Goal: Task Accomplishment & Management: Use online tool/utility

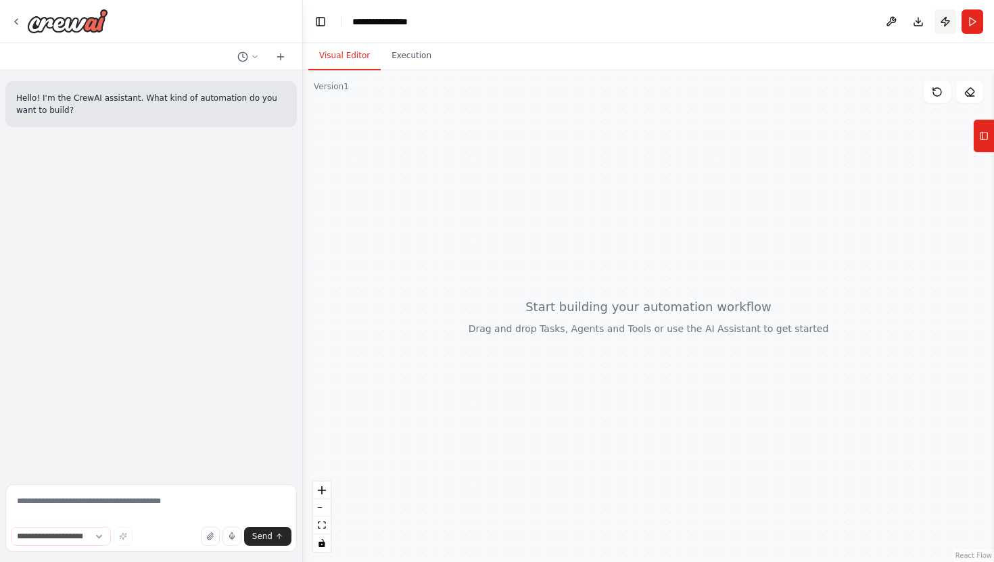
click at [945, 24] on button "Publish" at bounding box center [945, 21] width 22 height 24
click at [14, 19] on div "**********" at bounding box center [497, 281] width 994 height 562
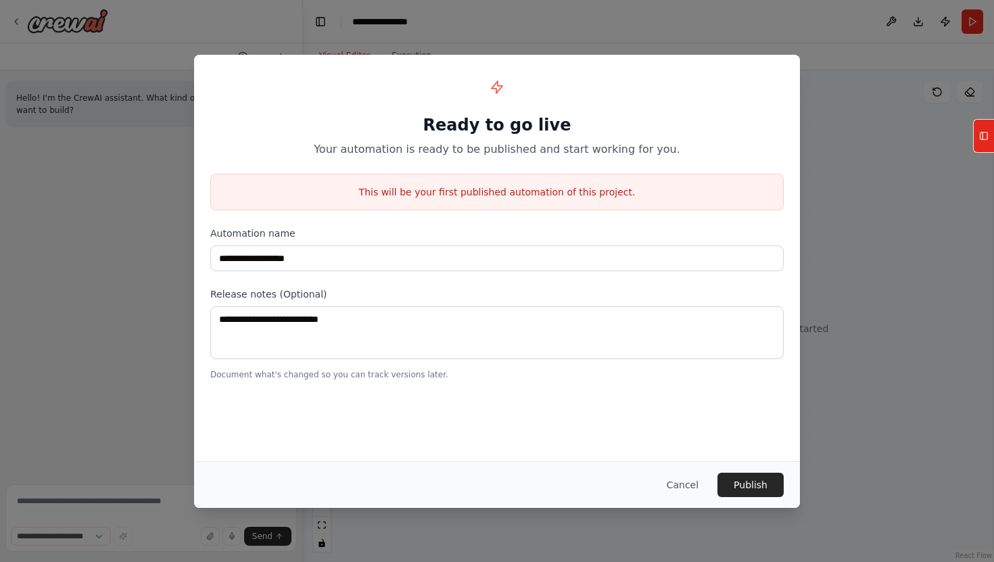
click at [17, 23] on div "**********" at bounding box center [497, 281] width 994 height 562
click at [690, 483] on button "Cancel" at bounding box center [682, 484] width 53 height 24
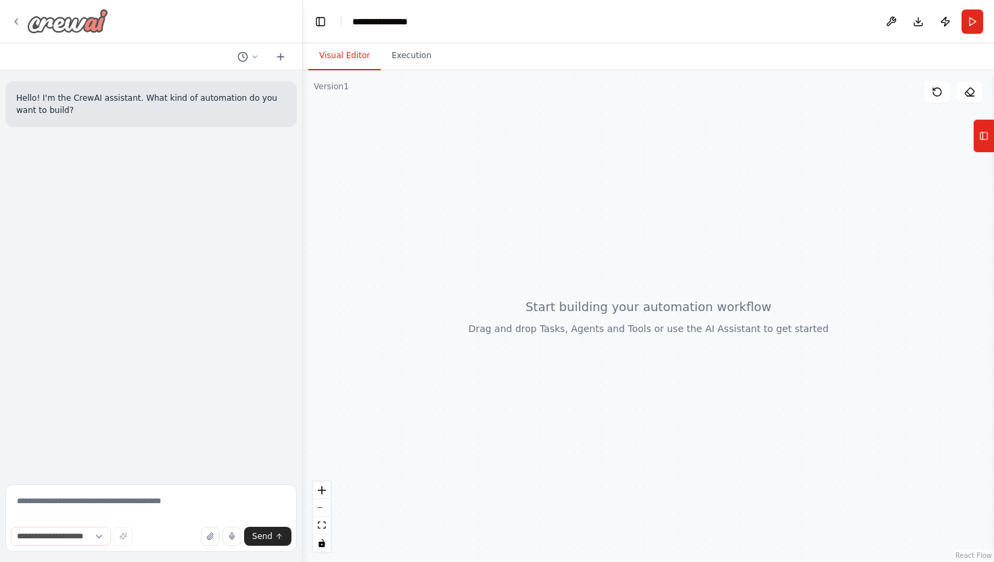
click at [19, 24] on icon at bounding box center [16, 21] width 11 height 11
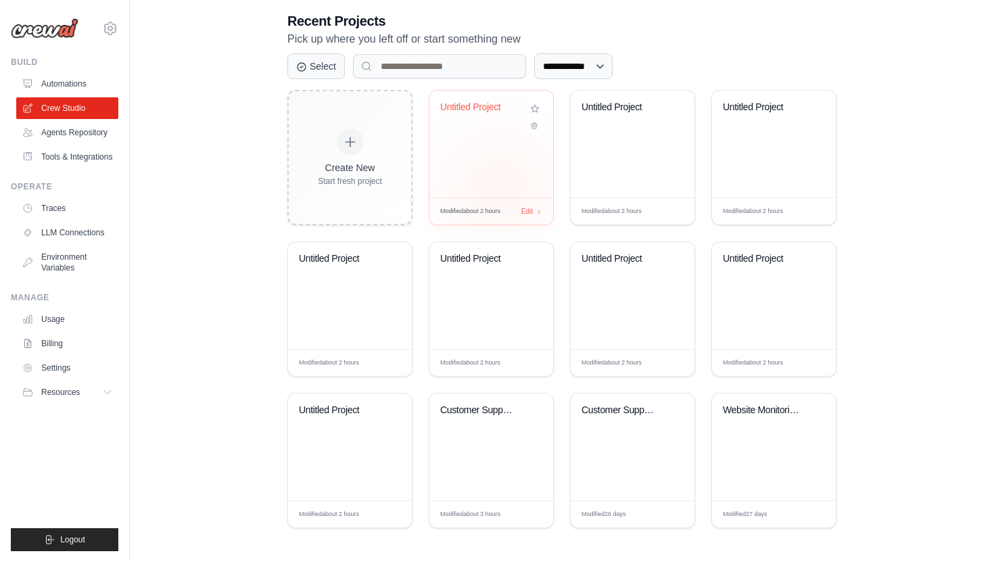
scroll to position [249, 0]
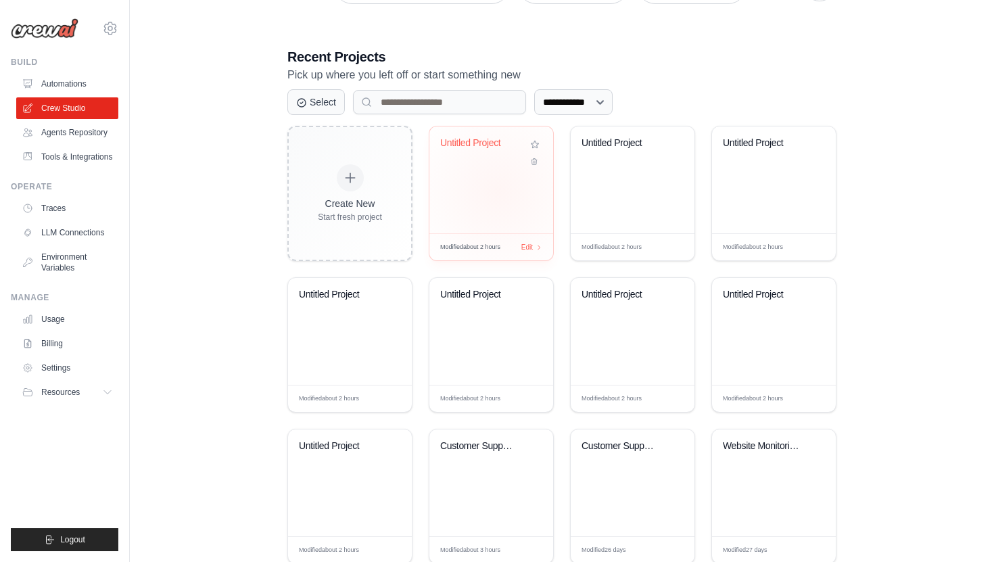
click at [498, 191] on div "Untitled Project" at bounding box center [491, 179] width 124 height 107
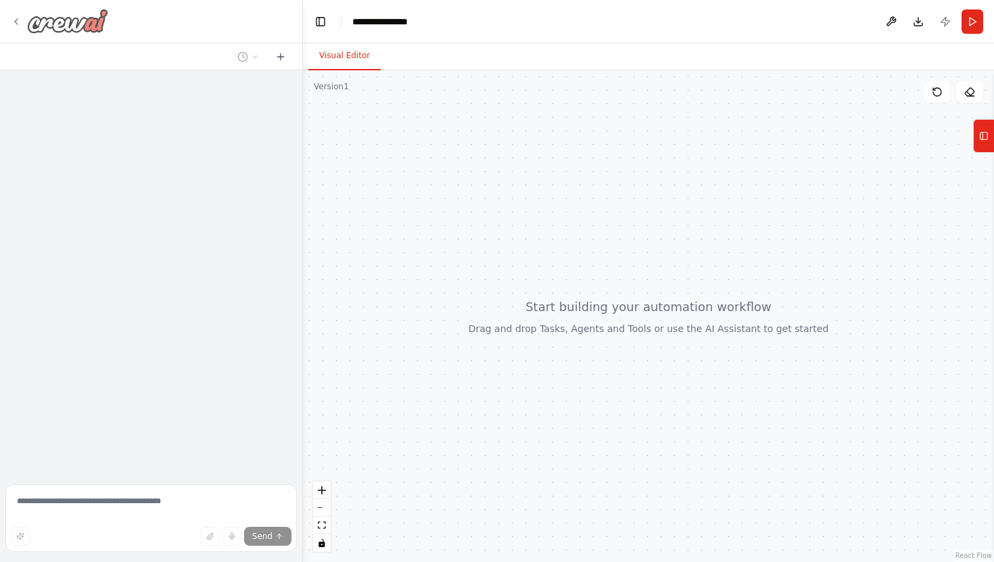
click at [16, 22] on icon at bounding box center [16, 21] width 3 height 5
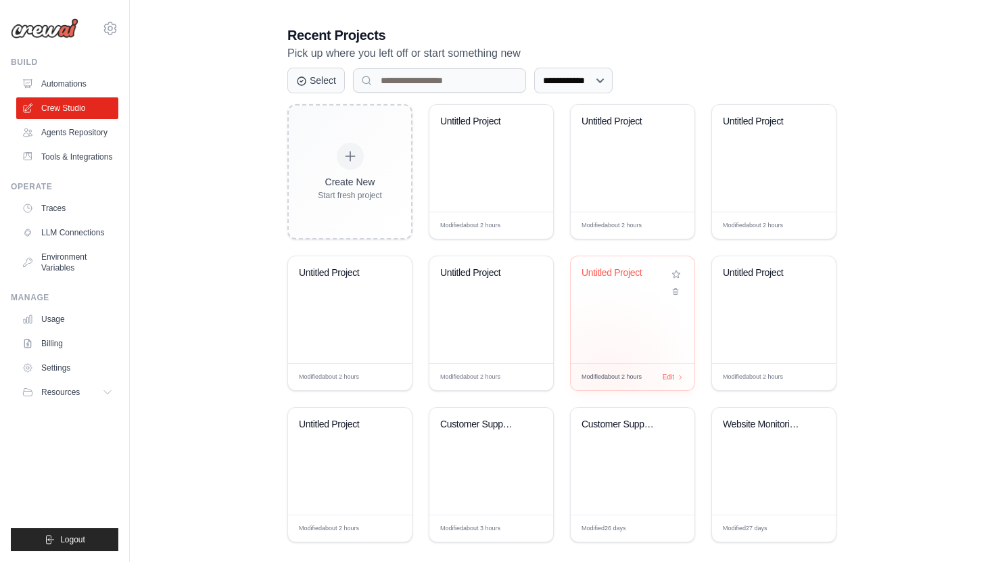
scroll to position [285, 0]
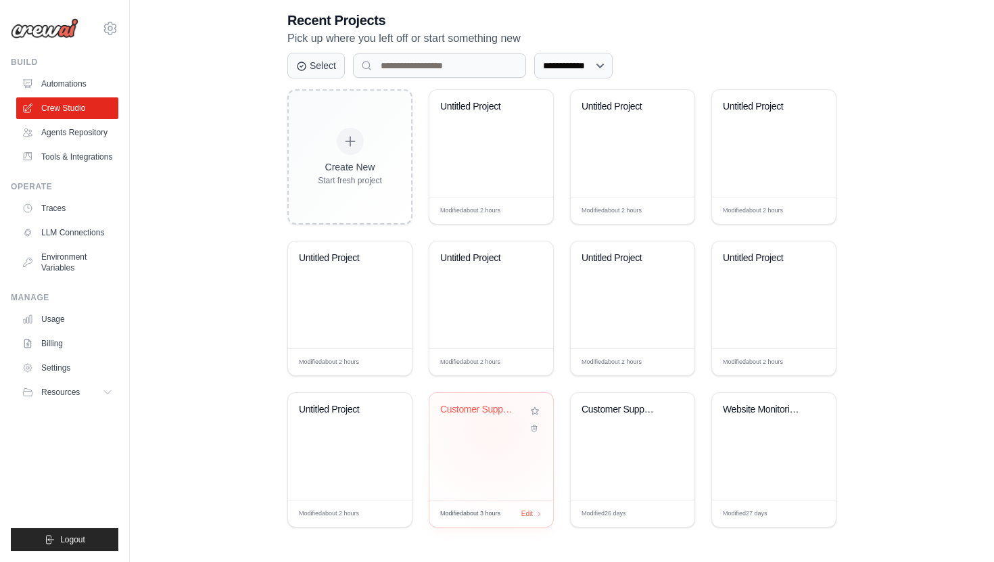
click at [493, 429] on div "Customer Support Ticket Analyzer" at bounding box center [491, 419] width 102 height 31
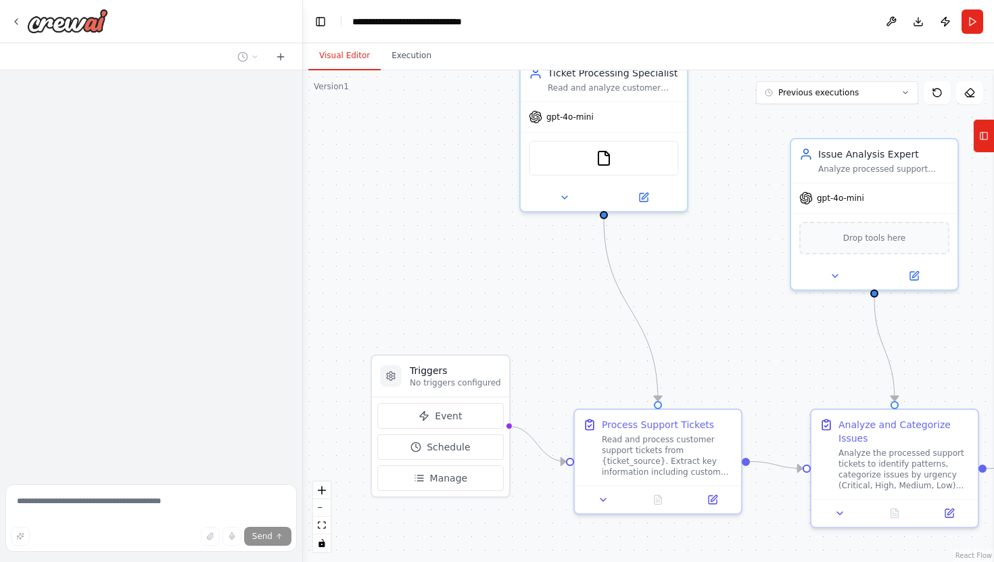
click at [533, 283] on div ".deletable-edge-delete-btn { width: 20px; height: 20px; border: 0px solid #ffff…" at bounding box center [648, 315] width 691 height 491
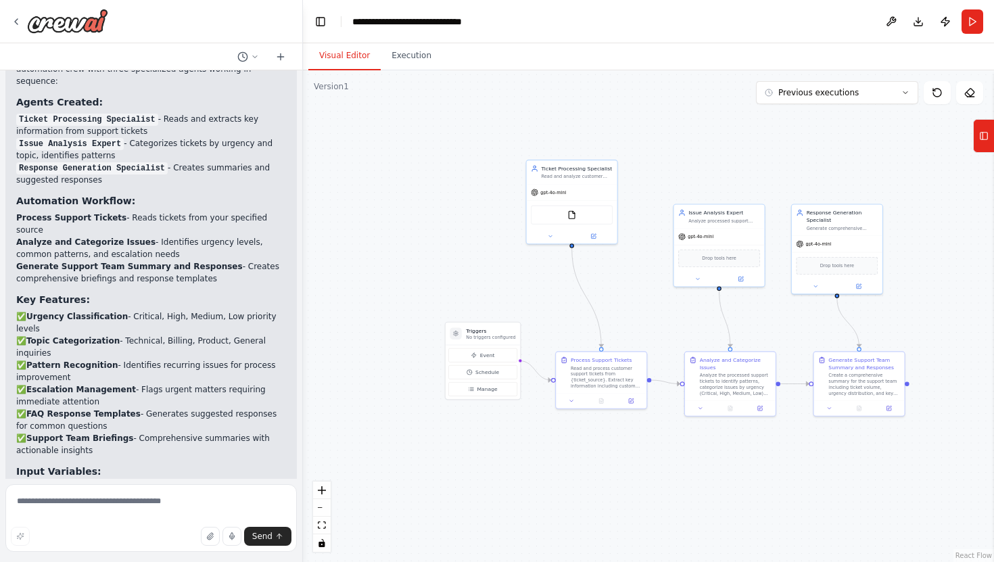
scroll to position [1013, 0]
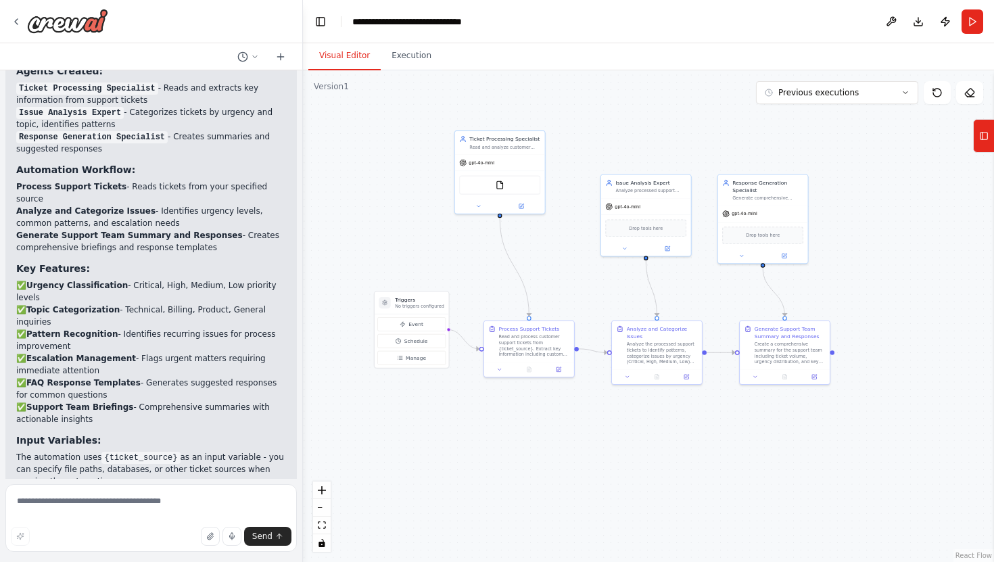
drag, startPoint x: 504, startPoint y: 282, endPoint x: 432, endPoint y: 251, distance: 77.8
click at [432, 251] on div ".deletable-edge-delete-btn { width: 20px; height: 20px; border: 0px solid #ffff…" at bounding box center [648, 315] width 691 height 491
click at [948, 22] on button "Publish" at bounding box center [945, 21] width 22 height 24
click at [947, 23] on header "**********" at bounding box center [648, 21] width 691 height 43
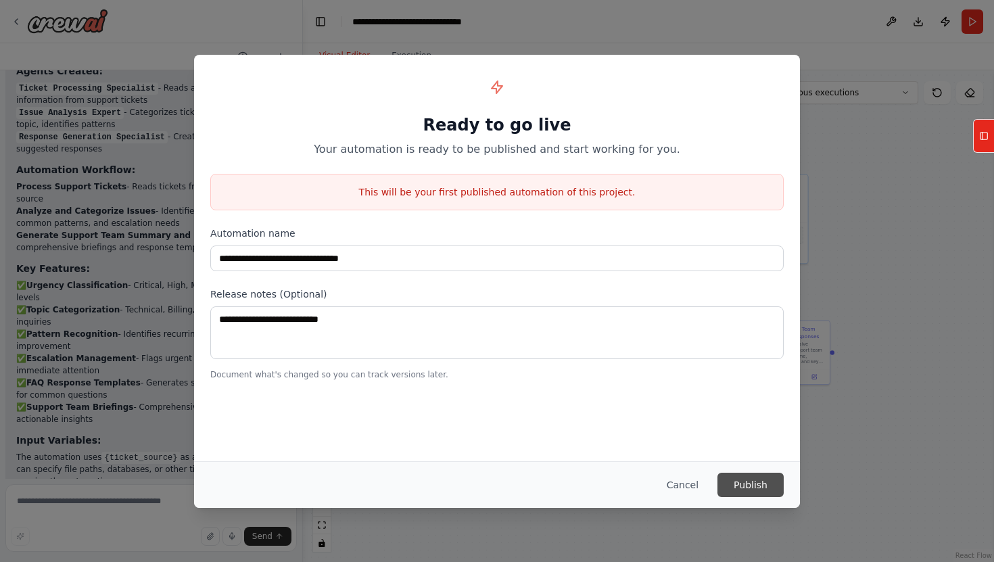
click at [754, 491] on button "Publish" at bounding box center [750, 484] width 66 height 24
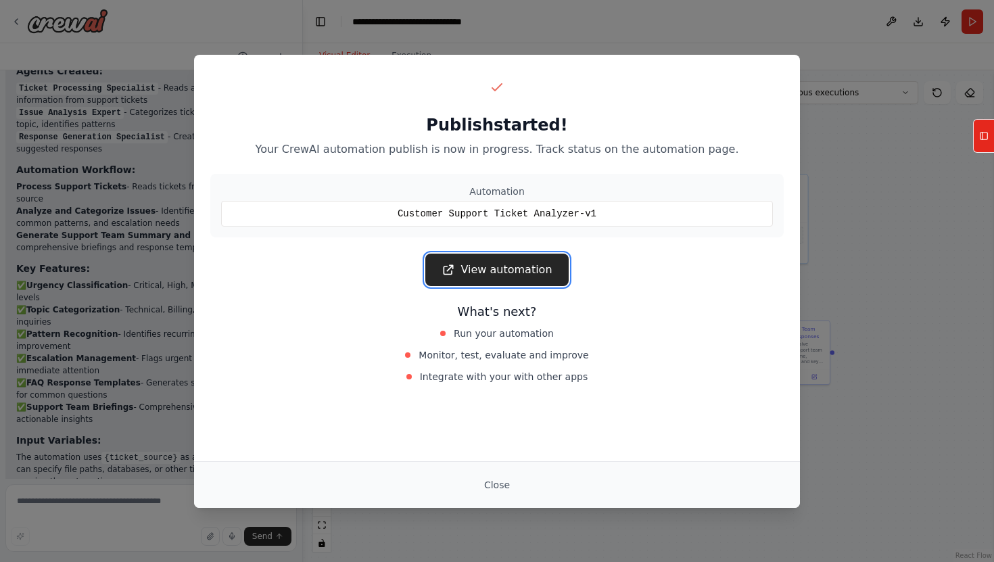
click at [541, 266] on link "View automation" at bounding box center [496, 269] width 143 height 32
click at [489, 486] on button "Close" at bounding box center [496, 484] width 47 height 24
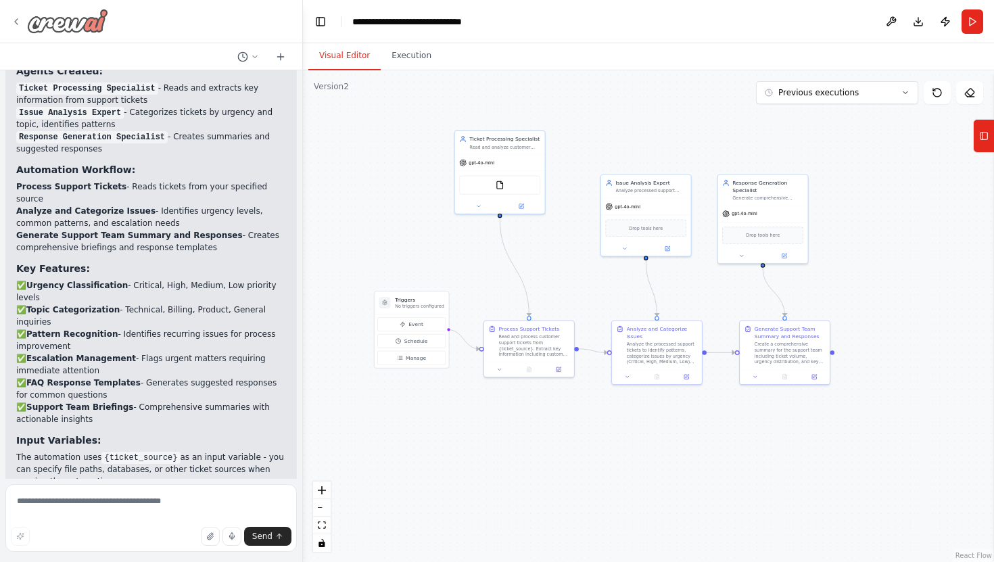
click at [16, 24] on icon at bounding box center [16, 21] width 11 height 11
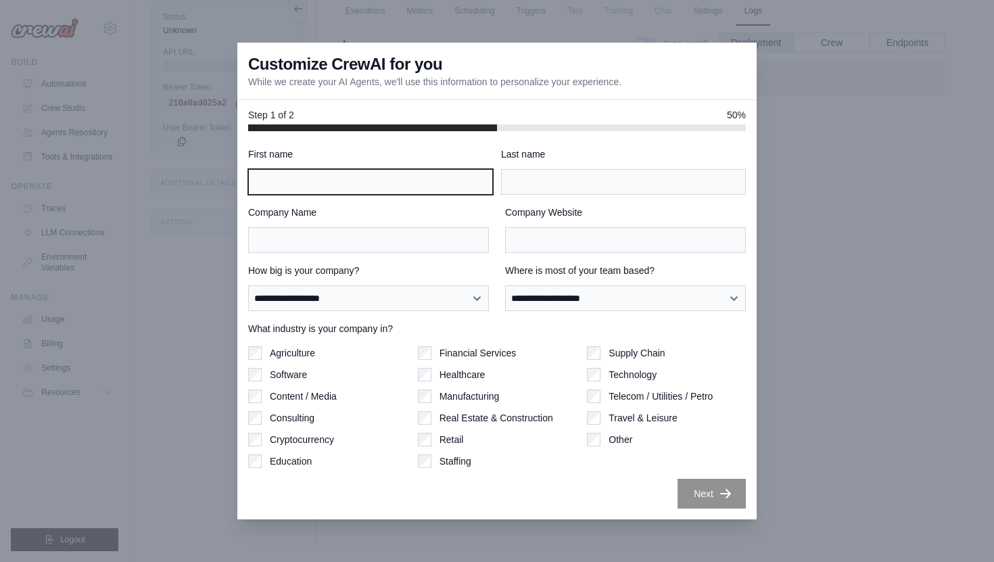
click at [402, 179] on input "First name" at bounding box center [370, 182] width 245 height 26
type input "****"
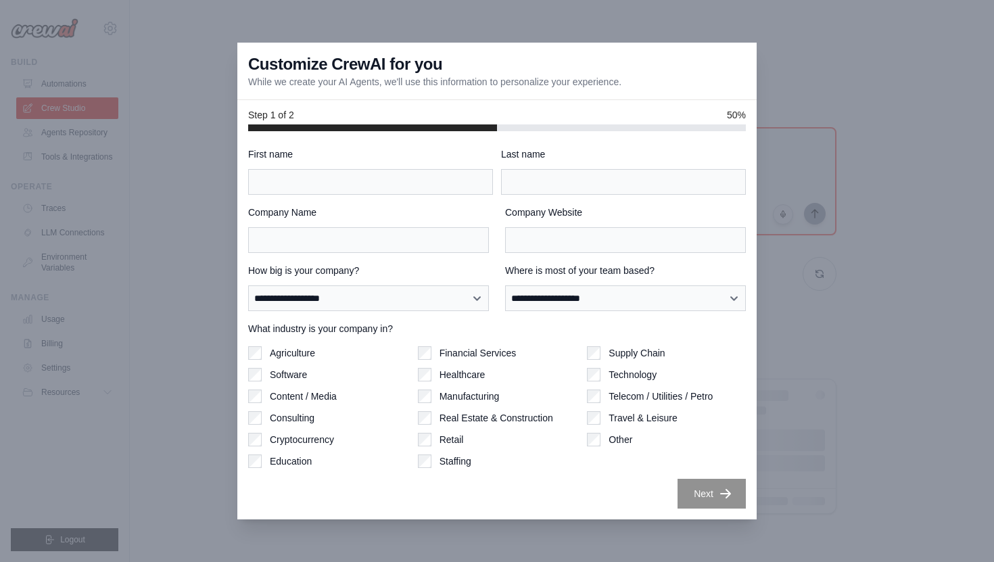
scroll to position [285, 0]
click at [226, 135] on div at bounding box center [497, 281] width 994 height 562
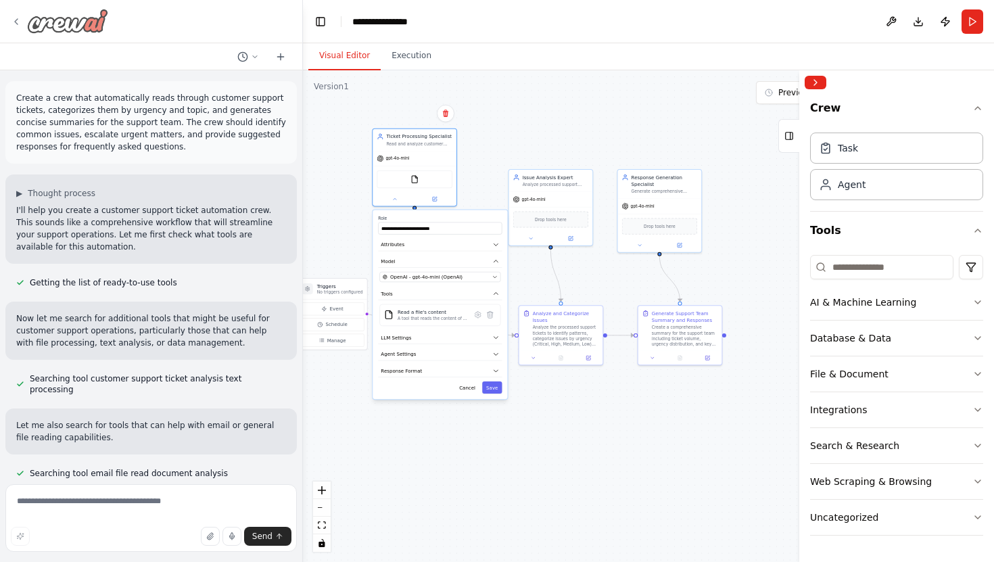
click at [19, 24] on icon at bounding box center [16, 21] width 11 height 11
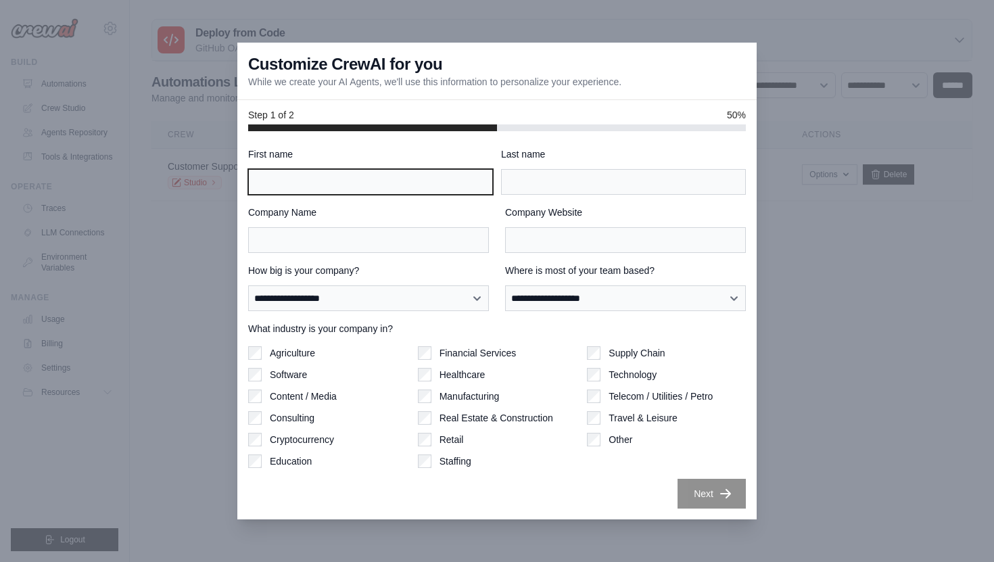
click at [428, 172] on input "First name" at bounding box center [370, 182] width 245 height 26
type input "*********"
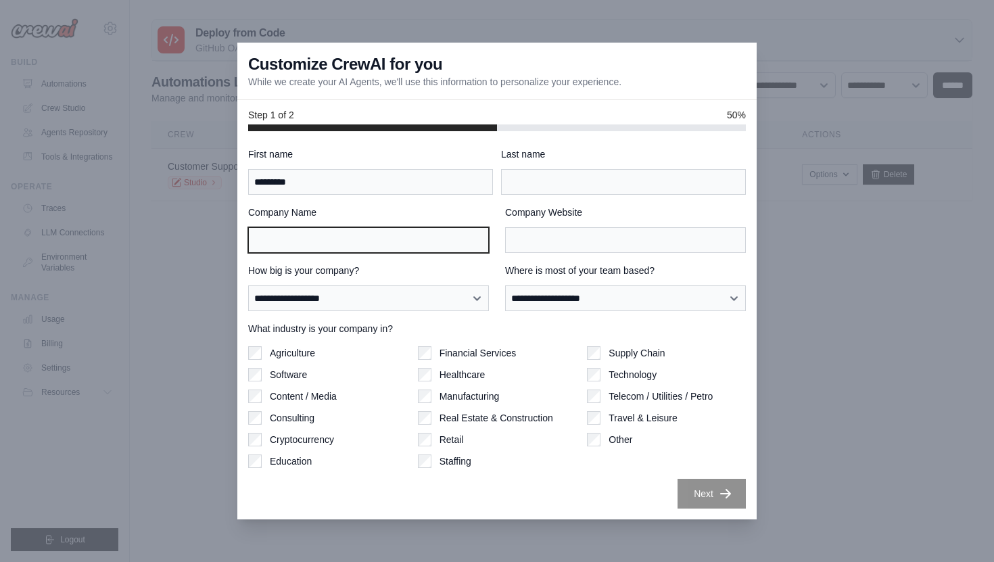
click at [445, 235] on input "Company Name" at bounding box center [368, 240] width 241 height 26
type input "***"
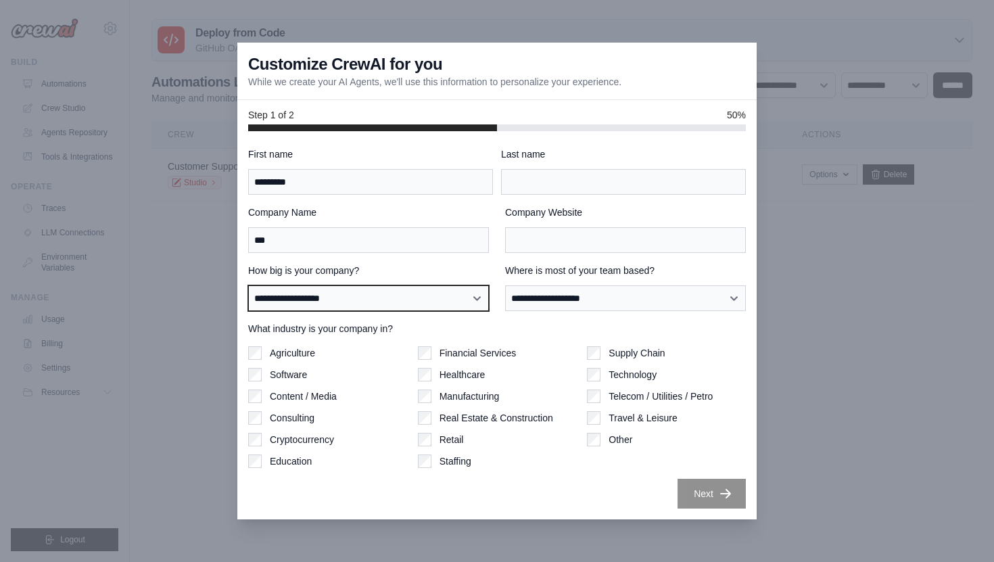
click at [447, 297] on select "**********" at bounding box center [368, 298] width 241 height 26
select select "**********"
click at [248, 285] on select "**********" at bounding box center [368, 298] width 241 height 26
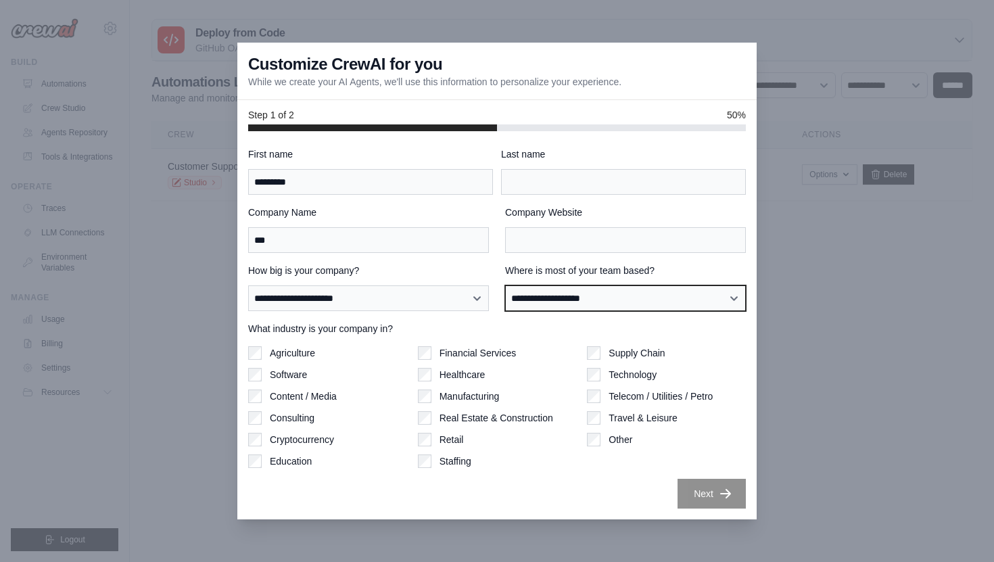
click at [543, 299] on select "**********" at bounding box center [625, 298] width 241 height 26
select select "******"
click at [505, 285] on select "**********" at bounding box center [625, 298] width 241 height 26
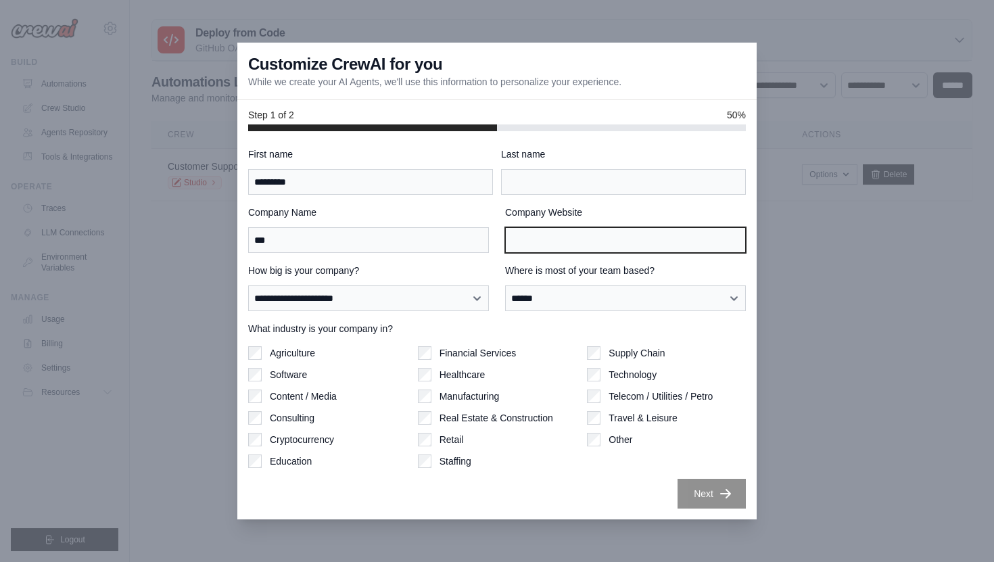
click at [602, 228] on input "Company Website" at bounding box center [625, 240] width 241 height 26
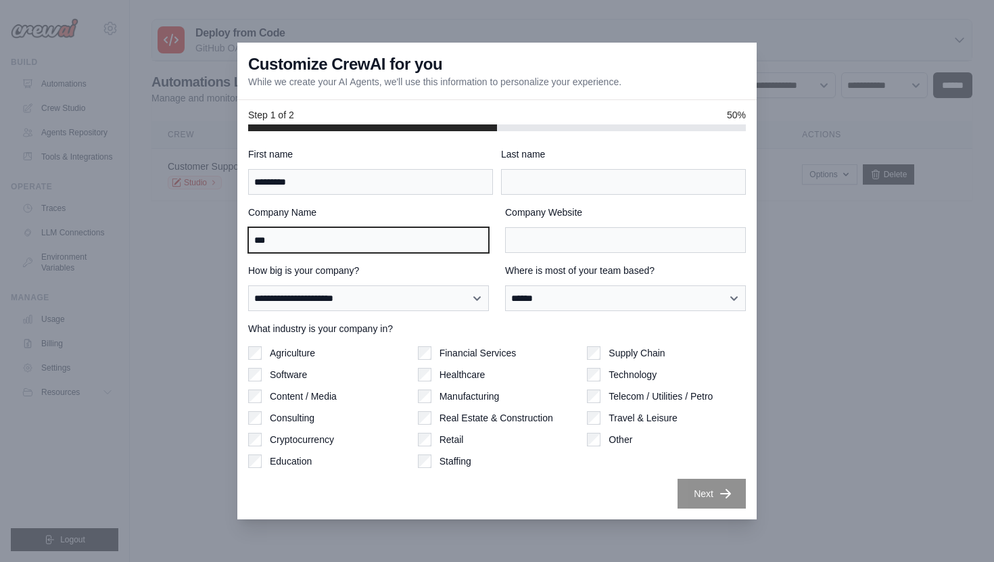
click at [401, 245] on input "***" at bounding box center [368, 240] width 241 height 26
type input "*"
type input "********"
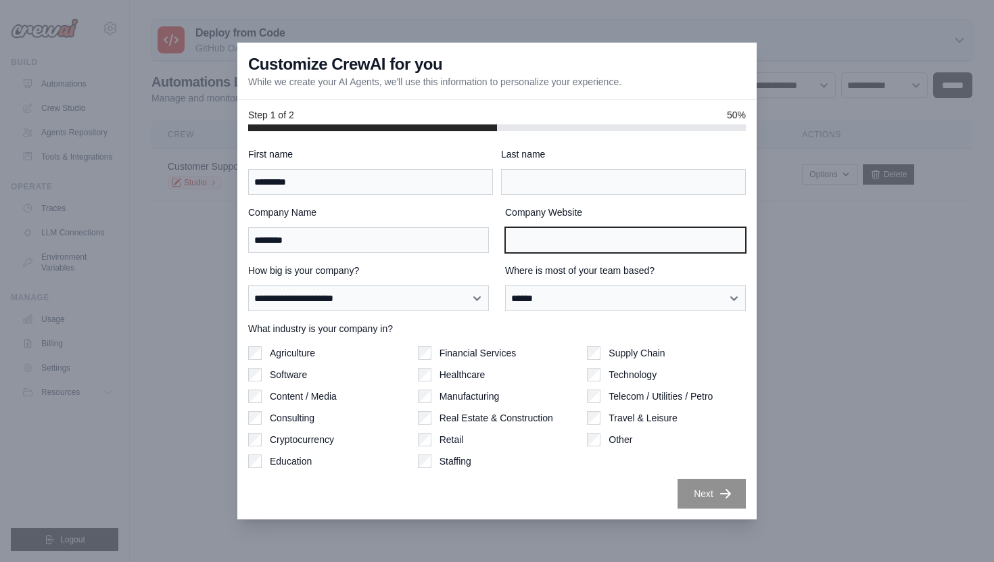
click at [549, 239] on input "Company Website" at bounding box center [625, 240] width 241 height 26
type input "*"
type input "*********"
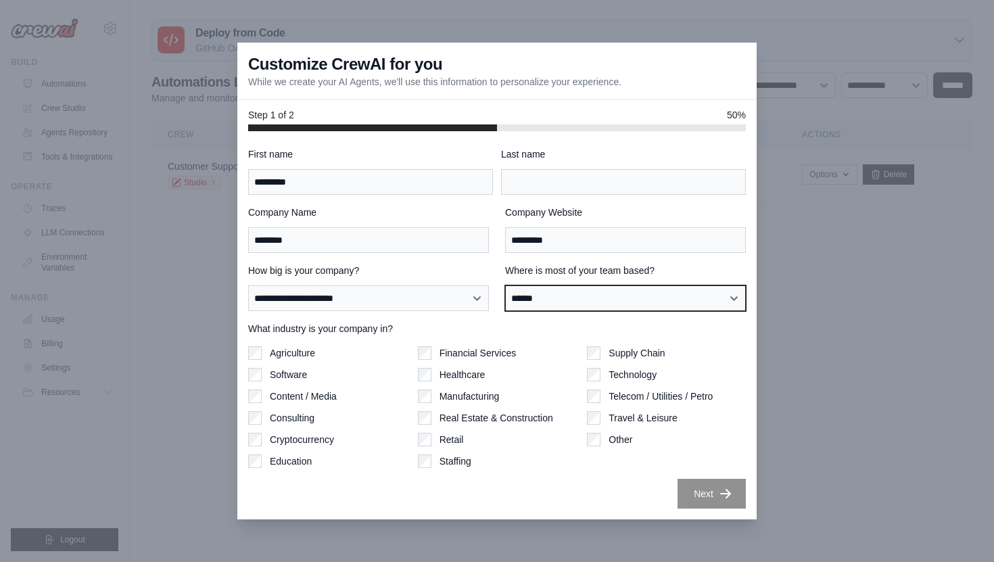
click at [546, 304] on select "**********" at bounding box center [625, 298] width 241 height 26
select select "**********"
click at [505, 285] on select "**********" at bounding box center [625, 298] width 241 height 26
click at [612, 206] on label "Company Website" at bounding box center [625, 212] width 241 height 14
click at [612, 227] on input "*********" at bounding box center [625, 240] width 241 height 26
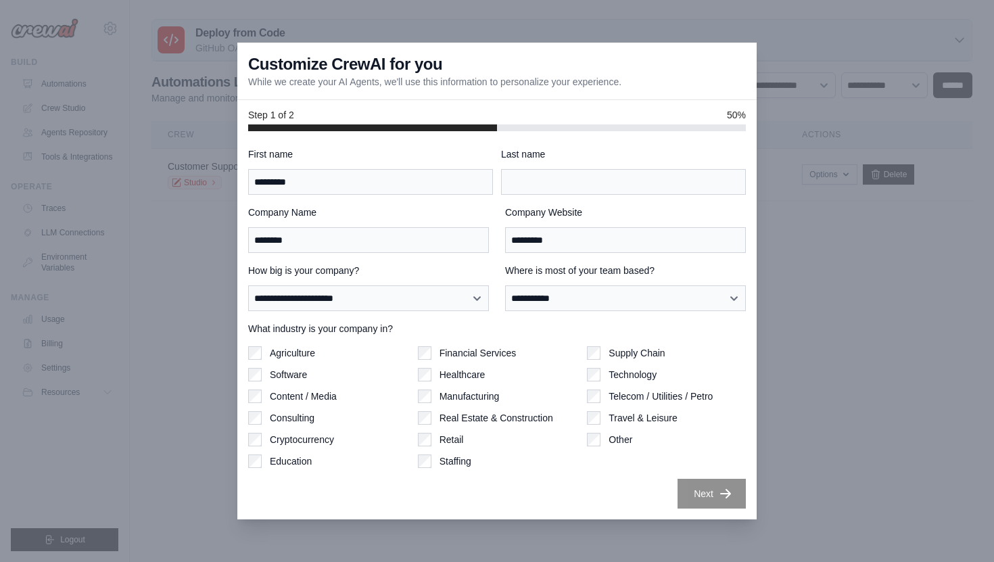
click at [549, 162] on div "Last name" at bounding box center [623, 170] width 245 height 47
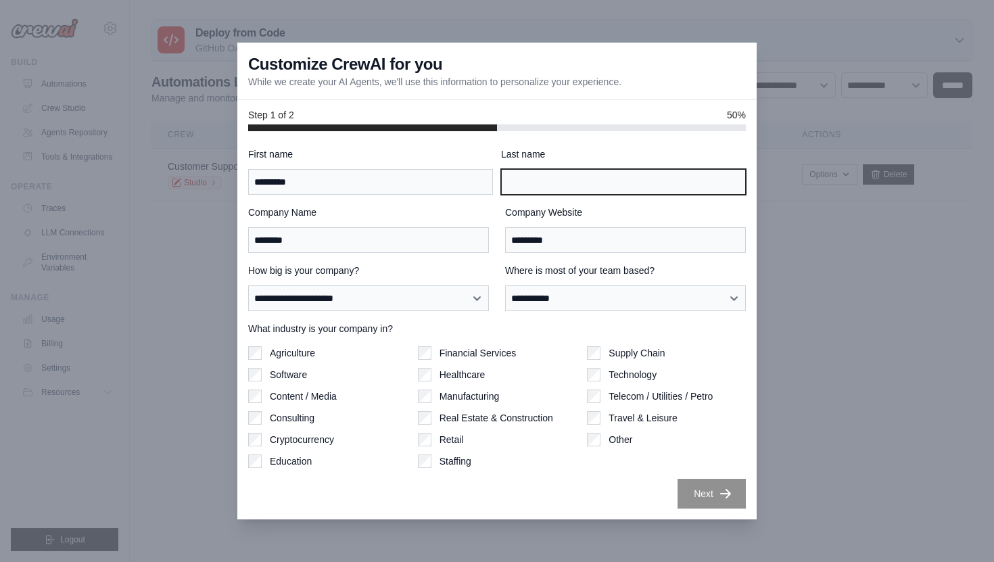
click at [549, 169] on input "Last name" at bounding box center [623, 182] width 245 height 26
type input "********"
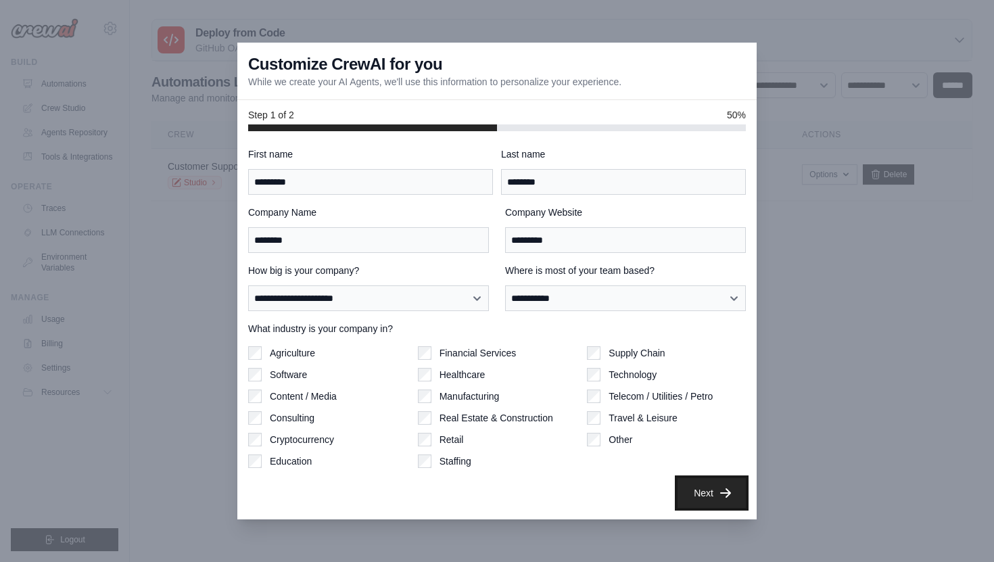
click at [737, 484] on button "Next" at bounding box center [711, 493] width 68 height 30
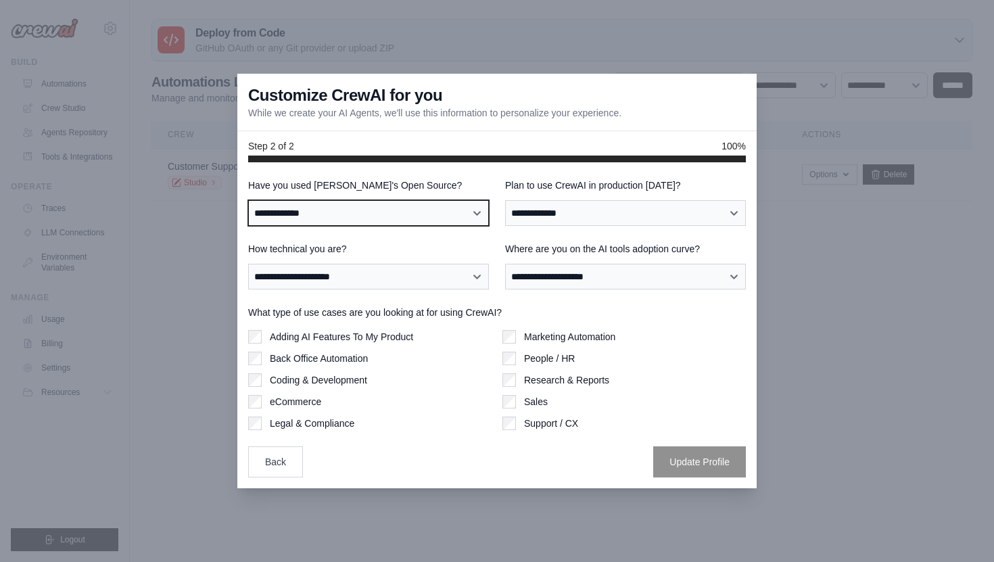
click at [429, 213] on select "**********" at bounding box center [368, 213] width 241 height 26
select select "**"
click at [248, 200] on select "**********" at bounding box center [368, 213] width 241 height 26
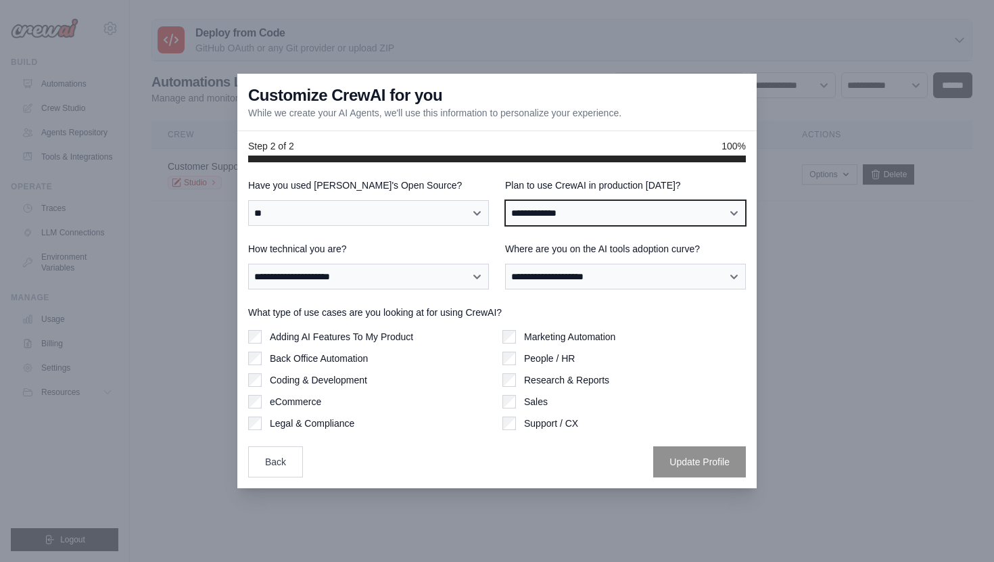
click at [560, 214] on select "**********" at bounding box center [625, 213] width 241 height 26
select select "*****"
click at [505, 200] on select "**********" at bounding box center [625, 213] width 241 height 26
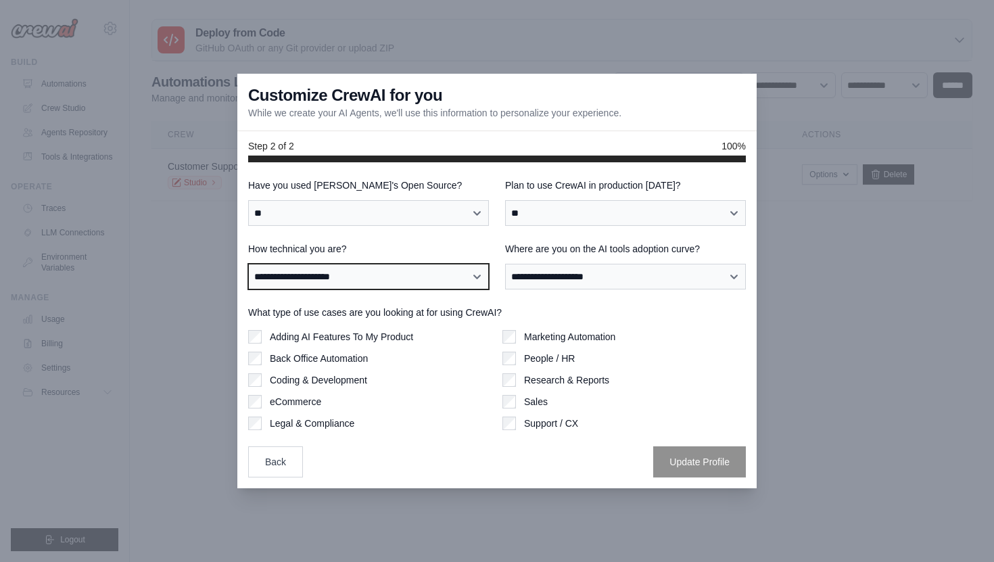
click at [408, 280] on select "**********" at bounding box center [368, 277] width 241 height 26
select select "**********"
click at [248, 264] on select "**********" at bounding box center [368, 277] width 241 height 26
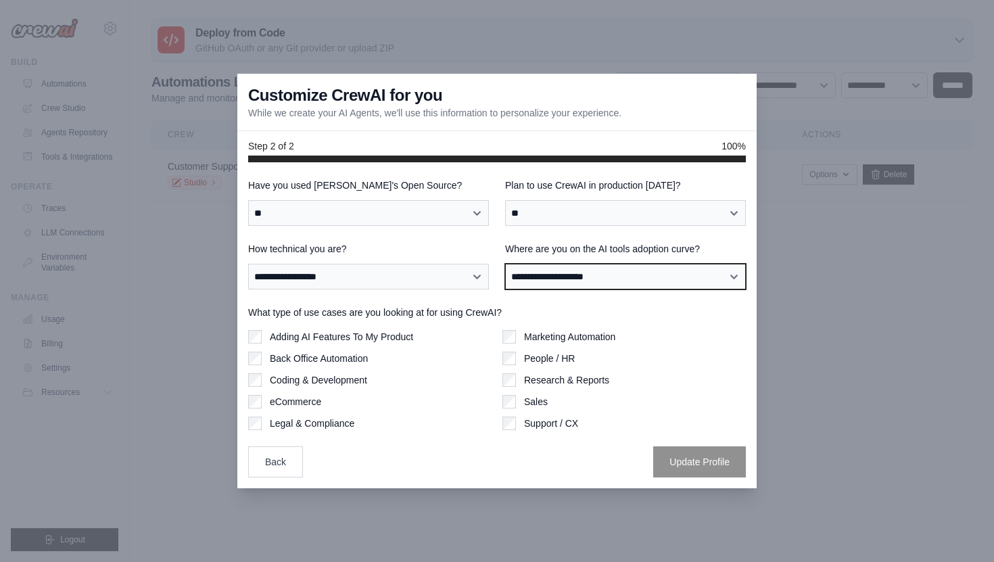
click at [595, 274] on select "**********" at bounding box center [625, 277] width 241 height 26
select select "**********"
click at [505, 264] on select "**********" at bounding box center [625, 277] width 241 height 26
click at [555, 360] on label "People / HR" at bounding box center [549, 358] width 51 height 14
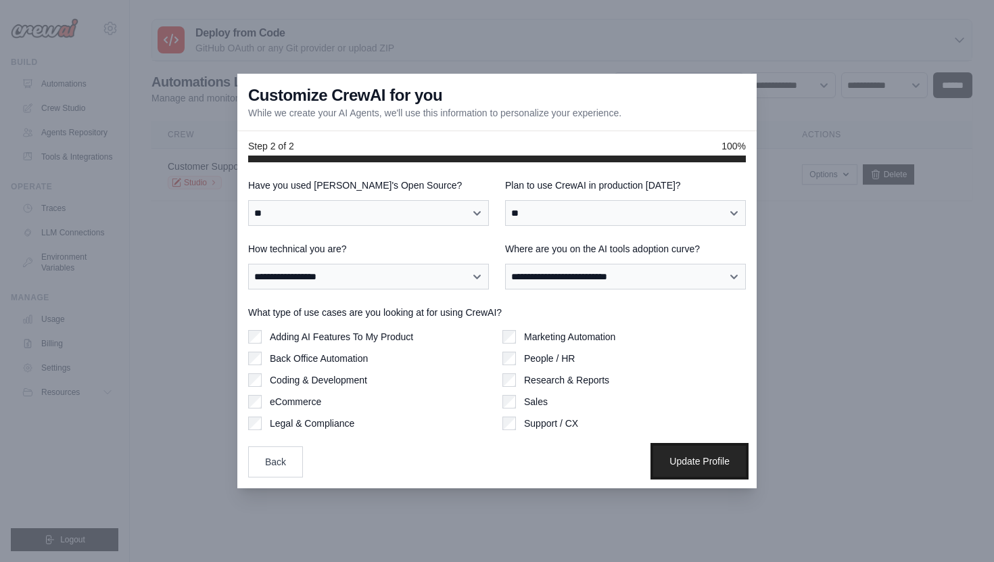
click at [671, 460] on button "Update Profile" at bounding box center [699, 460] width 93 height 31
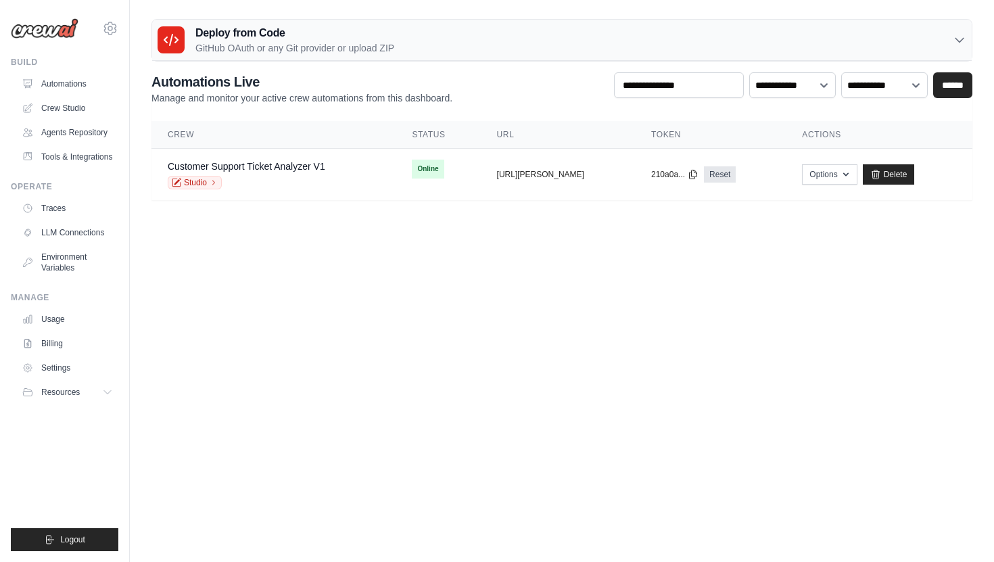
click at [555, 32] on div "Deploy from Code GitHub OAuth or any Git provider or upload ZIP" at bounding box center [561, 40] width 819 height 41
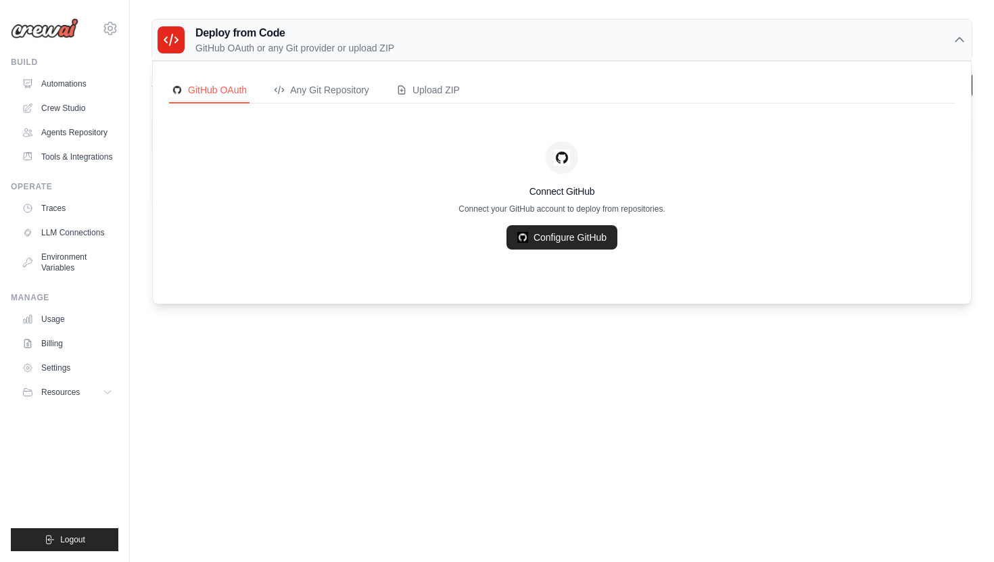
click at [555, 33] on div "Deploy from Code GitHub OAuth or any Git provider or upload ZIP" at bounding box center [561, 40] width 819 height 41
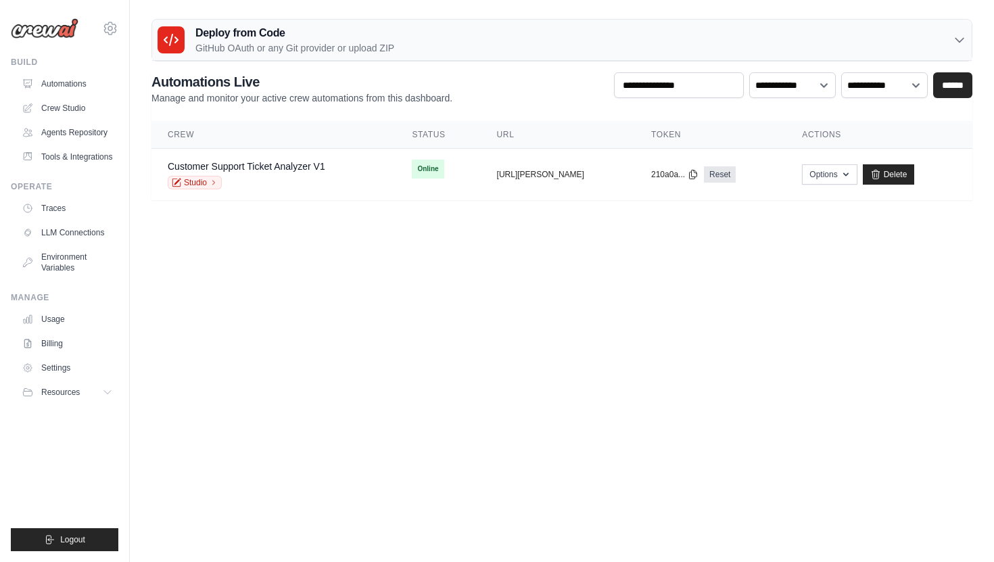
click at [555, 33] on div "Deploy from Code GitHub OAuth or any Git provider or upload ZIP" at bounding box center [561, 40] width 819 height 41
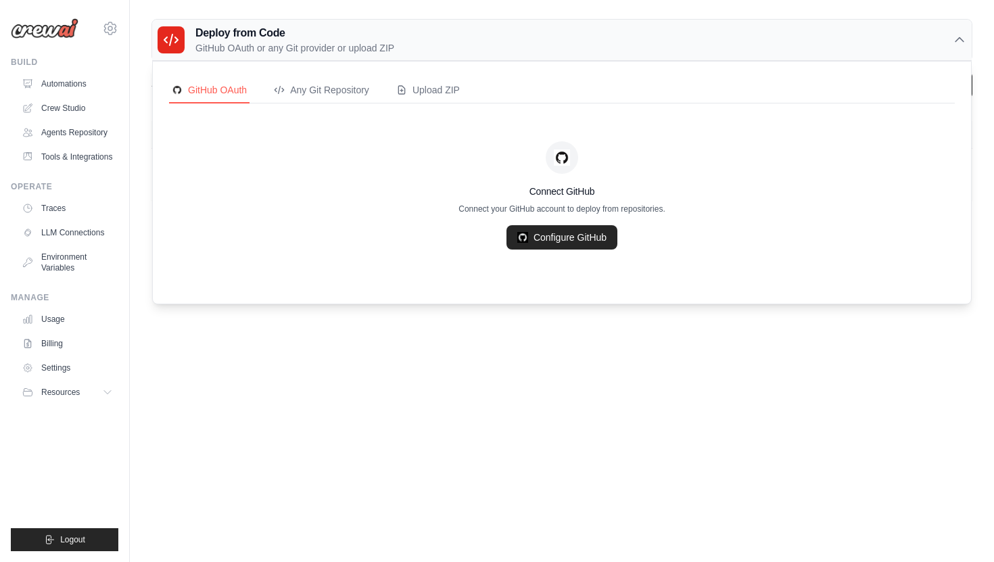
click at [554, 33] on div "Deploy from Code GitHub OAuth or any Git provider or upload ZIP" at bounding box center [561, 40] width 819 height 41
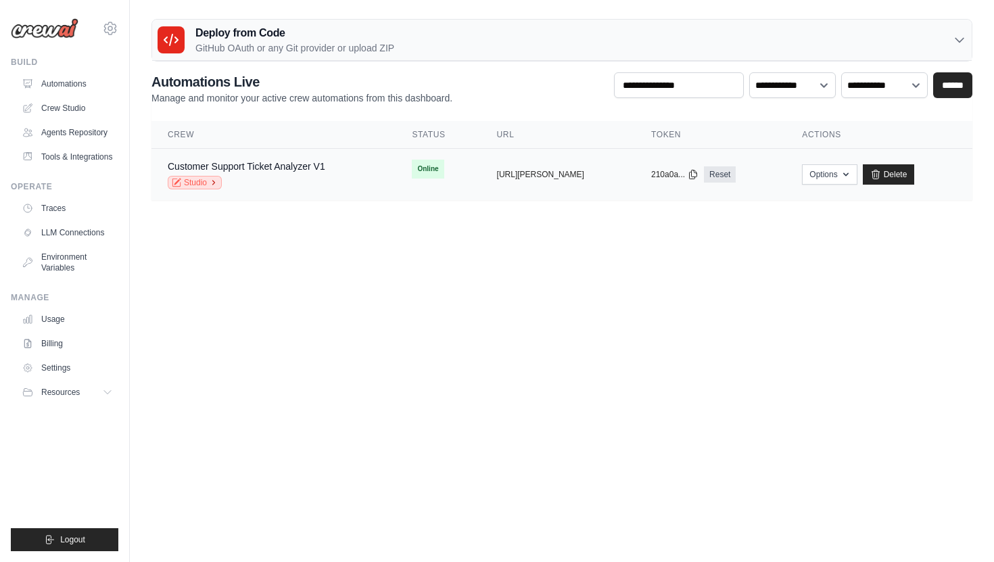
click at [214, 182] on icon at bounding box center [214, 182] width 2 height 4
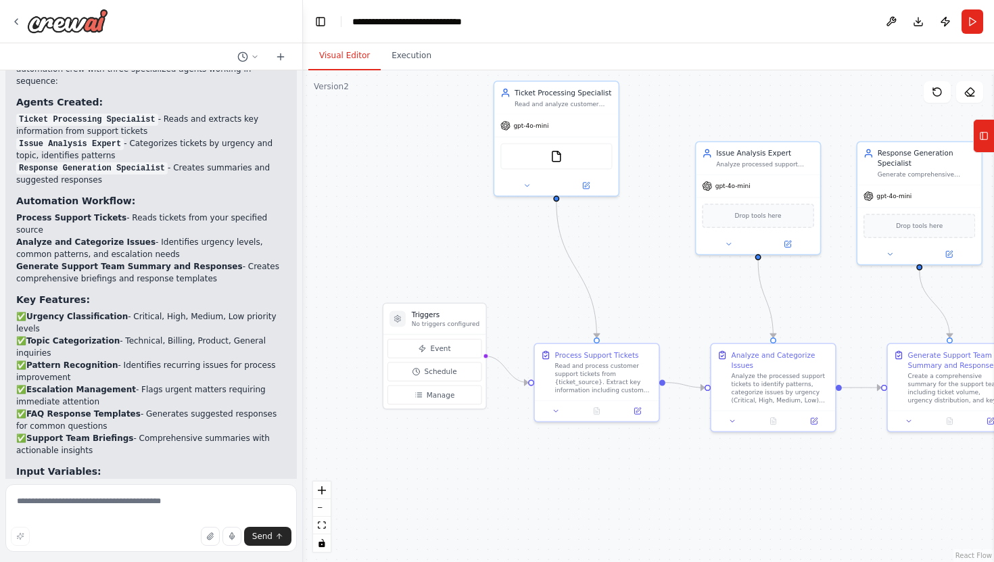
scroll to position [1013, 0]
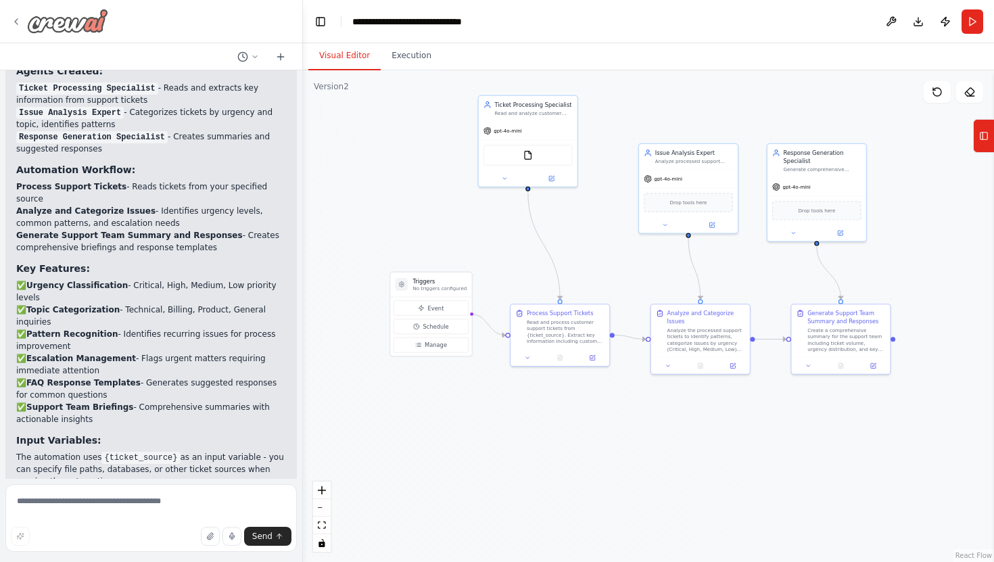
click at [16, 14] on div at bounding box center [59, 21] width 97 height 24
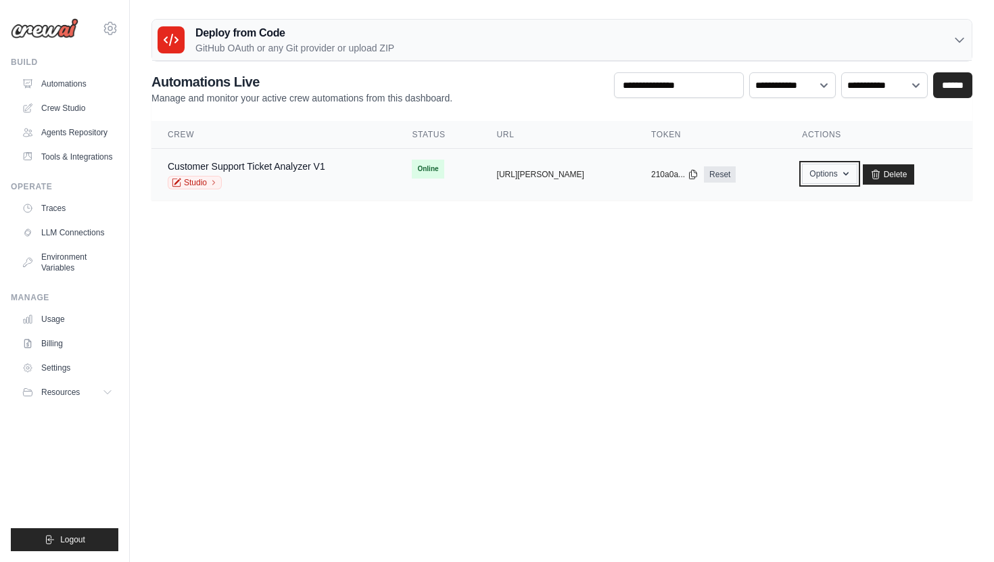
click at [852, 181] on button "Options" at bounding box center [829, 174] width 55 height 20
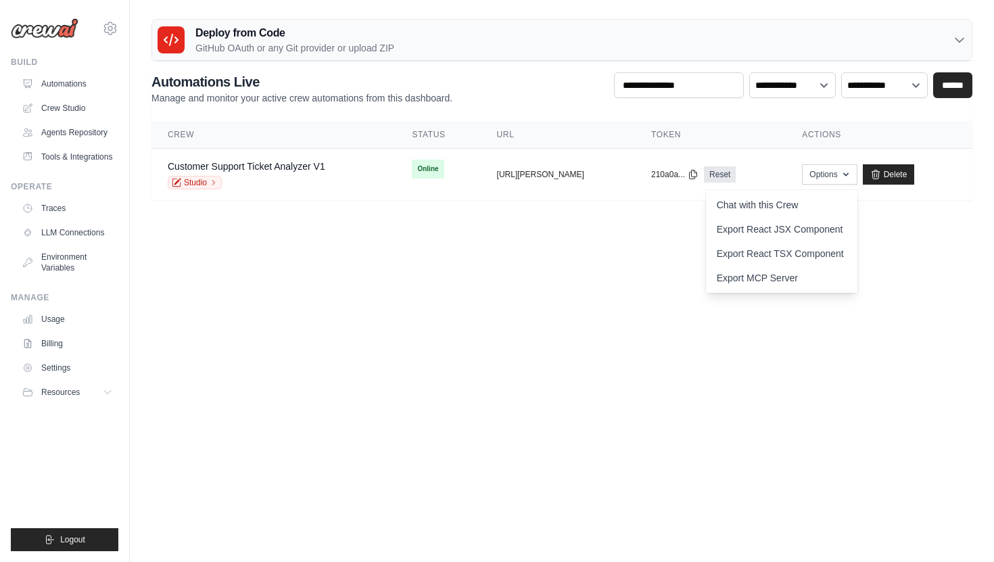
click at [942, 135] on th "Actions" at bounding box center [878, 135] width 187 height 28
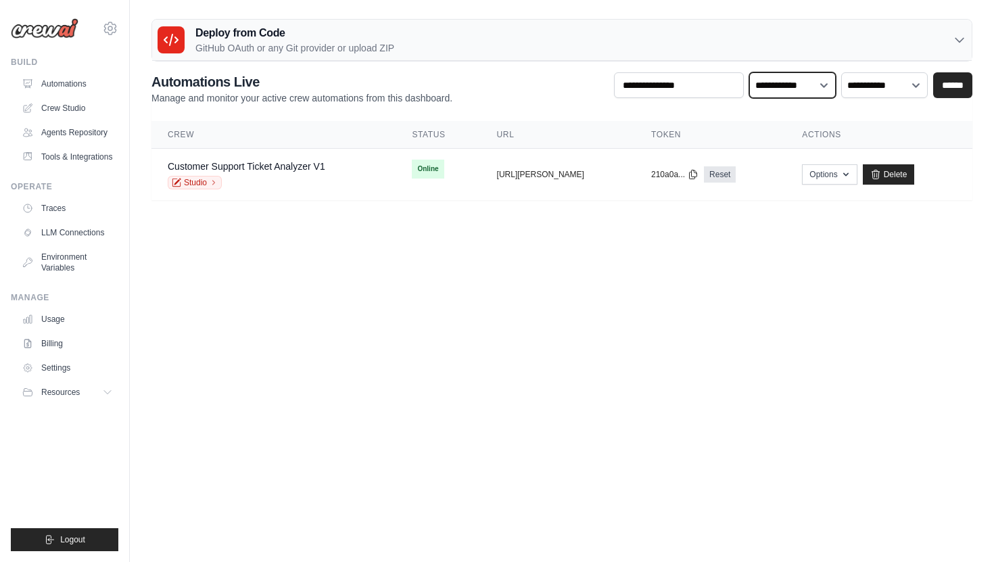
click at [820, 83] on select "**********" at bounding box center [792, 85] width 87 height 26
click at [886, 82] on select "**********" at bounding box center [884, 85] width 87 height 26
click at [683, 51] on div "Deploy from Code GitHub OAuth or any Git provider or upload ZIP" at bounding box center [561, 40] width 819 height 41
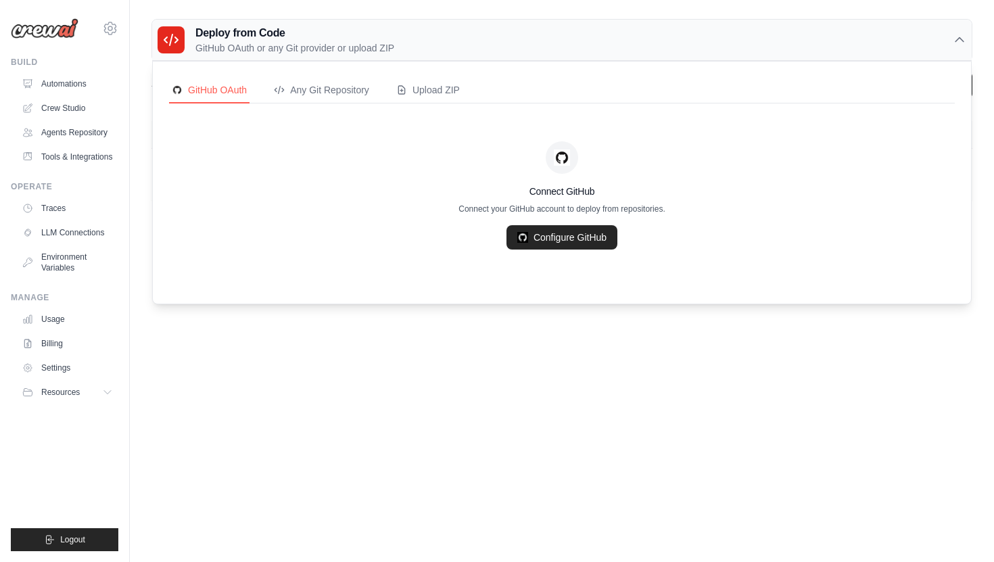
click at [683, 51] on div "Deploy from Code GitHub OAuth or any Git provider or upload ZIP" at bounding box center [561, 40] width 819 height 41
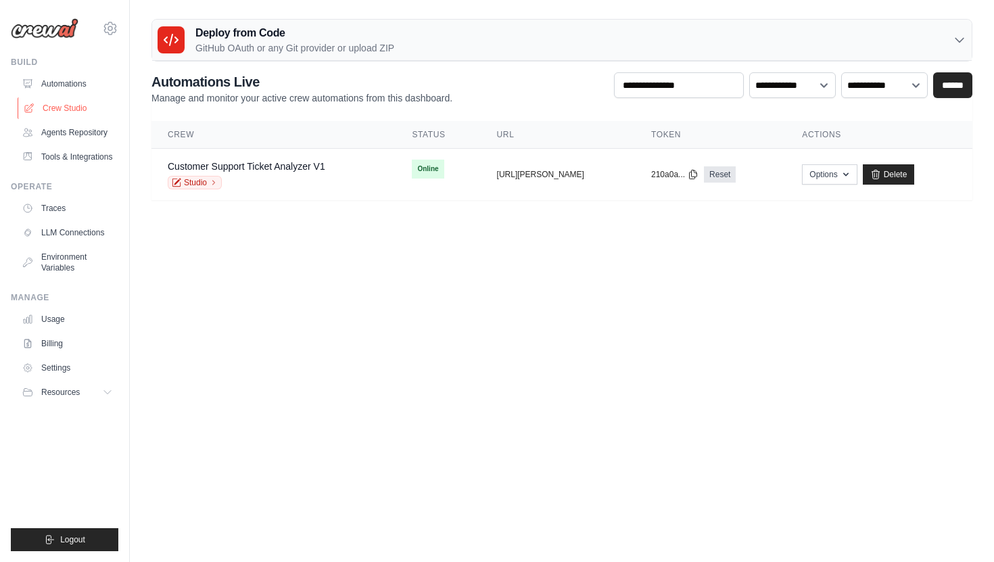
click at [75, 105] on link "Crew Studio" at bounding box center [69, 108] width 102 height 22
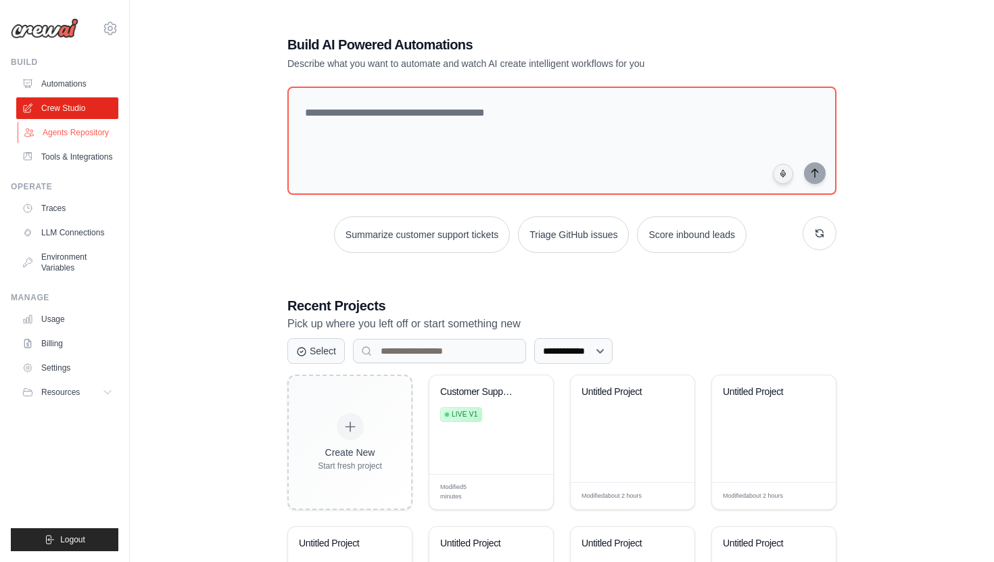
click at [72, 135] on link "Agents Repository" at bounding box center [69, 133] width 102 height 22
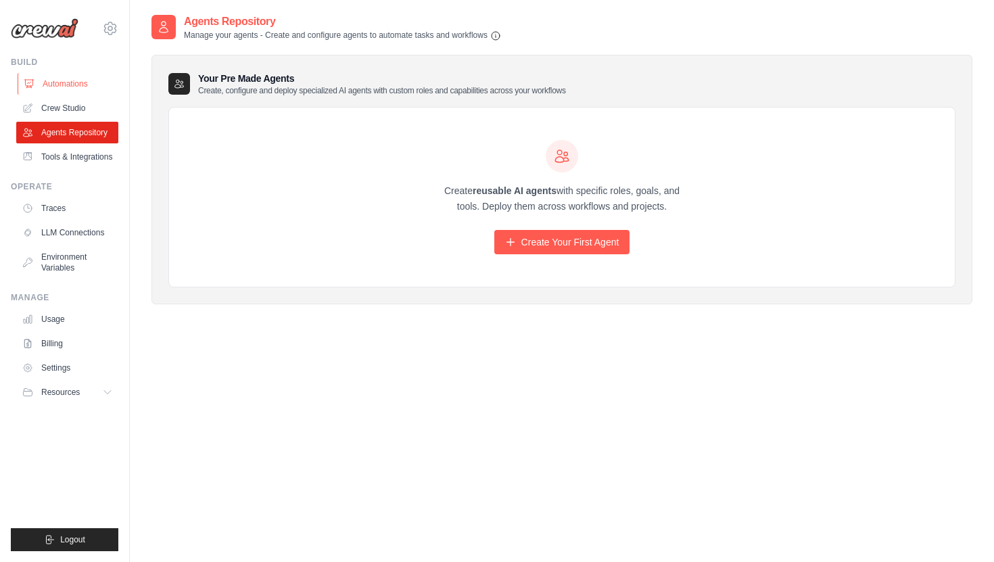
click at [75, 86] on link "Automations" at bounding box center [69, 84] width 102 height 22
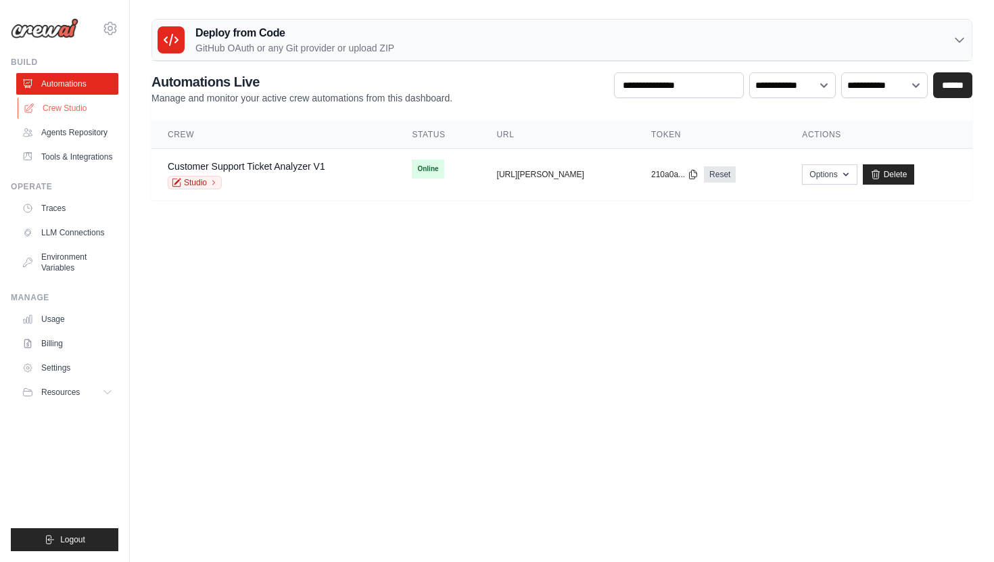
click at [76, 107] on link "Crew Studio" at bounding box center [69, 108] width 102 height 22
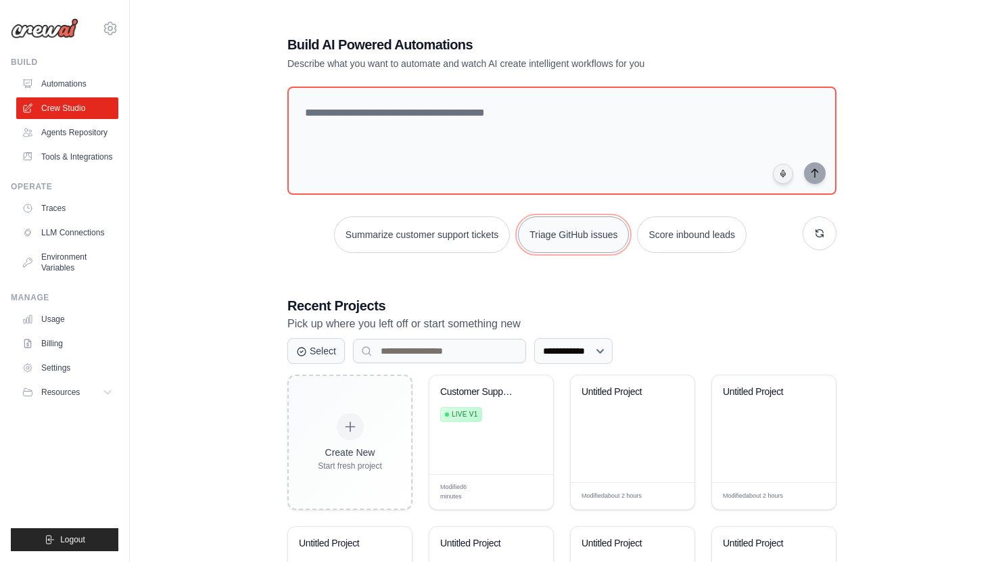
click at [579, 234] on button "Triage GitHub issues" at bounding box center [573, 234] width 111 height 36
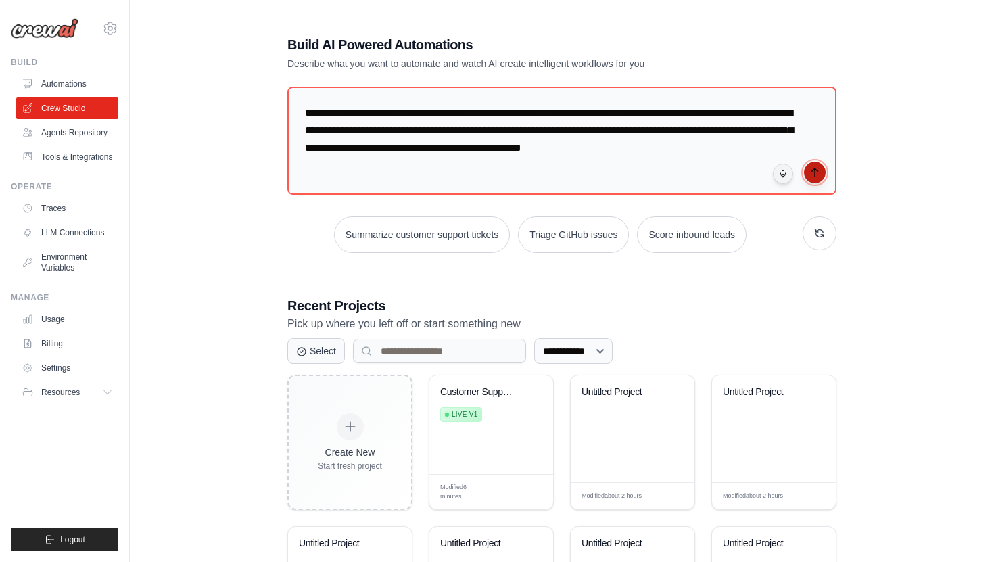
click at [814, 171] on icon "submit" at bounding box center [814, 172] width 11 height 11
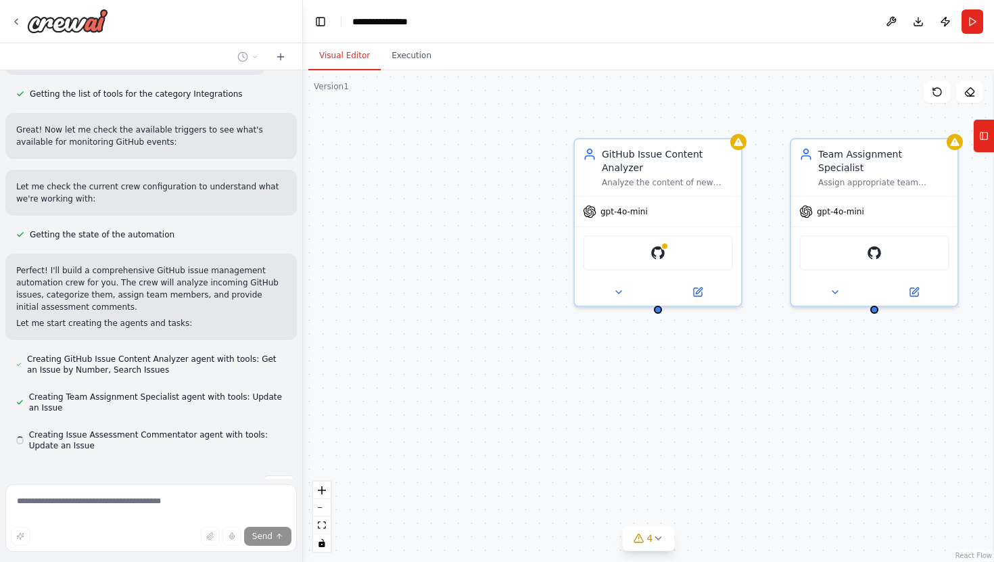
scroll to position [429, 0]
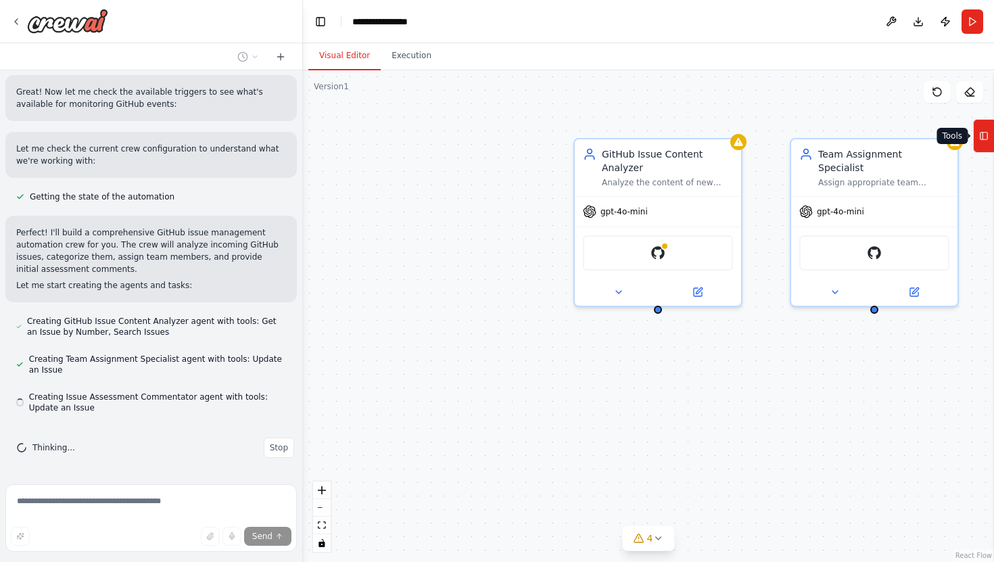
click at [986, 136] on rect at bounding box center [983, 135] width 7 height 7
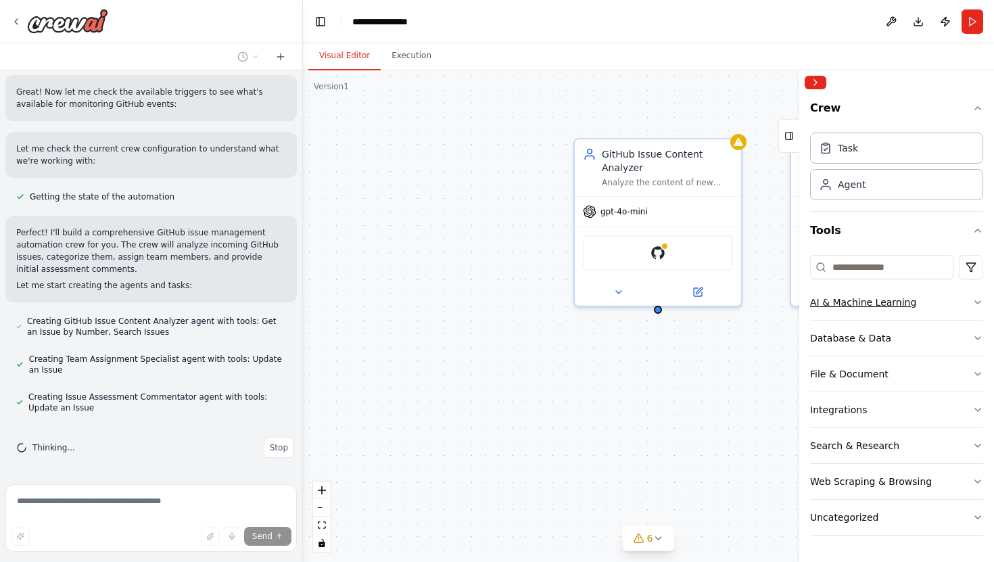
click at [973, 302] on icon "button" at bounding box center [977, 302] width 11 height 11
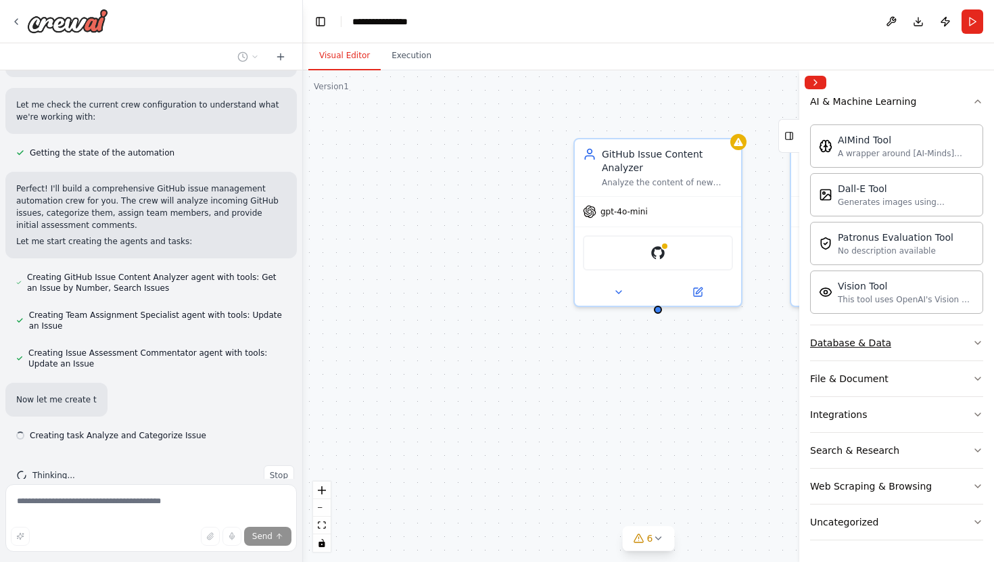
scroll to position [501, 0]
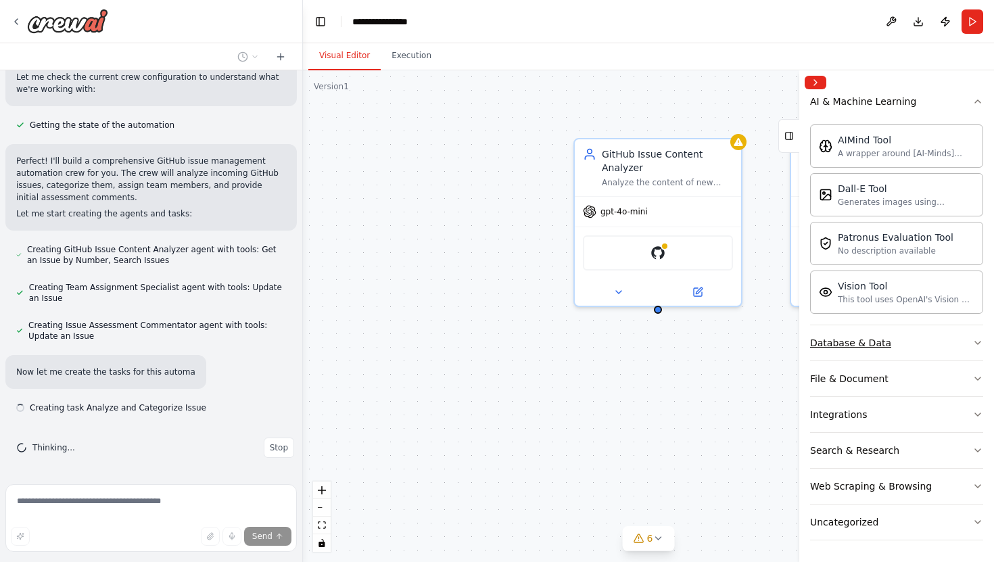
click at [901, 343] on button "Database & Data" at bounding box center [896, 342] width 173 height 35
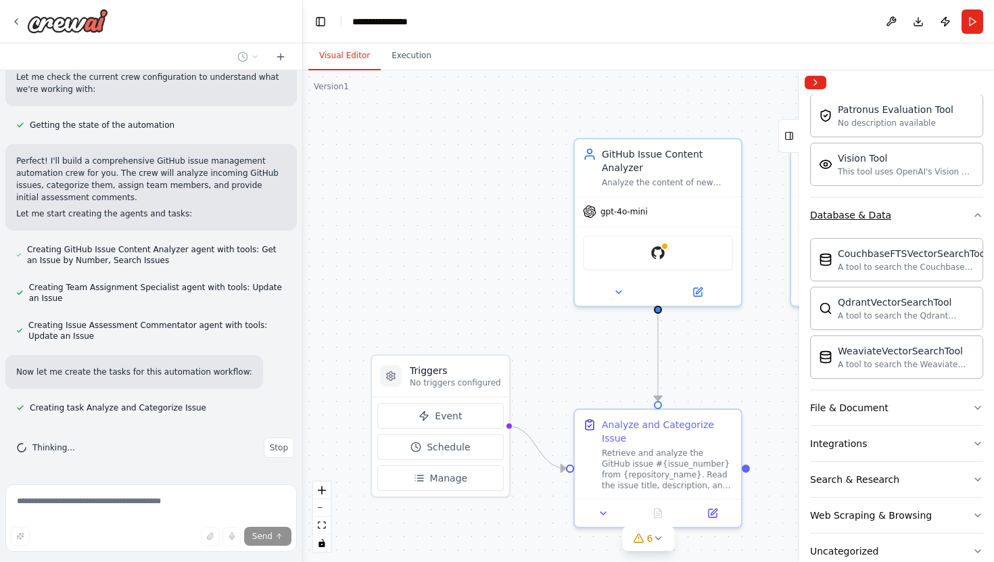
scroll to position [358, 0]
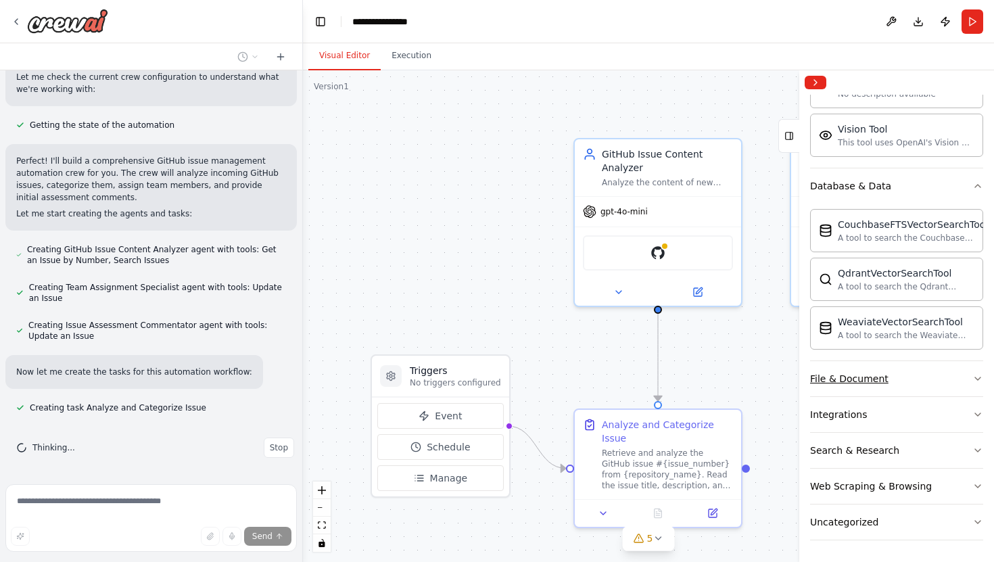
click at [906, 381] on button "File & Document" at bounding box center [896, 378] width 173 height 35
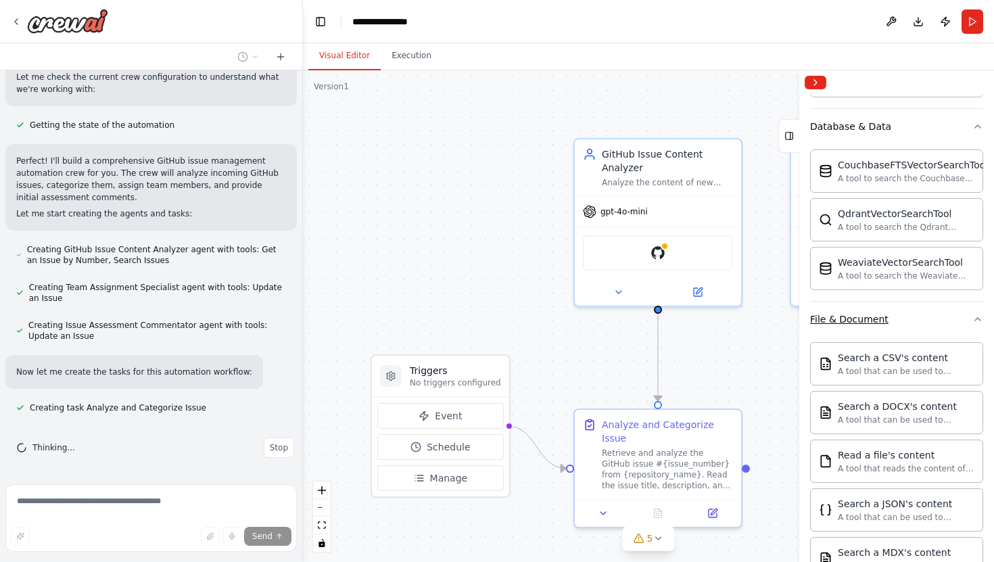
scroll to position [415, 0]
click at [915, 329] on button "File & Document" at bounding box center [896, 320] width 173 height 35
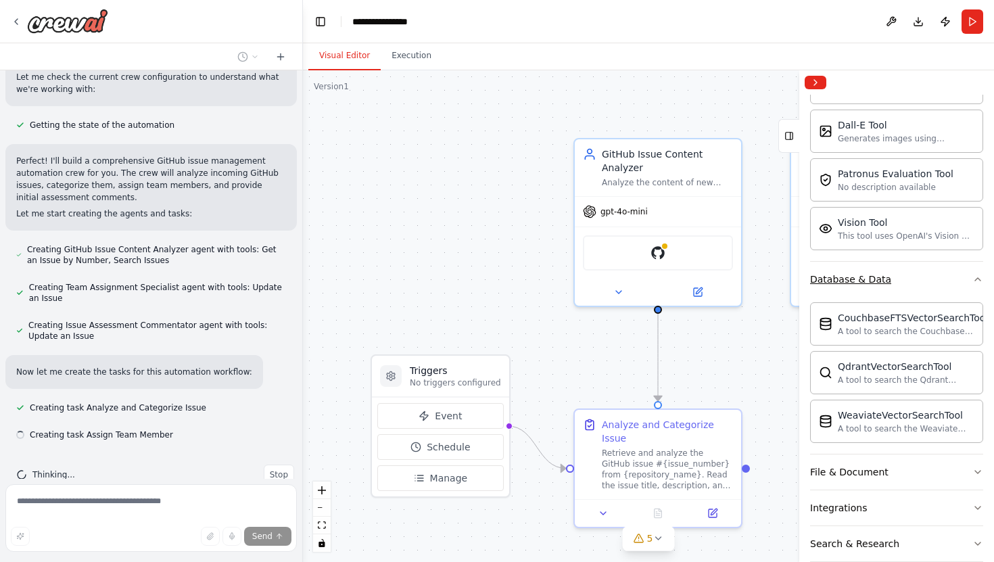
scroll to position [528, 0]
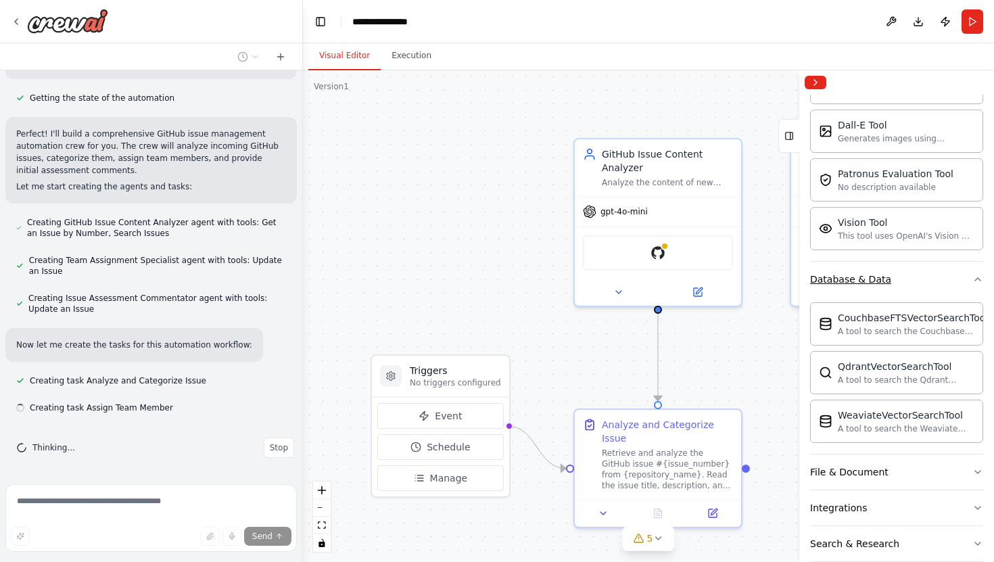
click at [933, 278] on button "Database & Data" at bounding box center [896, 279] width 173 height 35
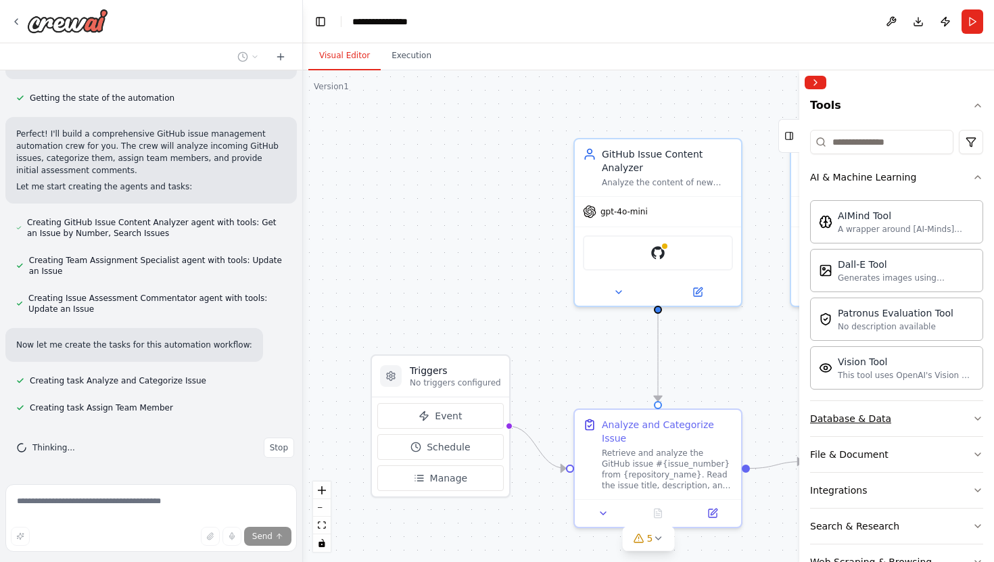
scroll to position [109, 0]
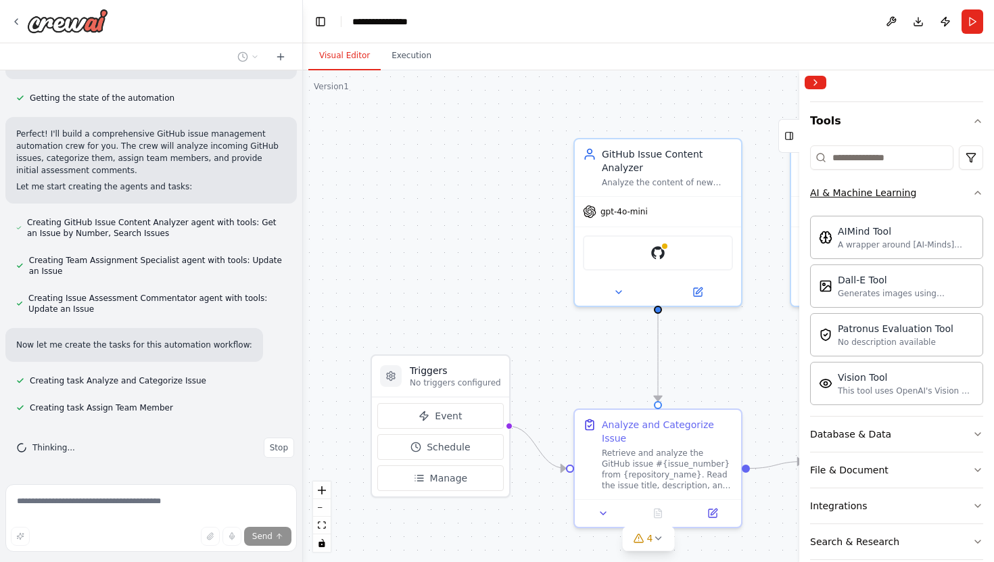
click at [938, 196] on button "AI & Machine Learning" at bounding box center [896, 192] width 173 height 35
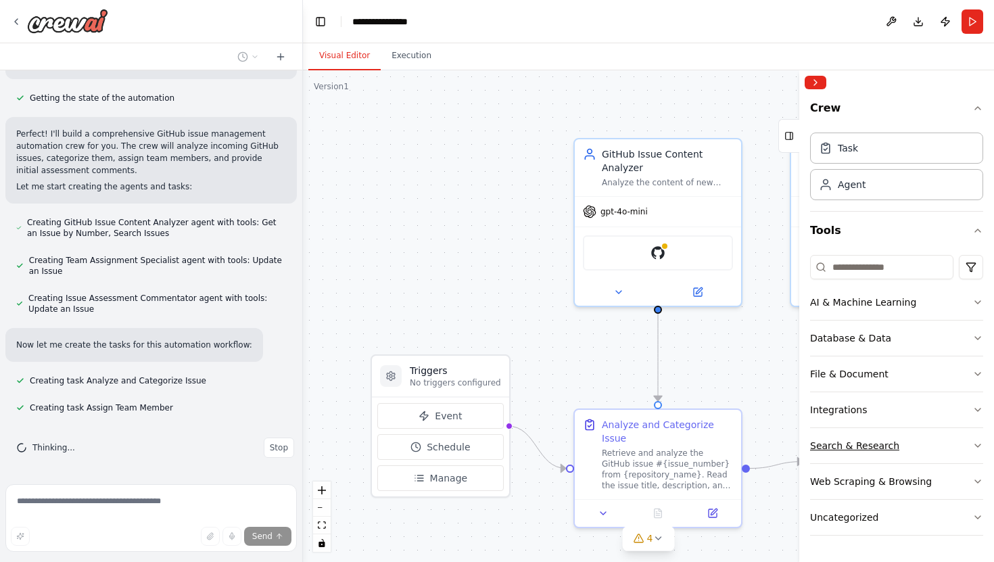
click at [911, 449] on button "Search & Research" at bounding box center [896, 445] width 173 height 35
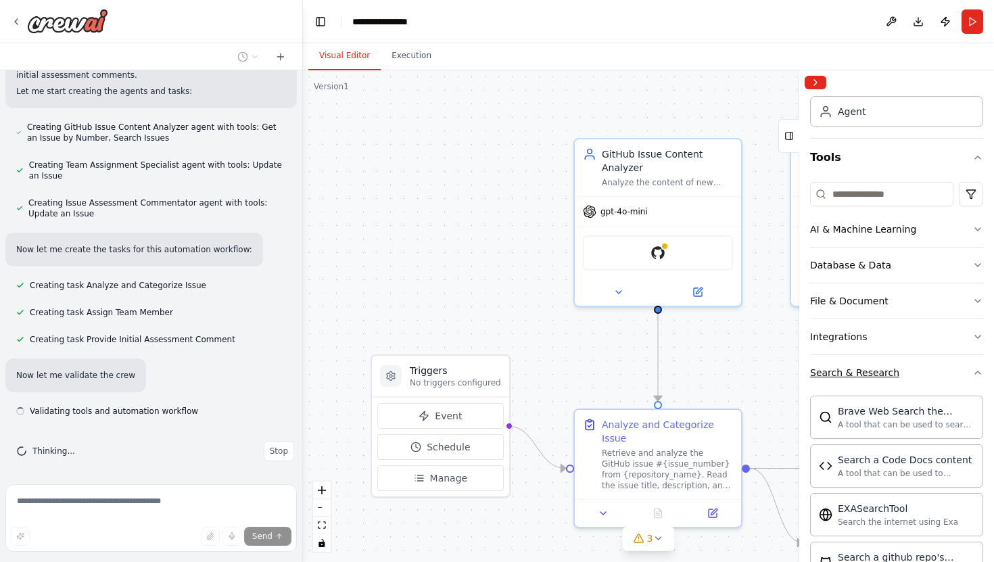
scroll to position [627, 0]
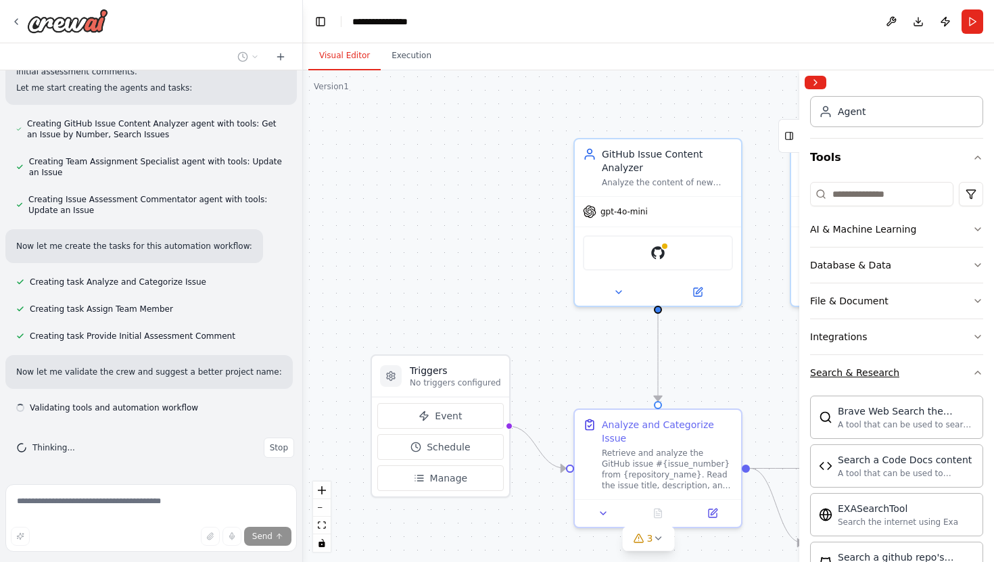
click at [926, 368] on button "Search & Research" at bounding box center [896, 372] width 173 height 35
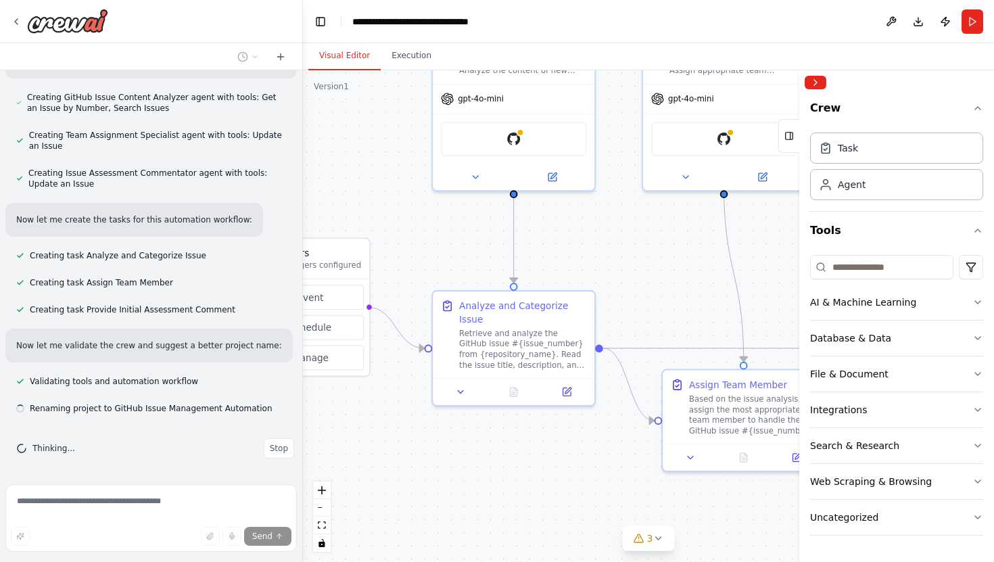
scroll to position [654, 0]
drag, startPoint x: 701, startPoint y: 364, endPoint x: 555, endPoint y: 249, distance: 186.2
click at [555, 249] on div ".deletable-edge-delete-btn { width: 20px; height: 20px; border: 0px solid #ffff…" at bounding box center [648, 315] width 691 height 491
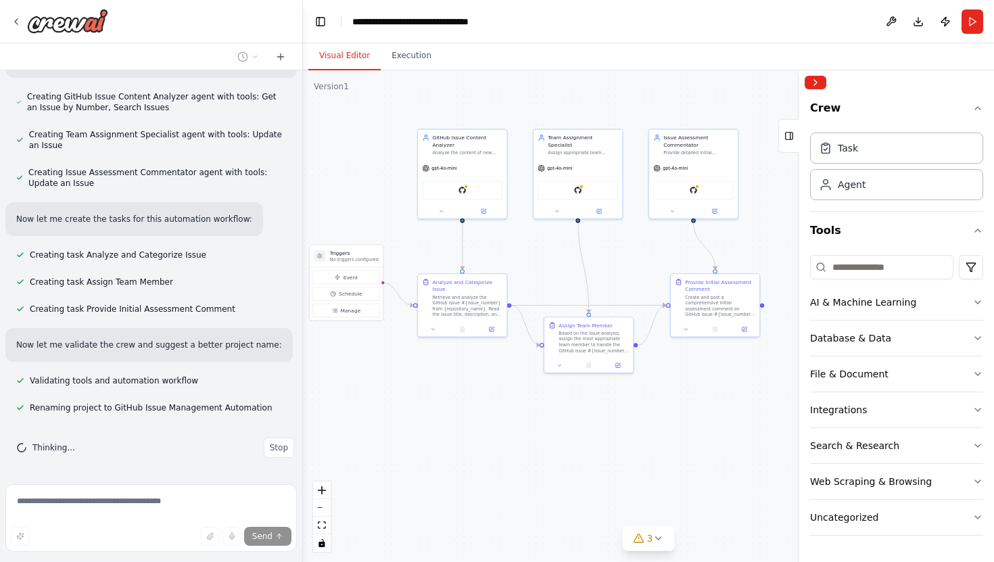
drag, startPoint x: 610, startPoint y: 247, endPoint x: 533, endPoint y: 246, distance: 77.1
click at [533, 246] on div ".deletable-edge-delete-btn { width: 20px; height: 20px; border: 0px solid #ffff…" at bounding box center [648, 315] width 691 height 491
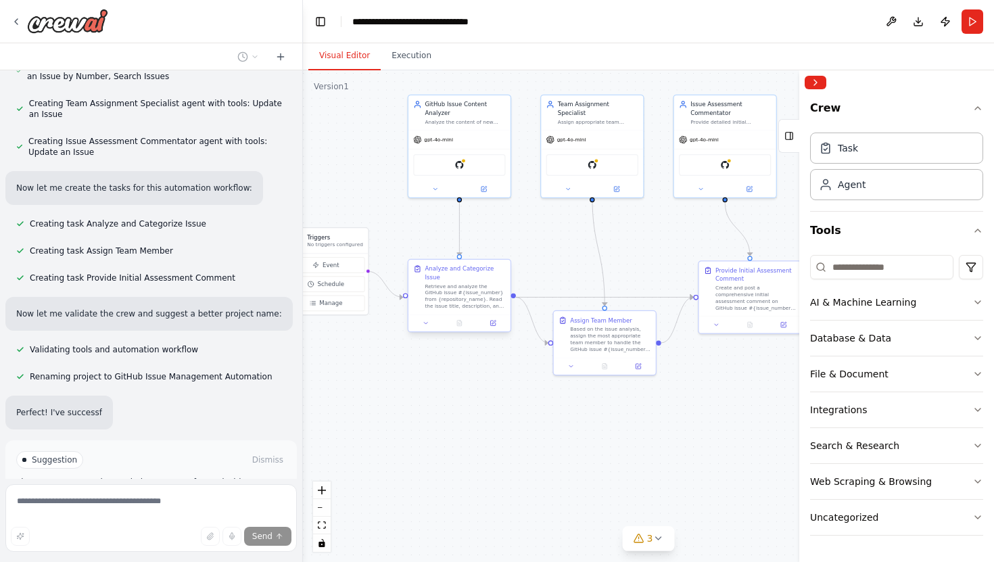
scroll to position [686, 0]
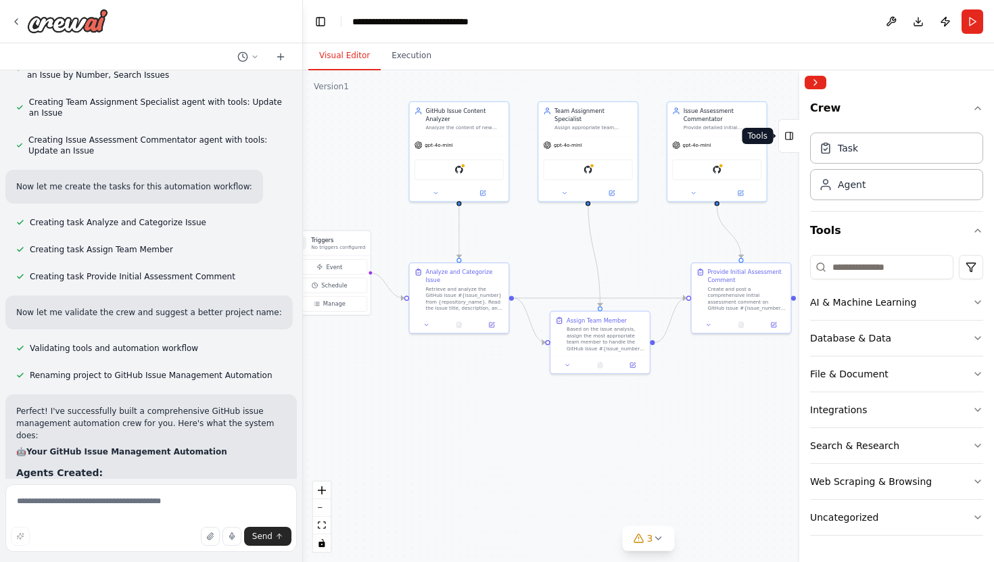
click at [788, 144] on icon at bounding box center [788, 136] width 9 height 22
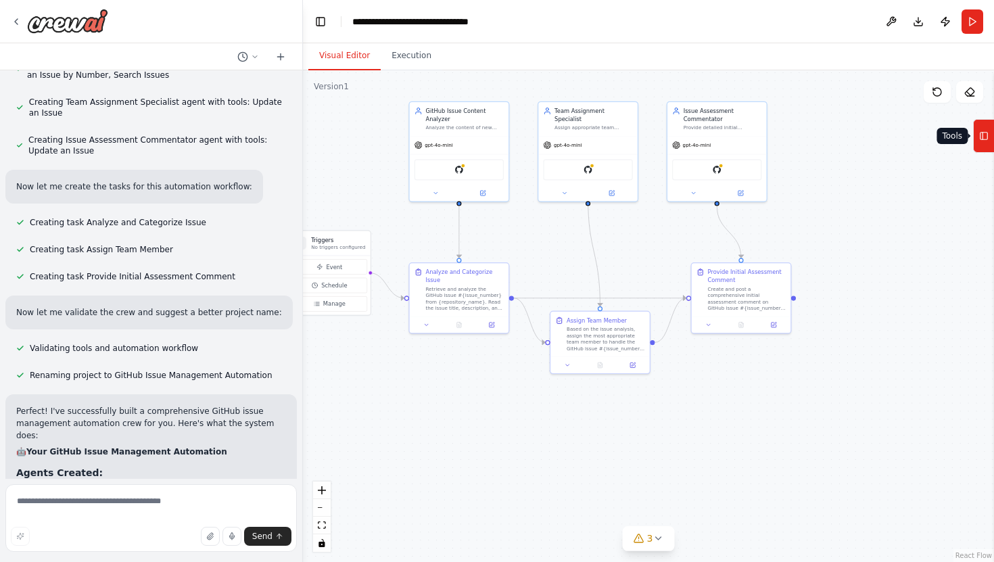
click at [973, 142] on button "Tools" at bounding box center [983, 136] width 21 height 34
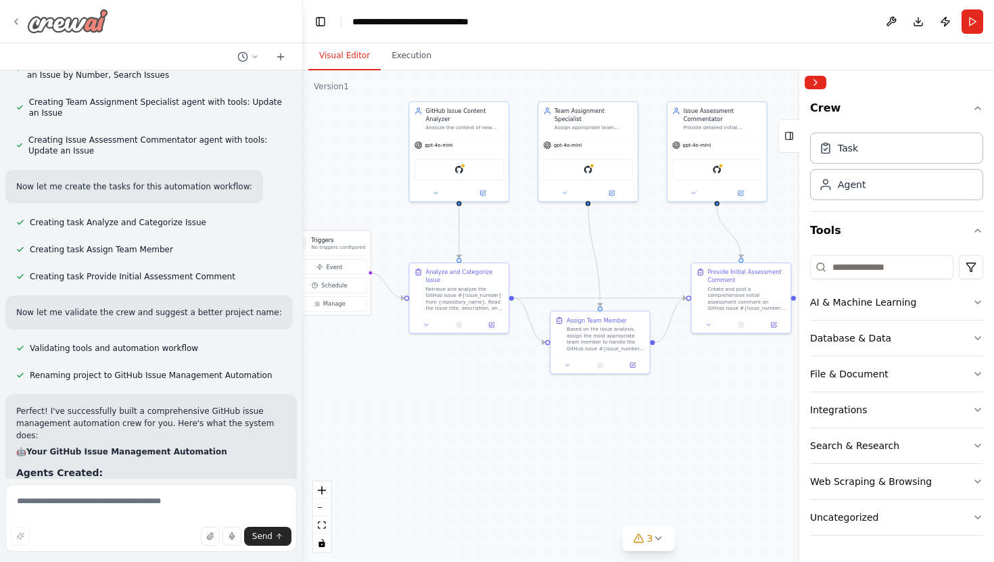
click at [18, 20] on icon at bounding box center [16, 21] width 11 height 11
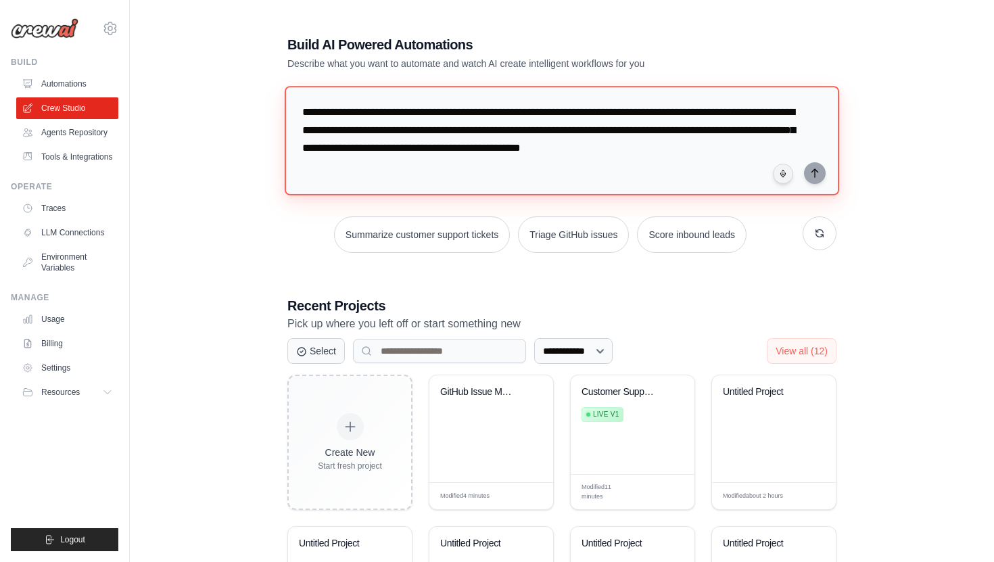
click at [429, 126] on textarea "**********" at bounding box center [562, 140] width 554 height 109
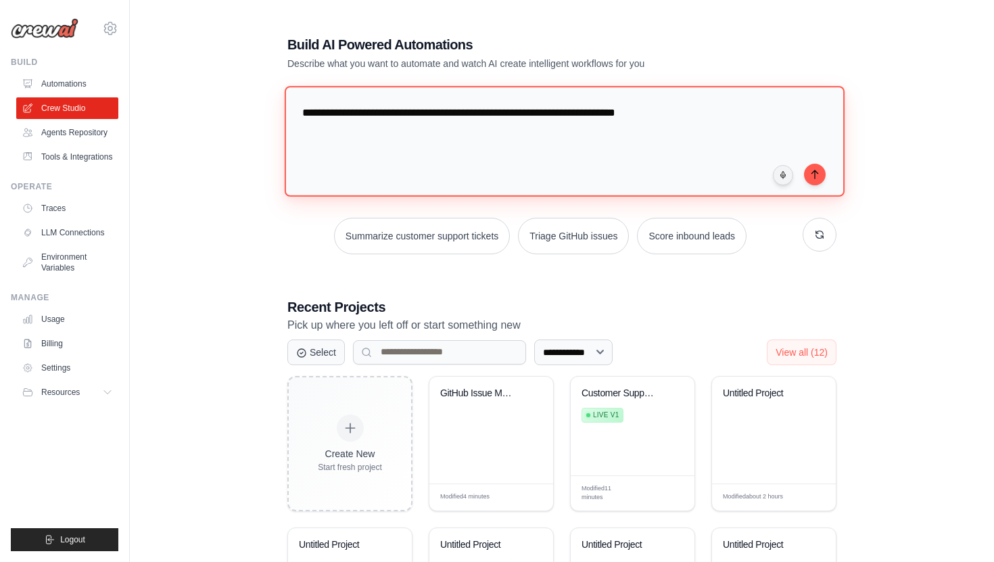
type textarea "**********"
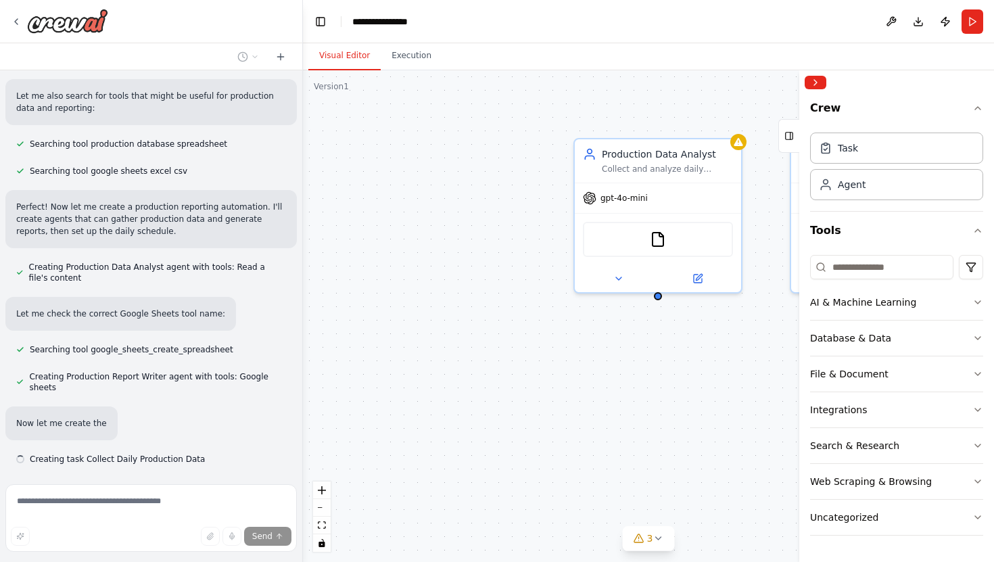
scroll to position [202, 0]
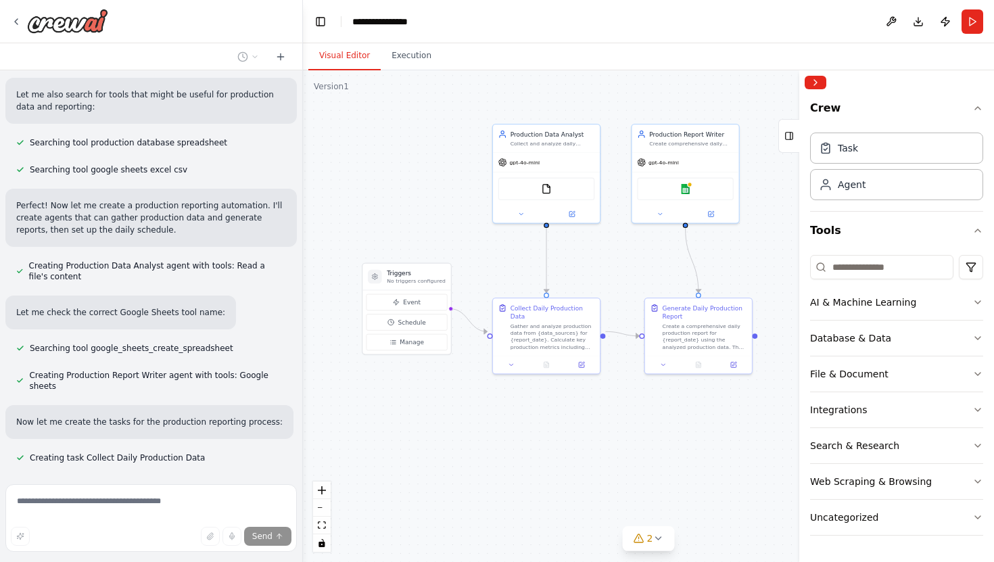
drag, startPoint x: 408, startPoint y: 284, endPoint x: 402, endPoint y: 224, distance: 60.5
click at [402, 224] on div ".deletable-edge-delete-btn { width: 20px; height: 20px; border: 0px solid #ffff…" at bounding box center [648, 315] width 691 height 491
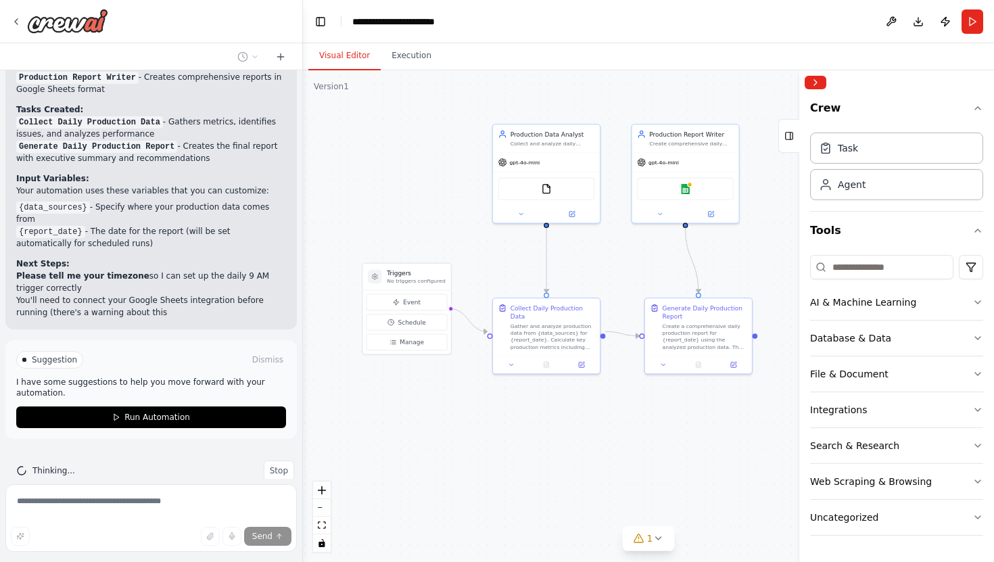
scroll to position [947, 0]
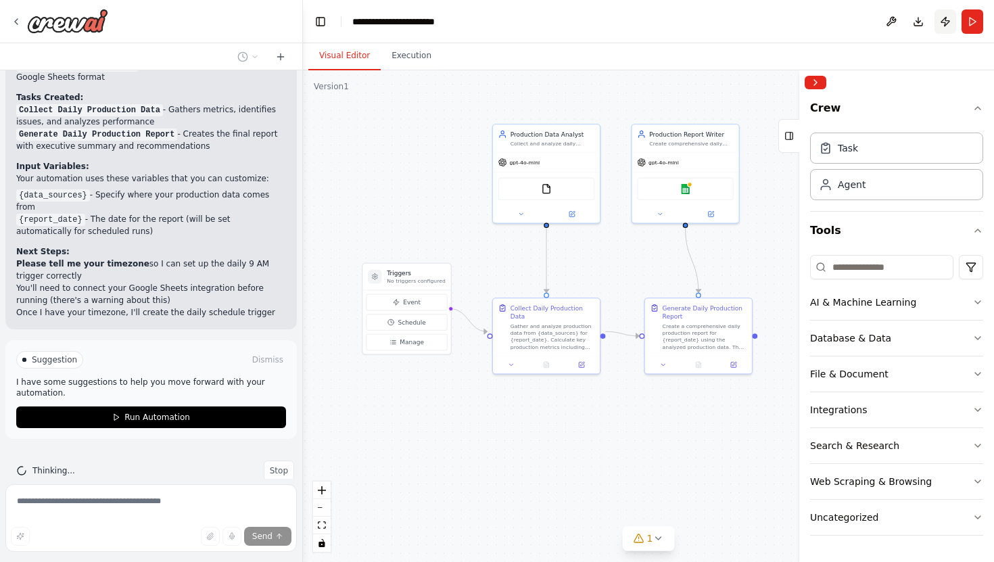
click at [944, 24] on button "Publish" at bounding box center [945, 21] width 22 height 24
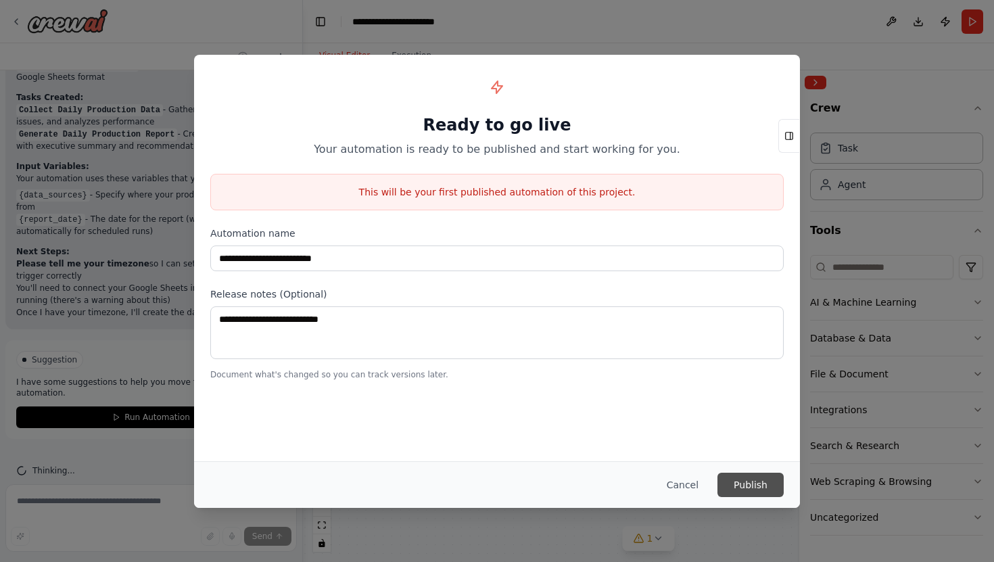
click at [762, 483] on button "Publish" at bounding box center [750, 484] width 66 height 24
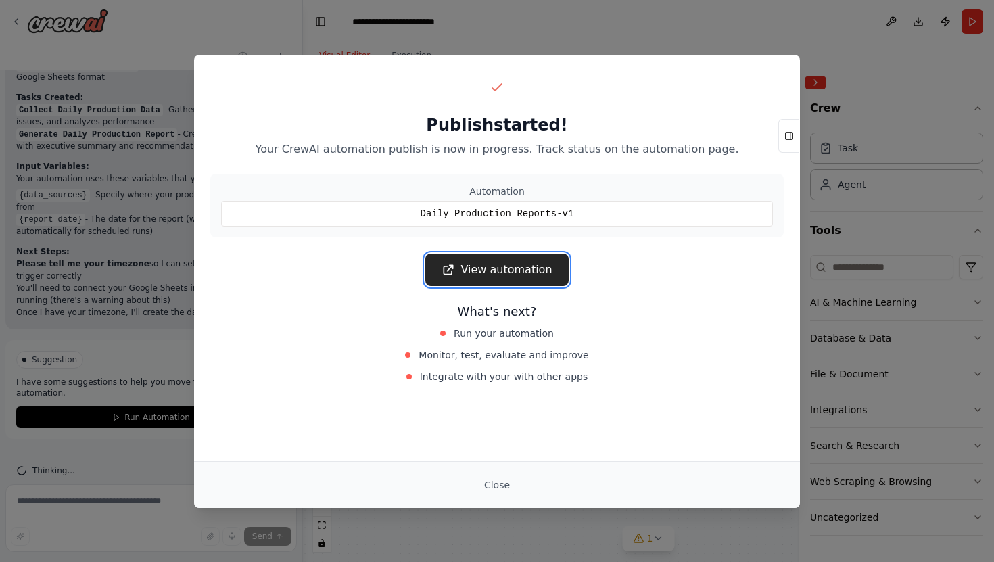
click at [522, 268] on link "View automation" at bounding box center [496, 269] width 143 height 32
click at [731, 39] on div "Publish started! Your CrewAI automation publish is now in progress. Track statu…" at bounding box center [497, 281] width 994 height 562
click at [499, 479] on button "Close" at bounding box center [496, 484] width 47 height 24
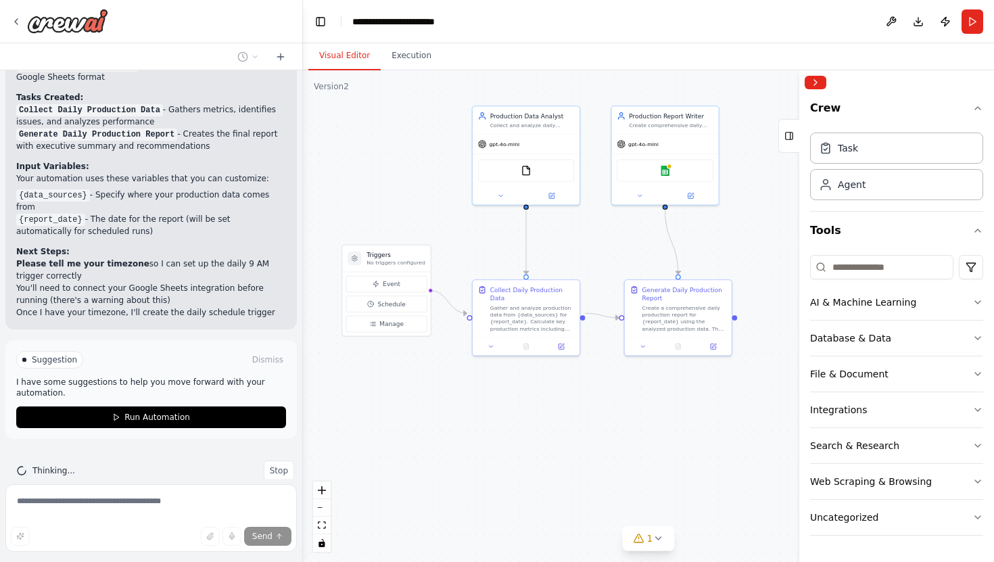
drag, startPoint x: 531, startPoint y: 434, endPoint x: 510, endPoint y: 415, distance: 28.2
click at [510, 415] on div ".deletable-edge-delete-btn { width: 20px; height: 20px; border: 0px solid #ffff…" at bounding box center [648, 315] width 691 height 491
click at [894, 23] on button at bounding box center [891, 21] width 22 height 24
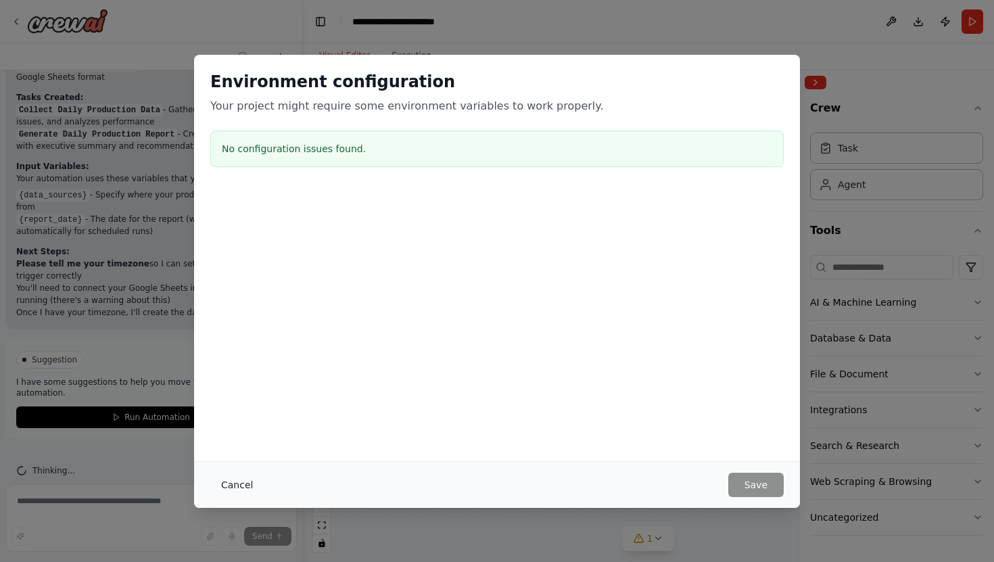
click at [244, 486] on button "Cancel" at bounding box center [236, 484] width 53 height 24
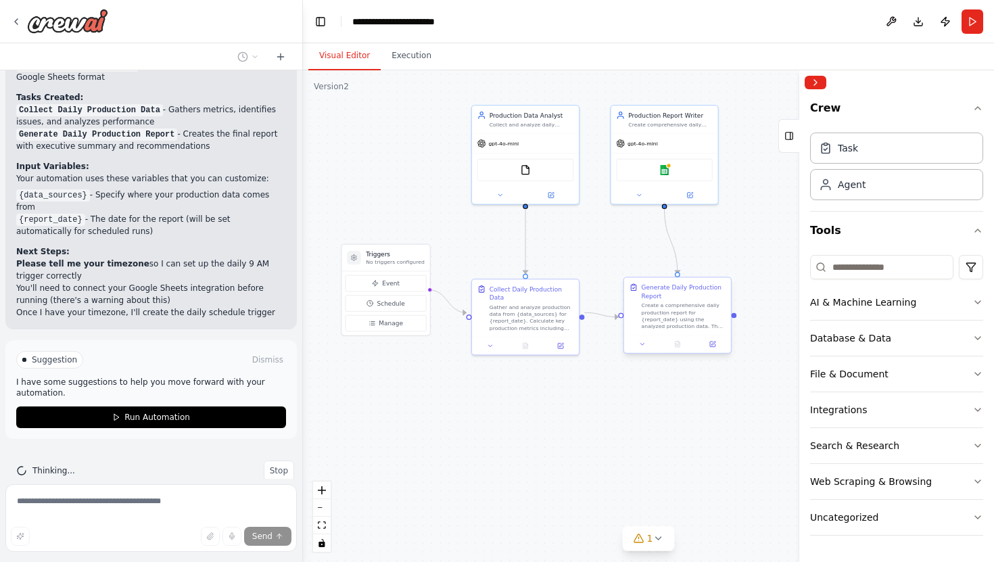
click at [687, 310] on div "Create a comprehensive daily production report for {report_date} using the anal…" at bounding box center [683, 316] width 84 height 28
click at [721, 270] on button at bounding box center [720, 265] width 18 height 18
click at [691, 267] on button "Confirm" at bounding box center [682, 265] width 48 height 16
drag, startPoint x: 852, startPoint y: 185, endPoint x: 534, endPoint y: 414, distance: 392.6
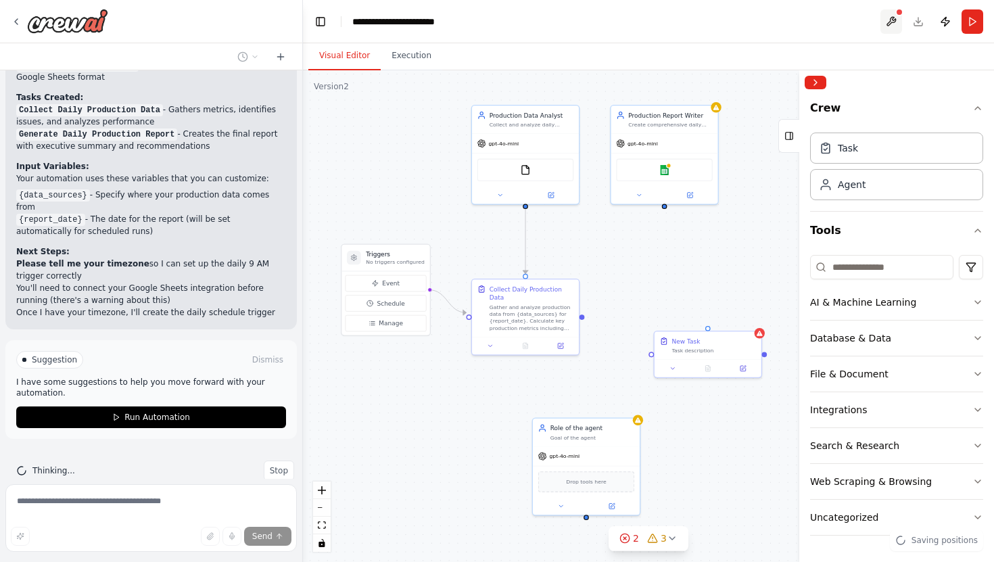
click at [895, 20] on button at bounding box center [891, 21] width 22 height 24
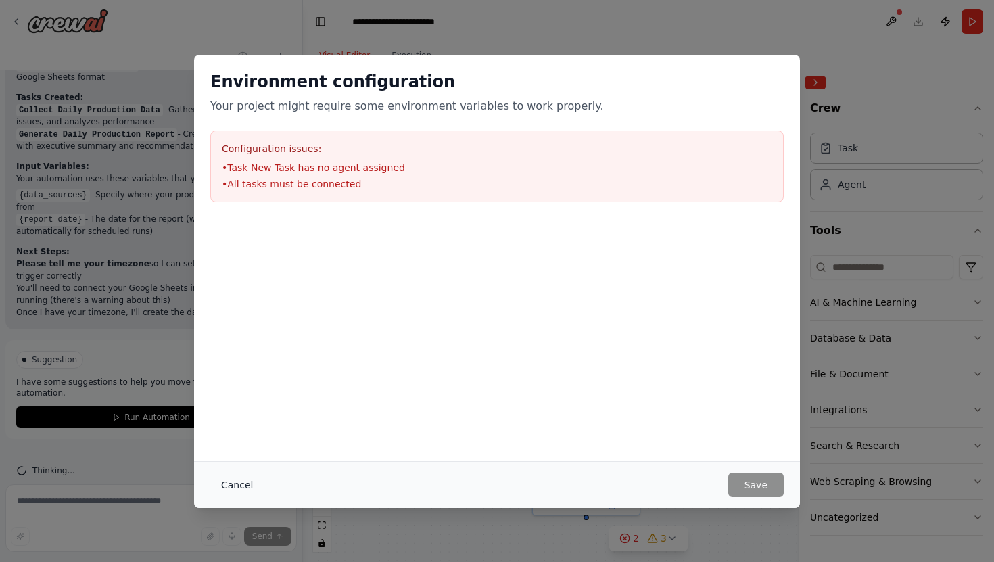
click at [235, 479] on button "Cancel" at bounding box center [236, 484] width 53 height 24
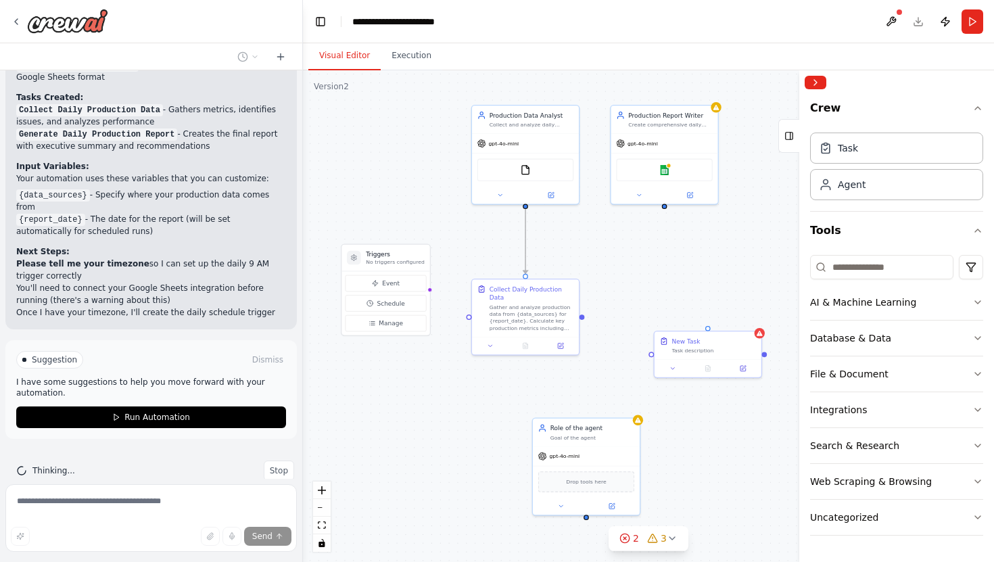
click at [525, 235] on icon "Edge from 6cfd648a-69fd-46bf-bbc0-e79855445066 to a3c2de30-eff5-468c-938b-ef4c3…" at bounding box center [525, 241] width 0 height 65
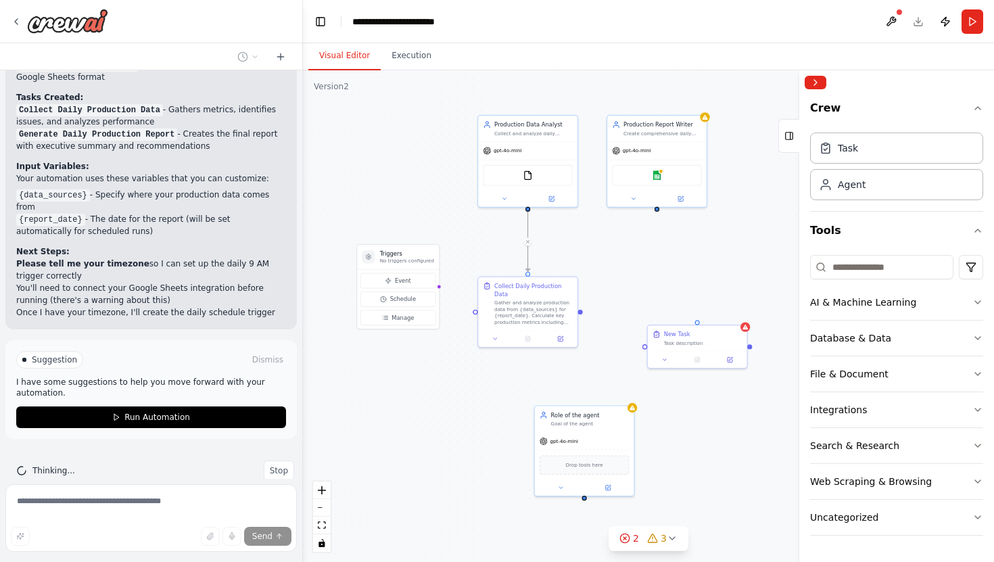
click at [582, 226] on div ".deletable-edge-delete-btn { width: 20px; height: 20px; border: 0px solid #ffff…" at bounding box center [648, 315] width 691 height 491
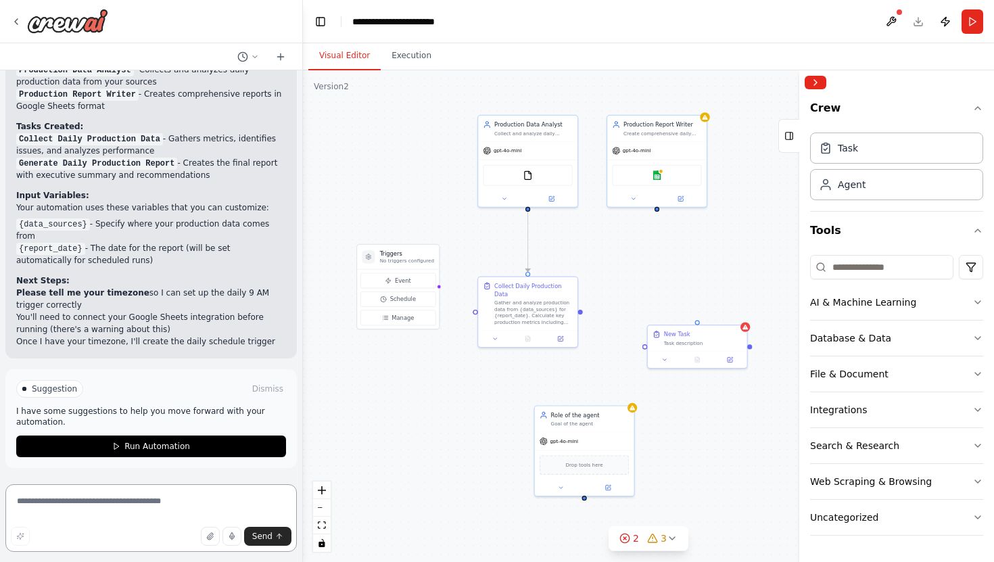
scroll to position [894, 0]
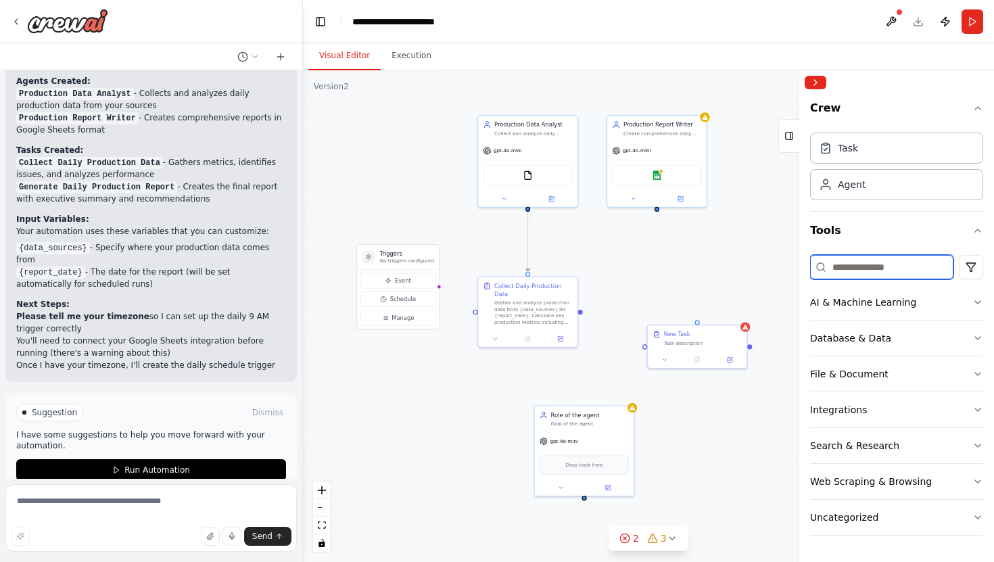
click at [844, 274] on input at bounding box center [881, 267] width 143 height 24
click at [837, 295] on div "AI & Machine Learning" at bounding box center [863, 302] width 106 height 14
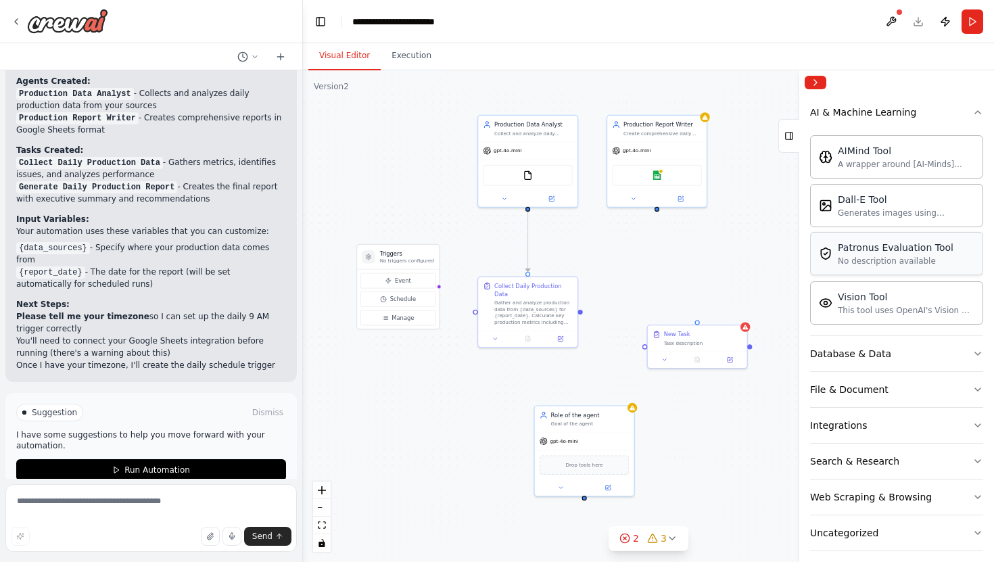
scroll to position [201, 0]
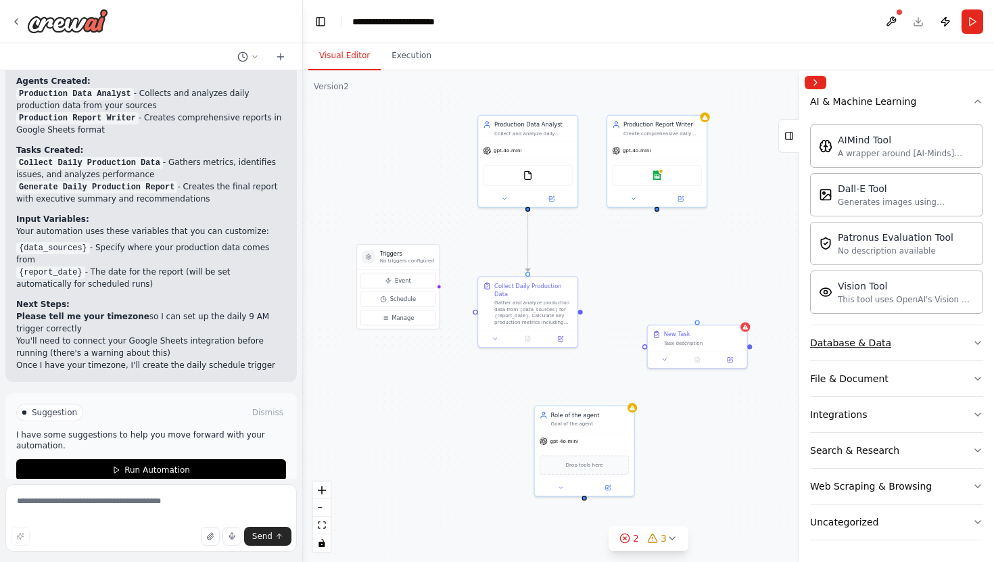
click at [892, 345] on button "Database & Data" at bounding box center [896, 342] width 173 height 35
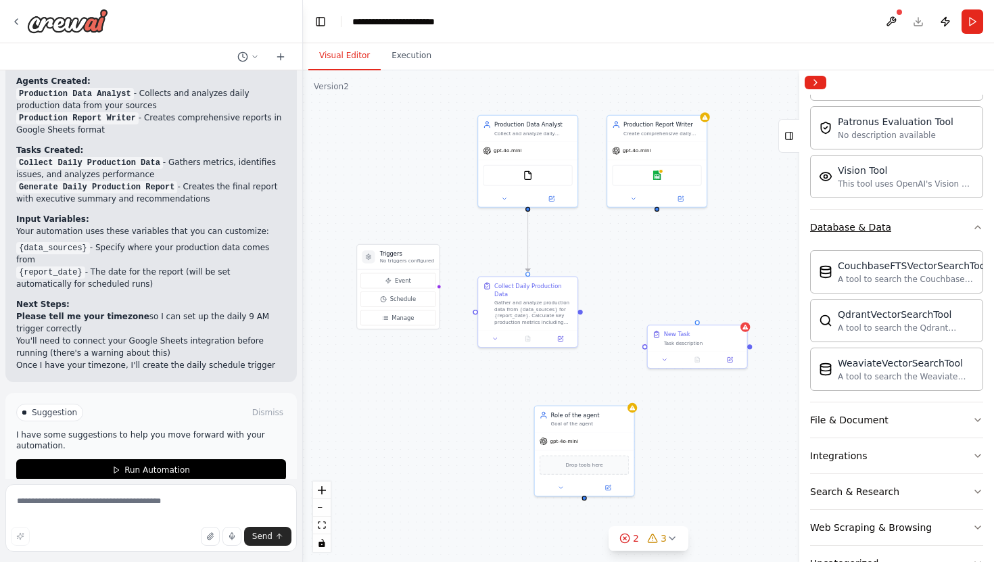
scroll to position [358, 0]
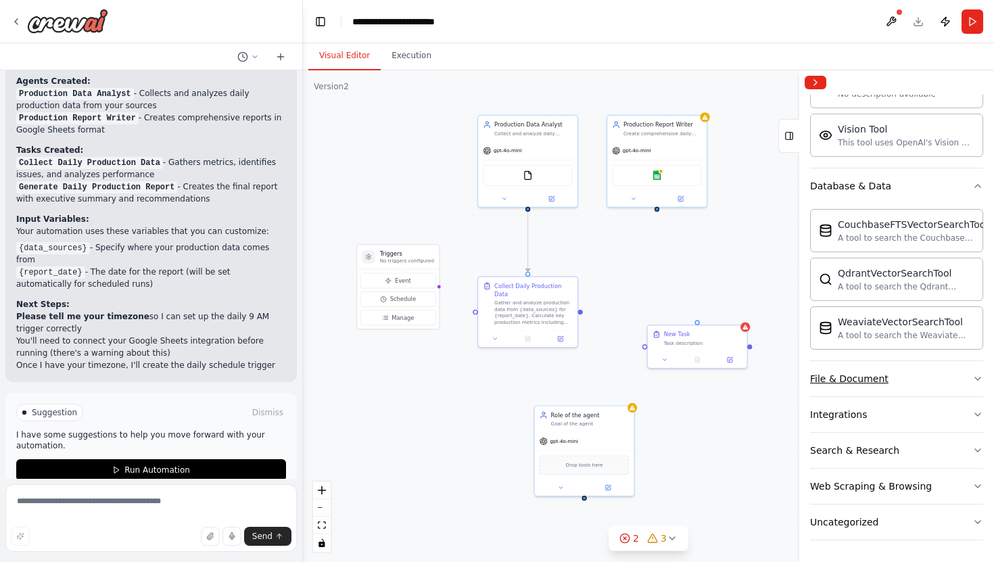
click at [892, 379] on button "File & Document" at bounding box center [896, 378] width 173 height 35
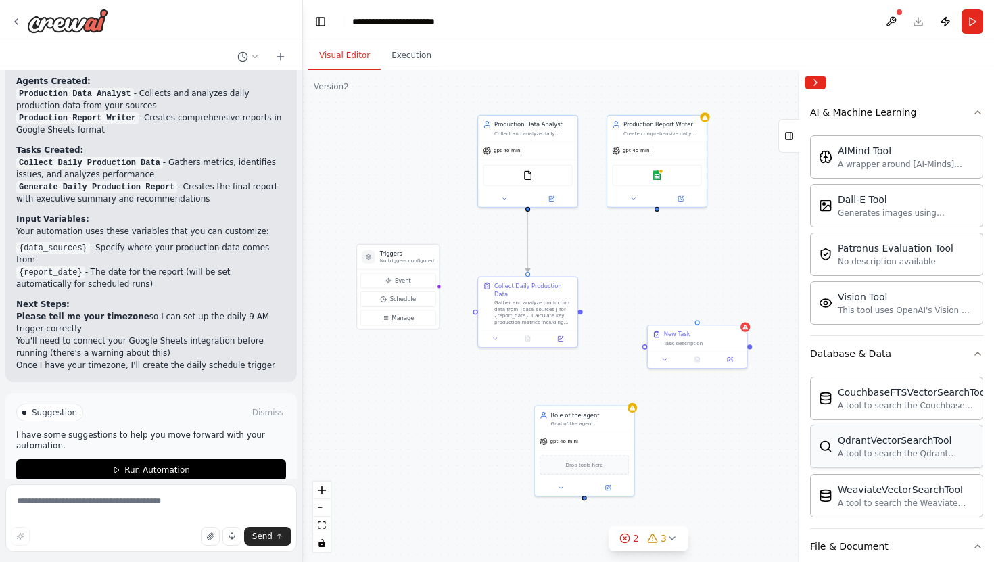
scroll to position [251, 0]
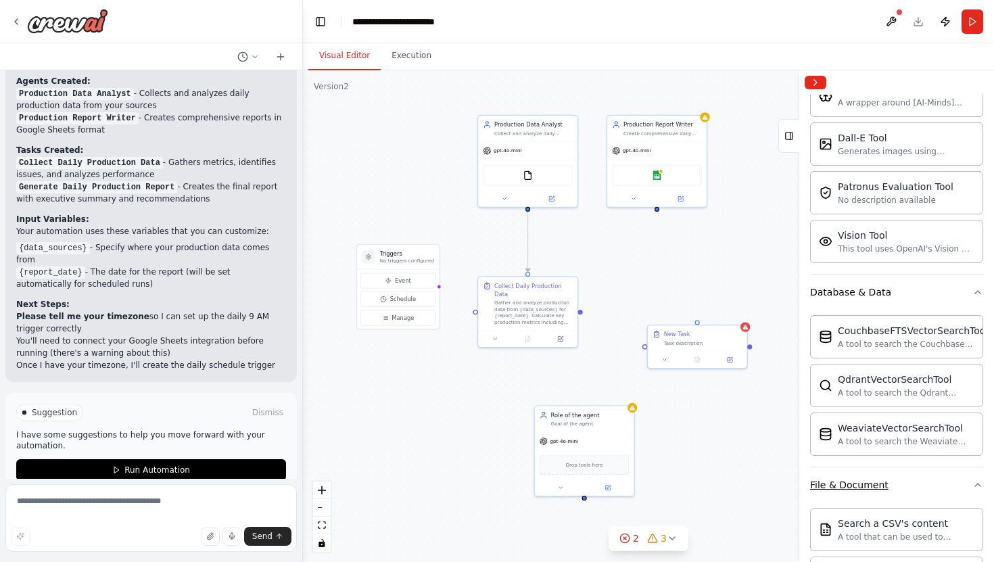
click at [931, 484] on button "File & Document" at bounding box center [896, 484] width 173 height 35
click at [953, 301] on button "Database & Data" at bounding box center [896, 291] width 173 height 35
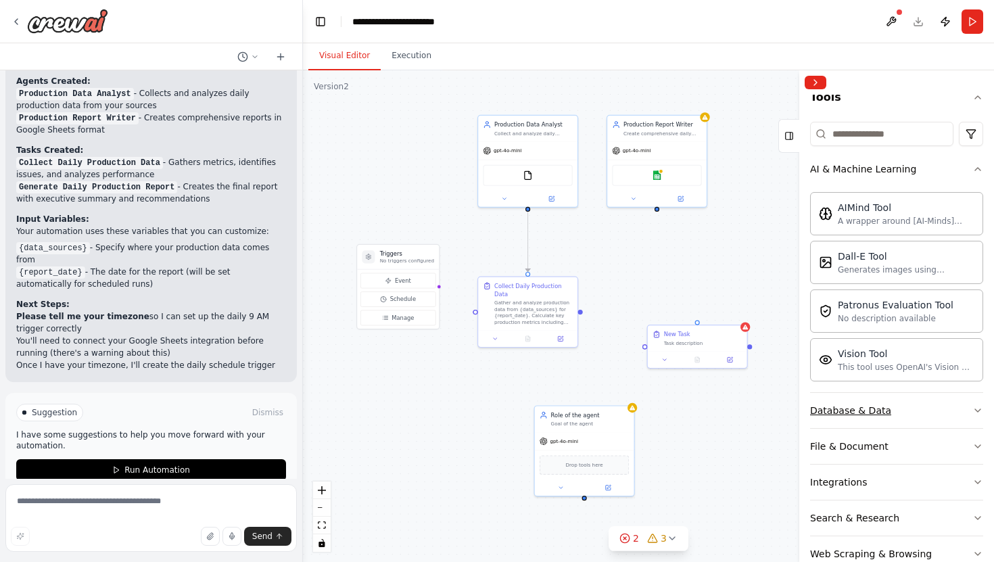
scroll to position [128, 0]
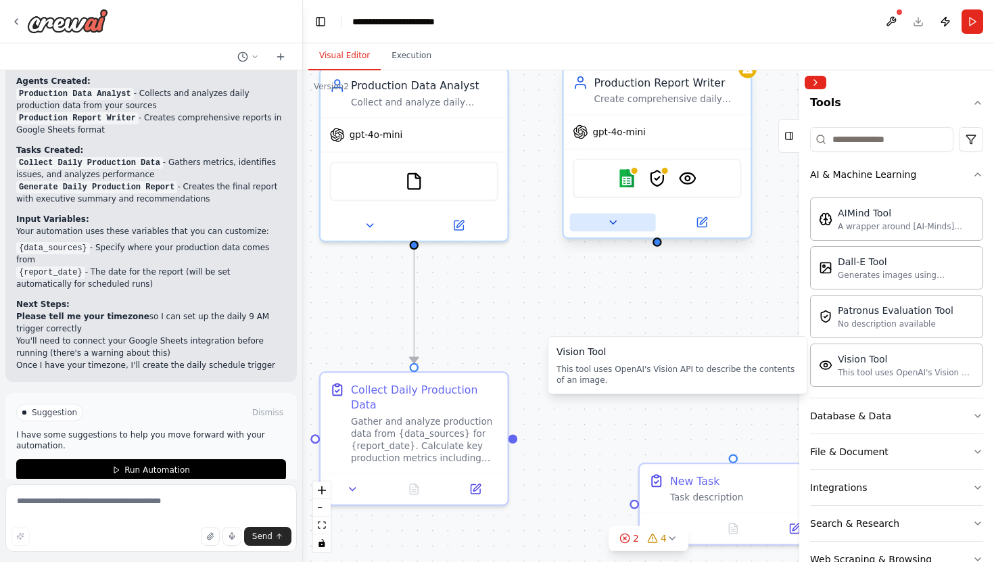
click at [624, 221] on button at bounding box center [613, 222] width 86 height 18
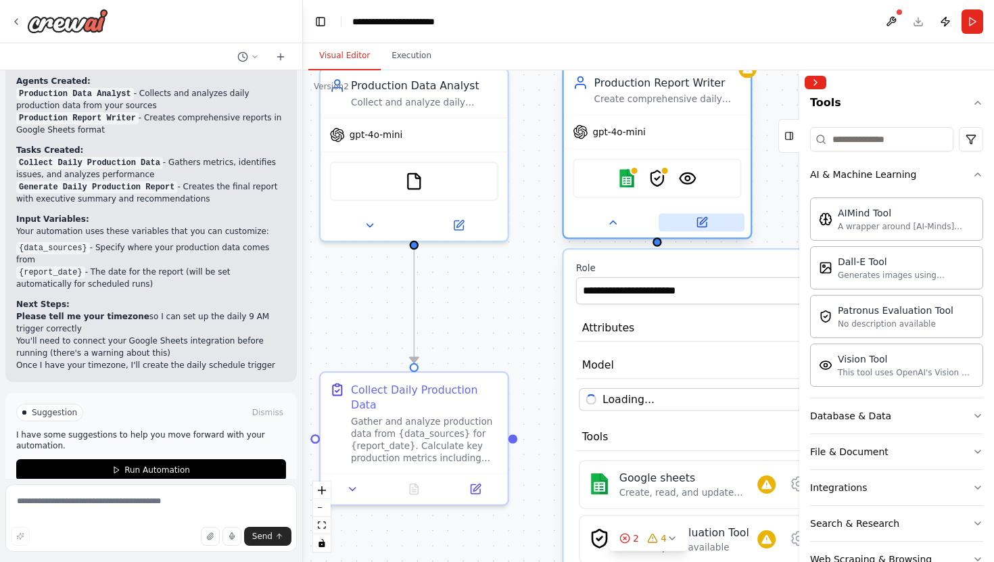
click at [700, 218] on icon at bounding box center [701, 222] width 9 height 9
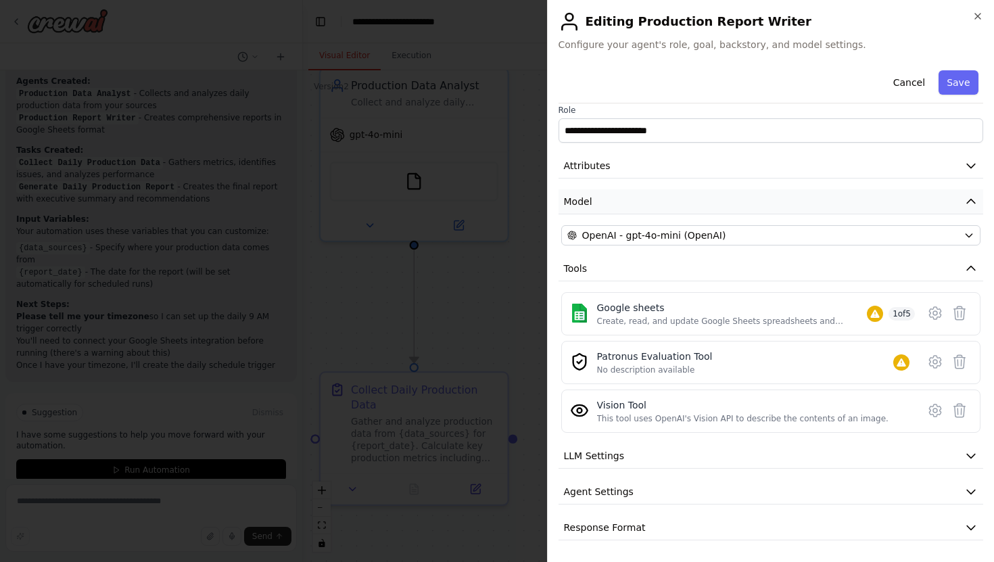
scroll to position [0, 0]
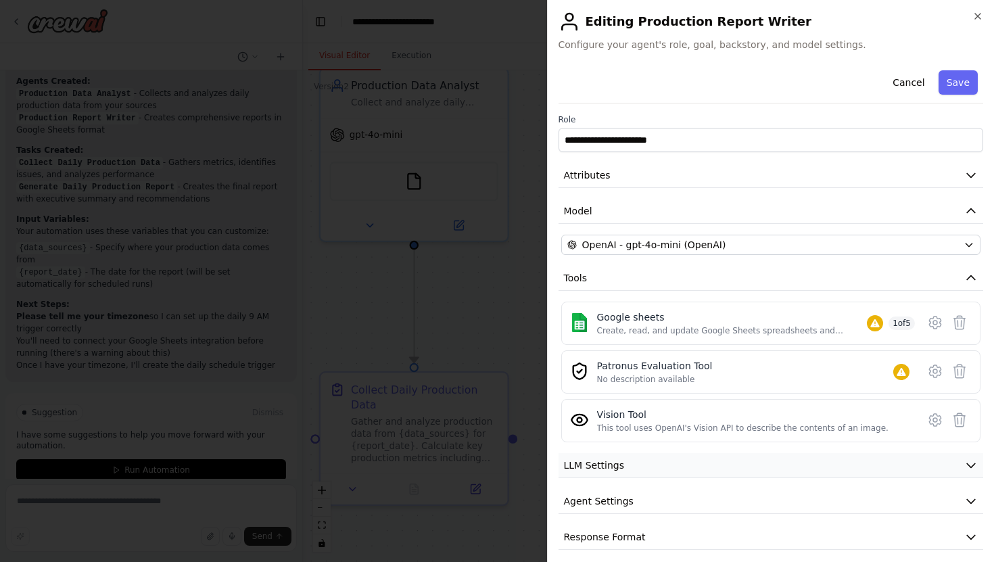
click at [912, 462] on button "LLM Settings" at bounding box center [770, 465] width 425 height 25
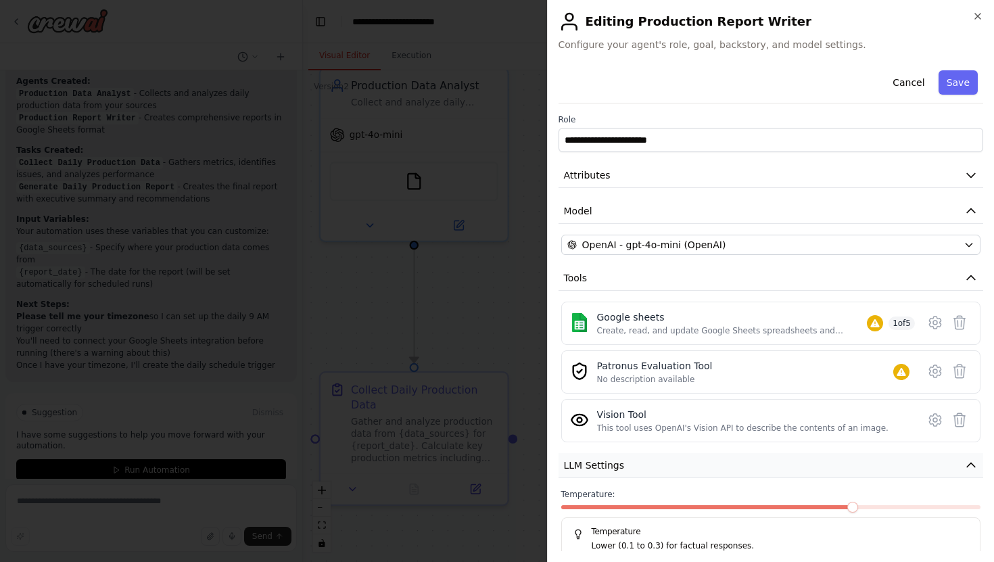
scroll to position [106, 0]
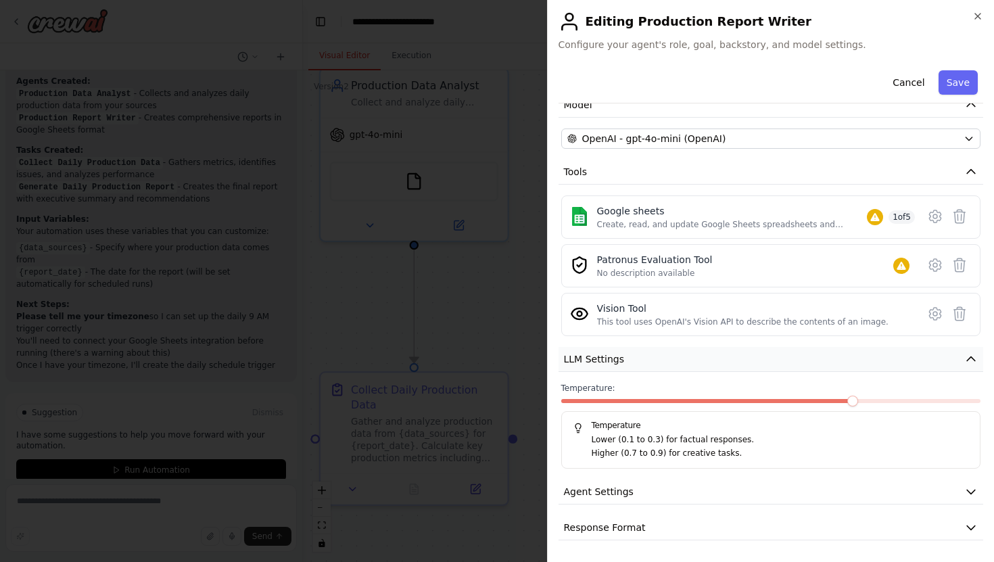
click at [936, 355] on button "LLM Settings" at bounding box center [770, 359] width 425 height 25
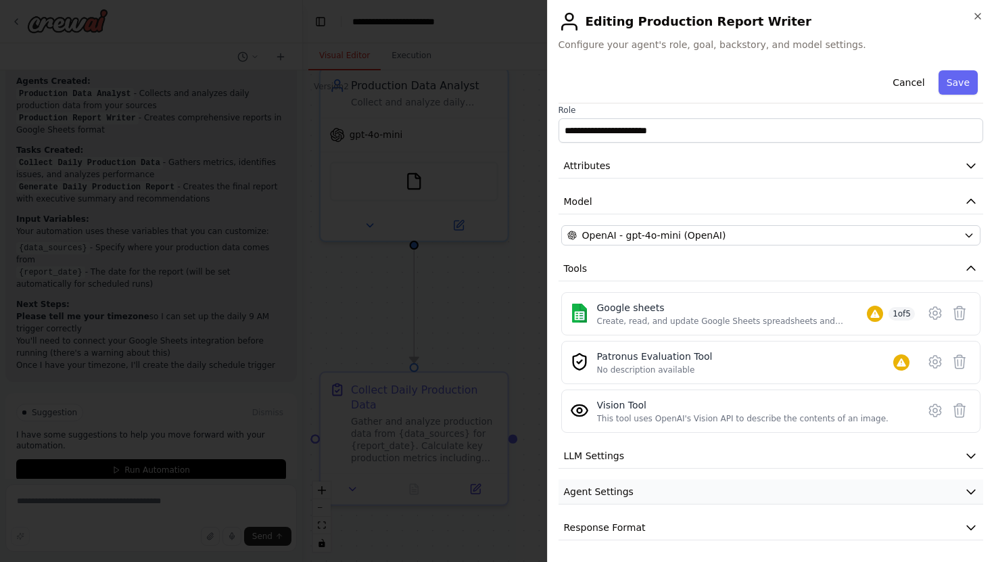
click at [902, 484] on button "Agent Settings" at bounding box center [770, 491] width 425 height 25
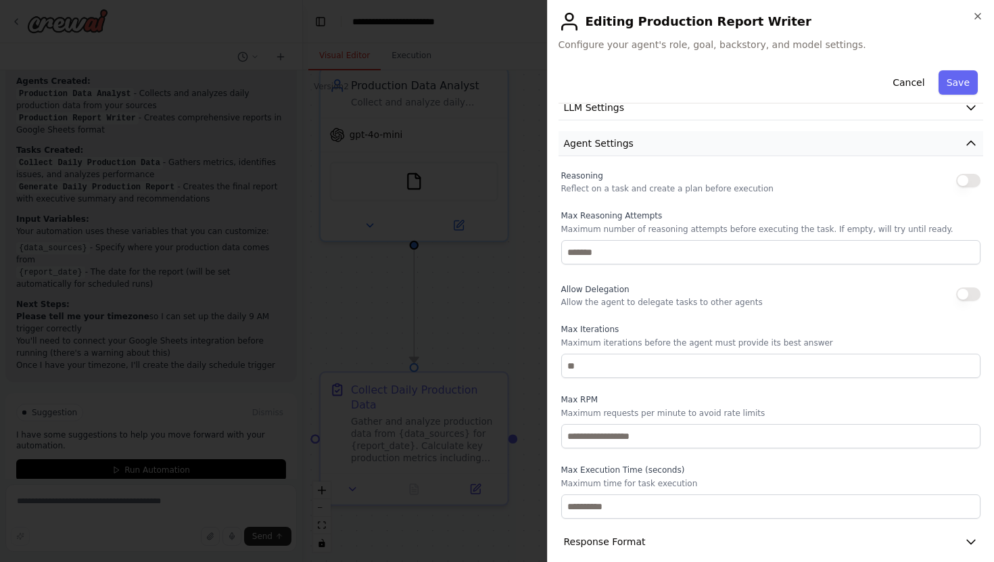
scroll to position [372, 0]
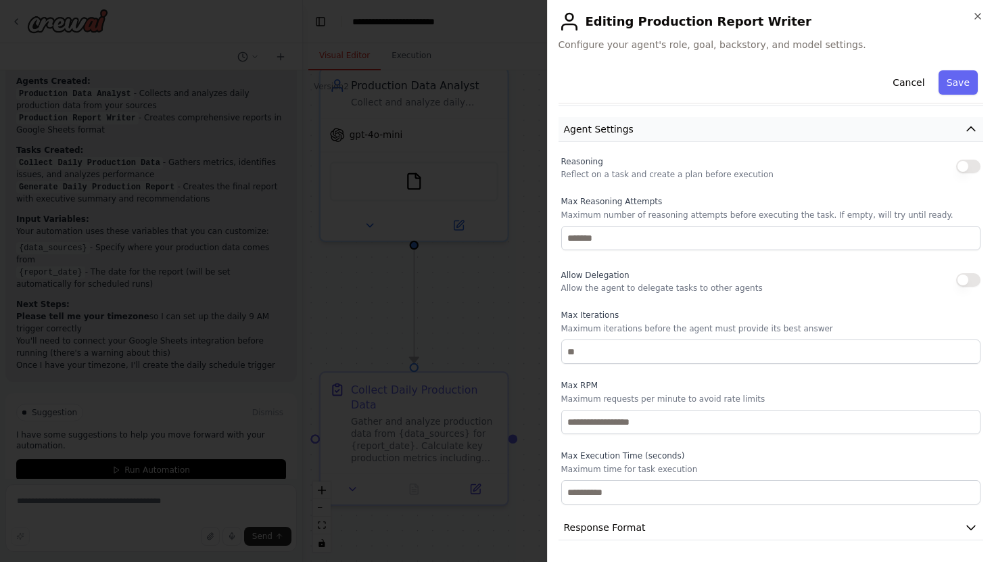
click at [951, 126] on button "Agent Settings" at bounding box center [770, 129] width 425 height 25
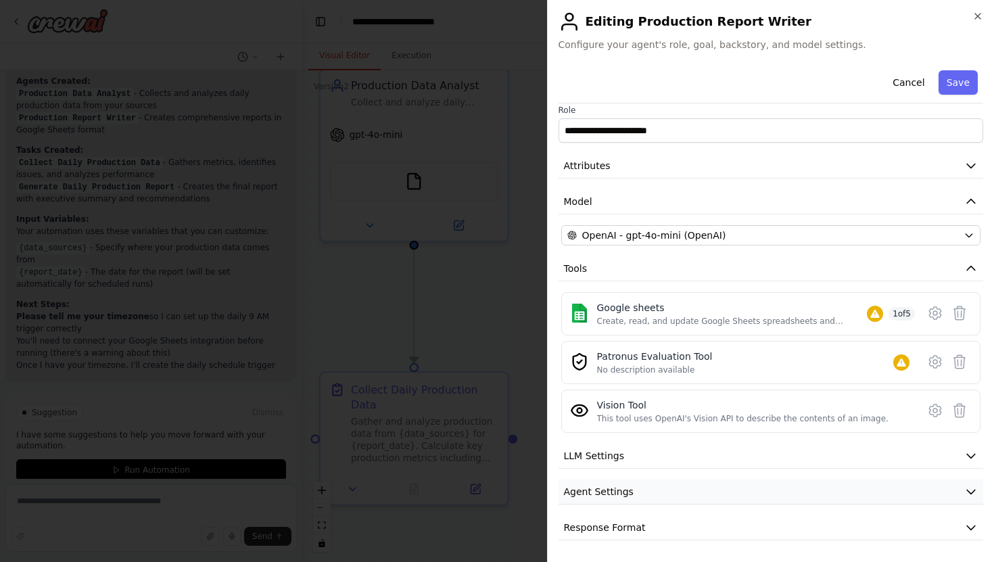
scroll to position [9, 0]
click at [820, 533] on button "Response Format" at bounding box center [770, 527] width 425 height 25
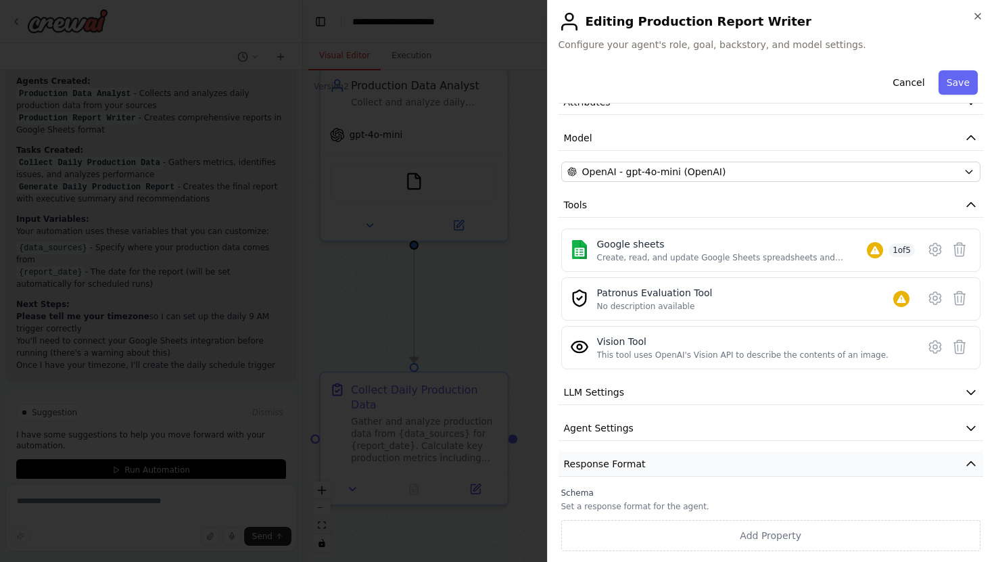
scroll to position [0, 0]
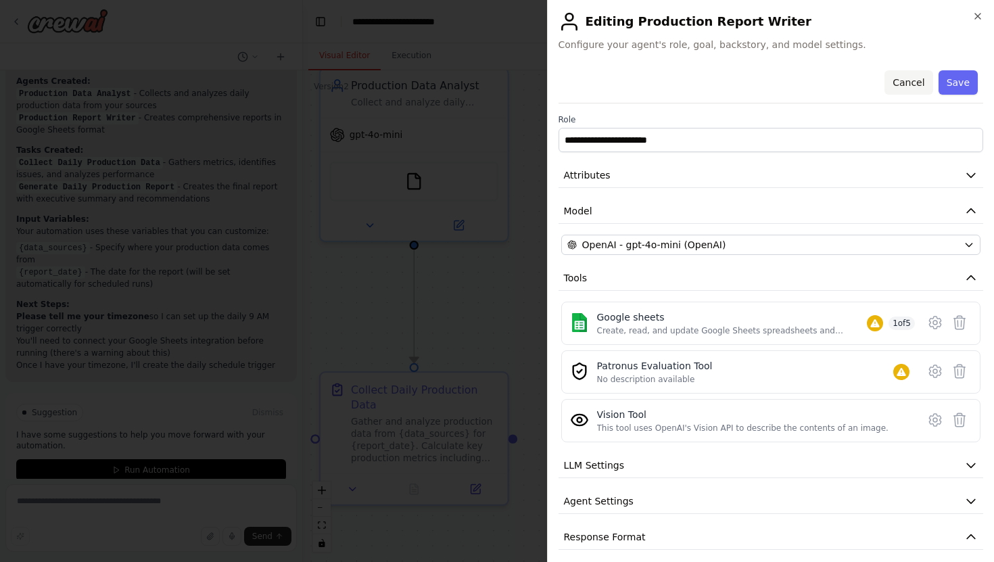
click at [915, 76] on button "Cancel" at bounding box center [908, 82] width 48 height 24
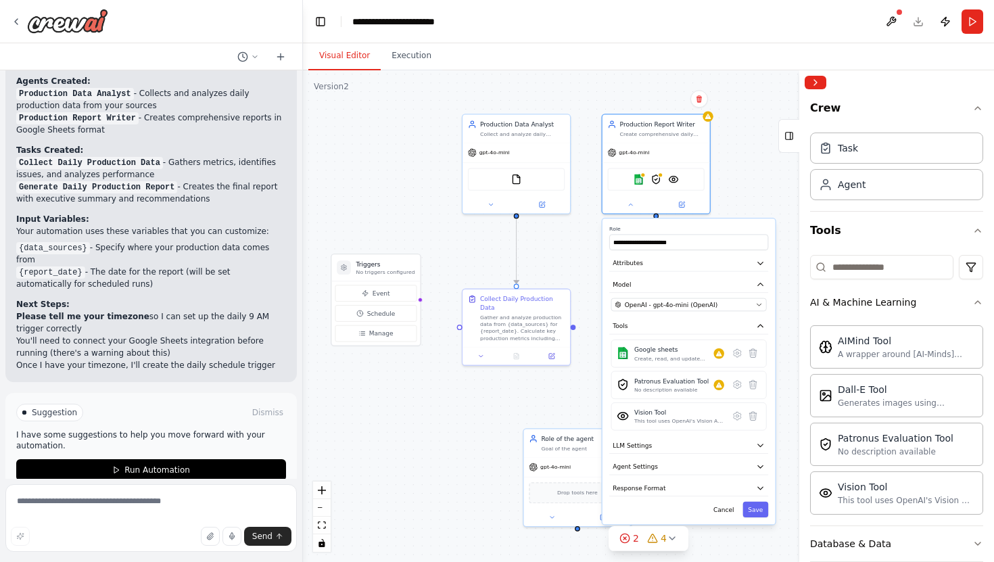
click at [571, 385] on div ".deletable-edge-delete-btn { width: 20px; height: 20px; border: 0px solid #ffff…" at bounding box center [648, 315] width 691 height 491
click at [412, 60] on button "Execution" at bounding box center [412, 56] width 62 height 28
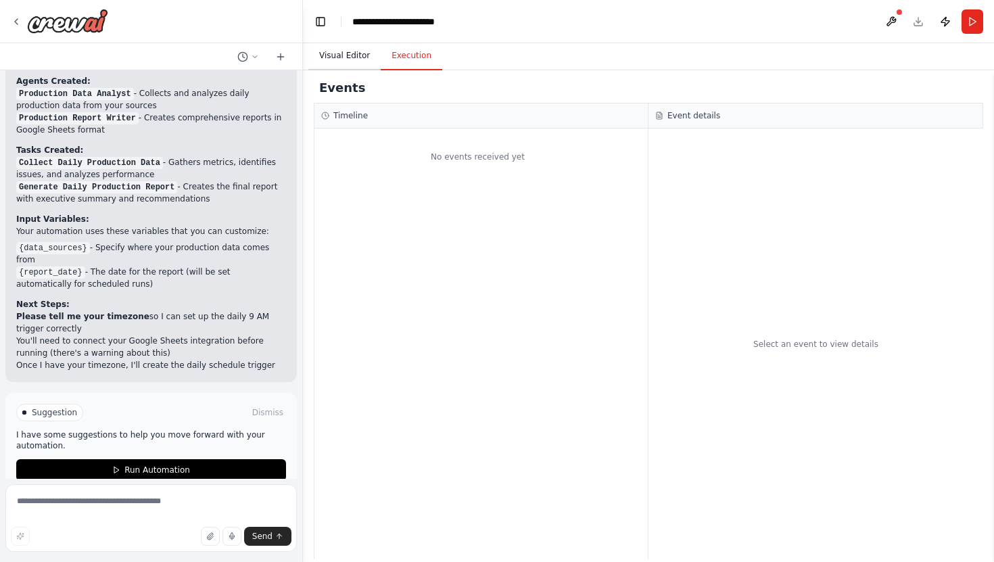
click at [354, 61] on button "Visual Editor" at bounding box center [344, 56] width 72 height 28
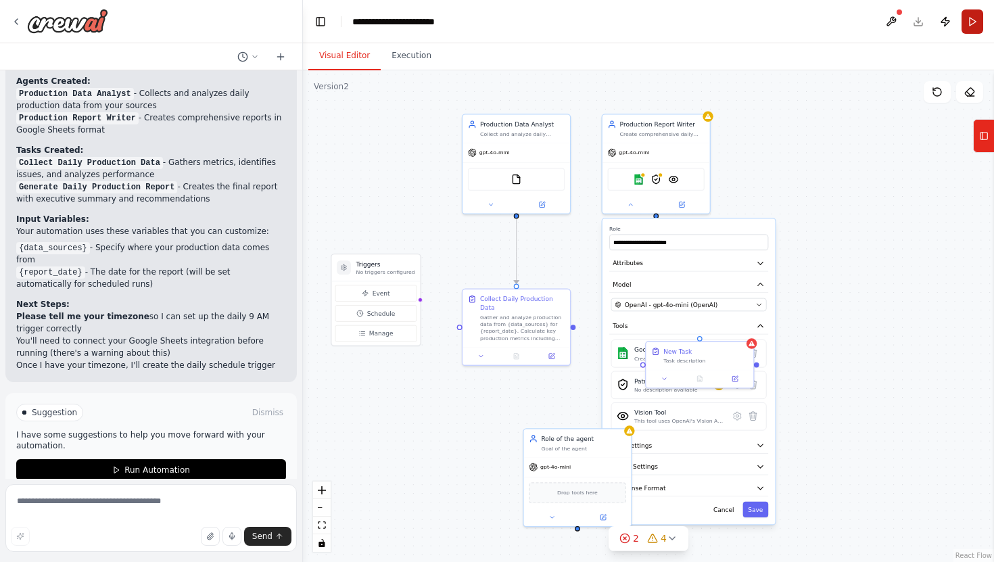
click at [975, 24] on button "Run" at bounding box center [972, 21] width 22 height 24
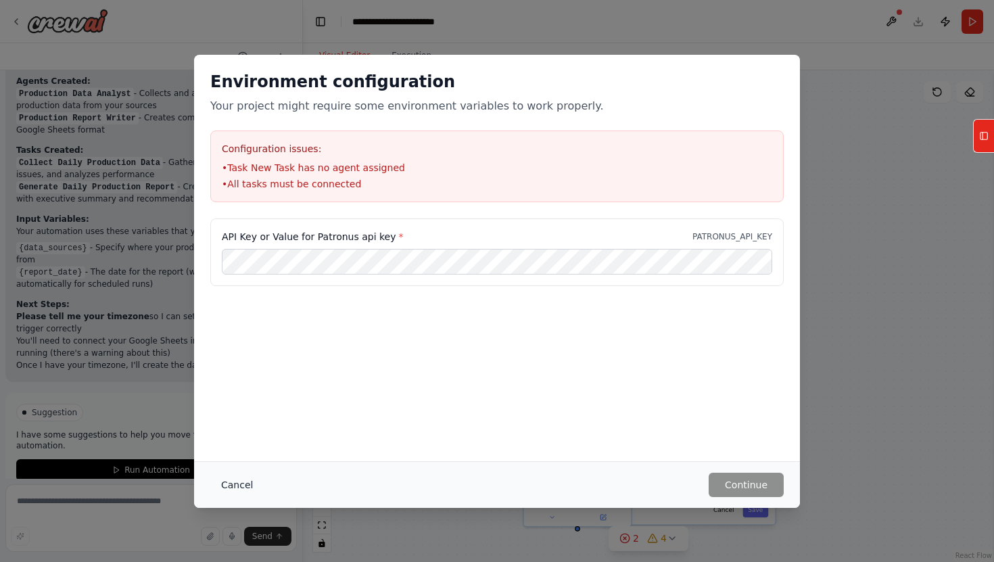
click at [239, 482] on button "Cancel" at bounding box center [236, 484] width 53 height 24
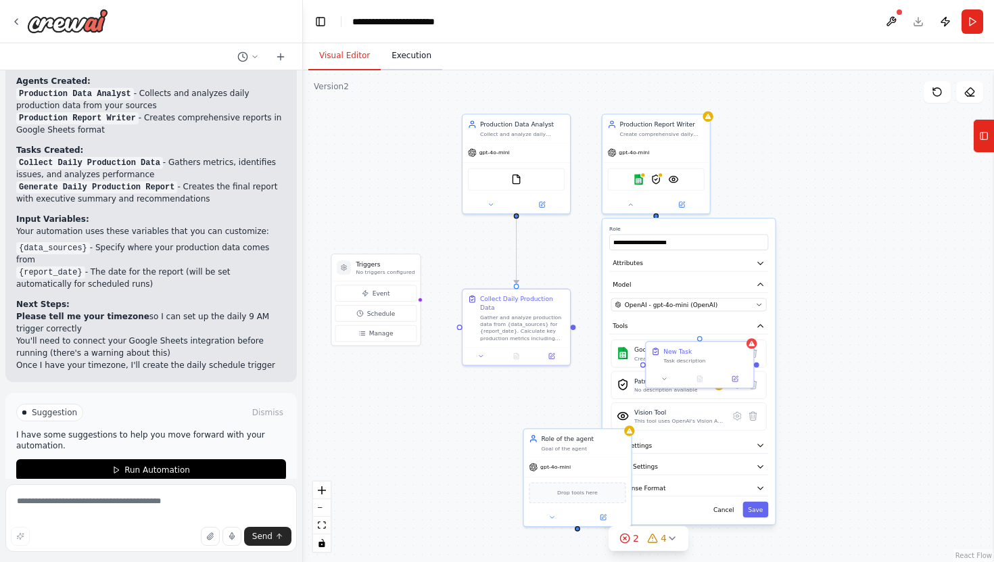
click at [412, 68] on button "Execution" at bounding box center [412, 56] width 62 height 28
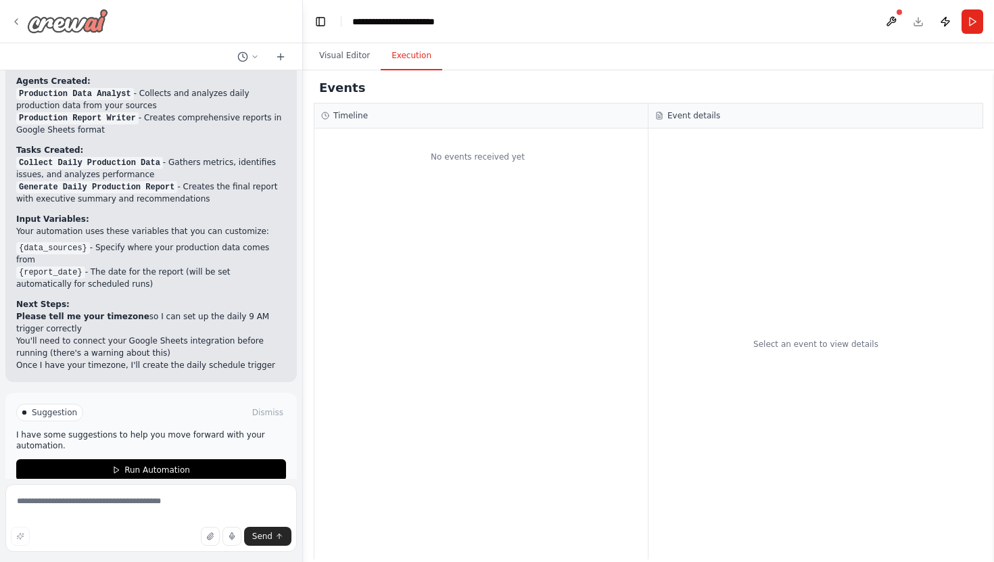
click at [18, 20] on icon at bounding box center [16, 21] width 11 height 11
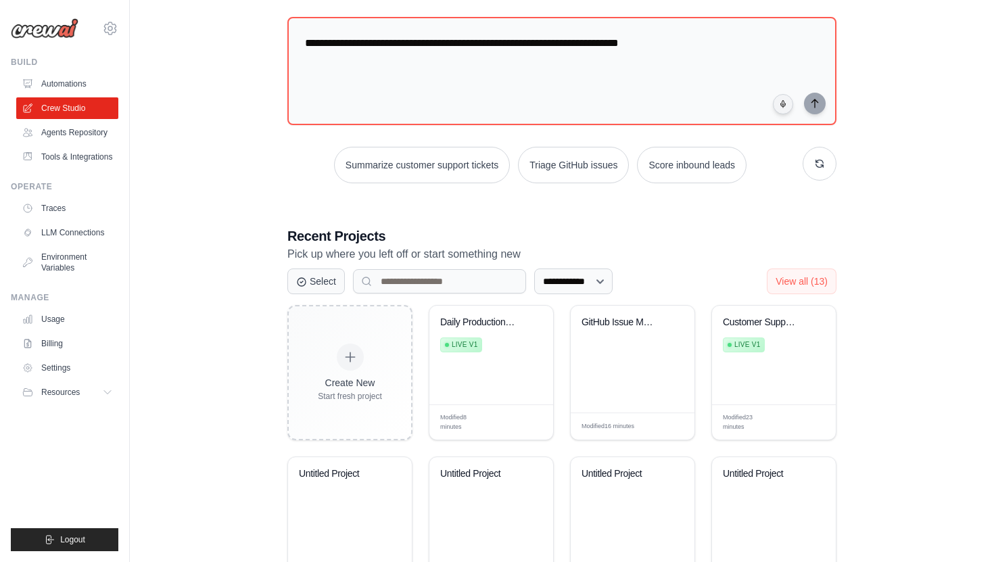
scroll to position [226, 0]
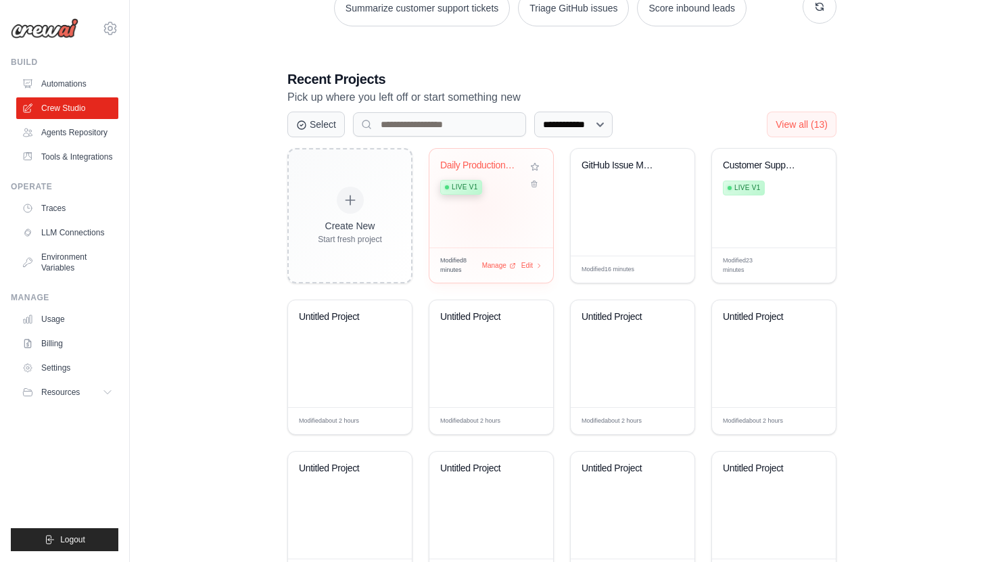
click at [481, 206] on div "Daily Production Reports Live v1" at bounding box center [491, 198] width 124 height 99
click at [530, 266] on span "Edit" at bounding box center [526, 265] width 13 height 11
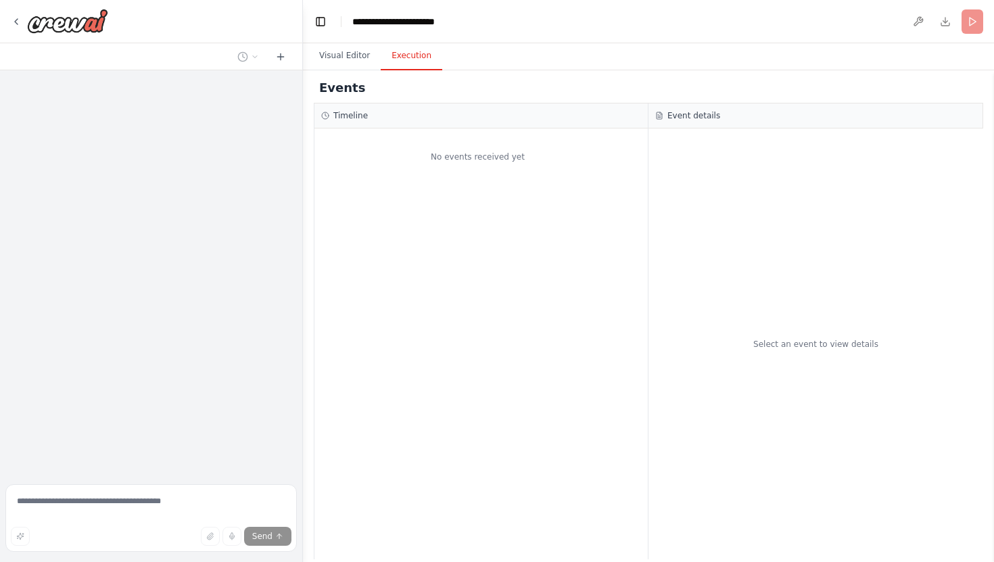
click at [405, 65] on button "Execution" at bounding box center [412, 56] width 62 height 28
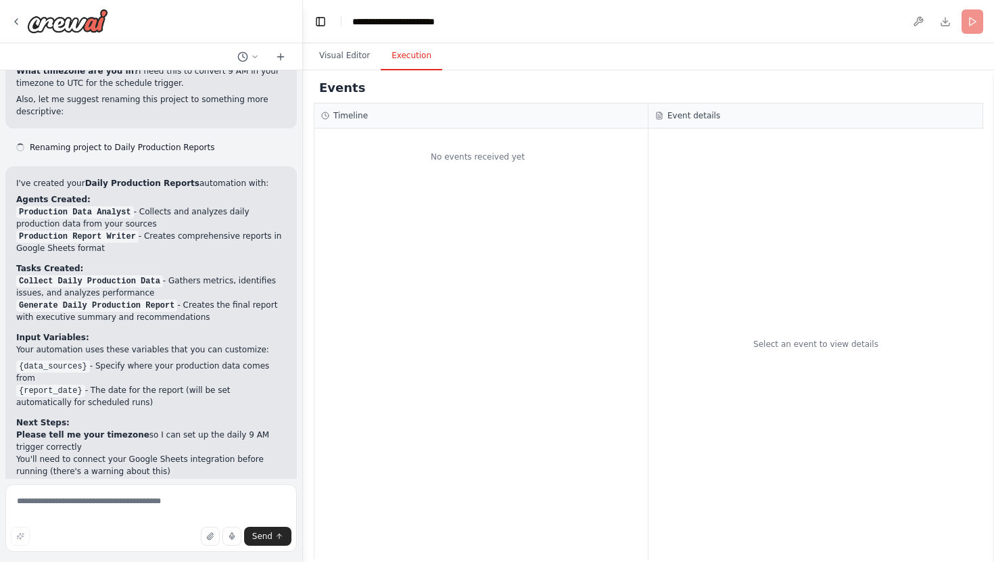
scroll to position [785, 0]
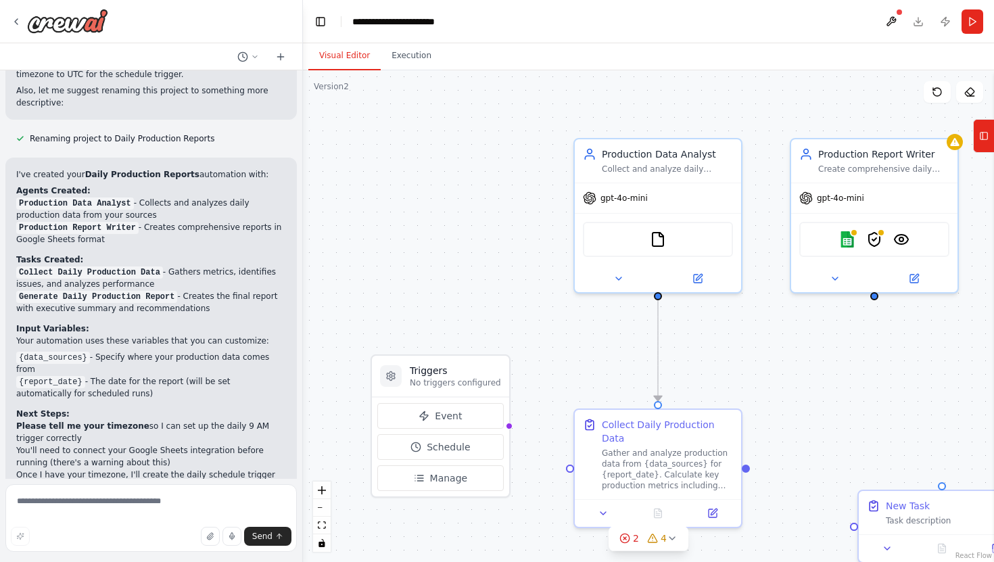
click at [351, 58] on button "Visual Editor" at bounding box center [344, 56] width 72 height 28
click at [422, 59] on button "Execution" at bounding box center [412, 56] width 62 height 28
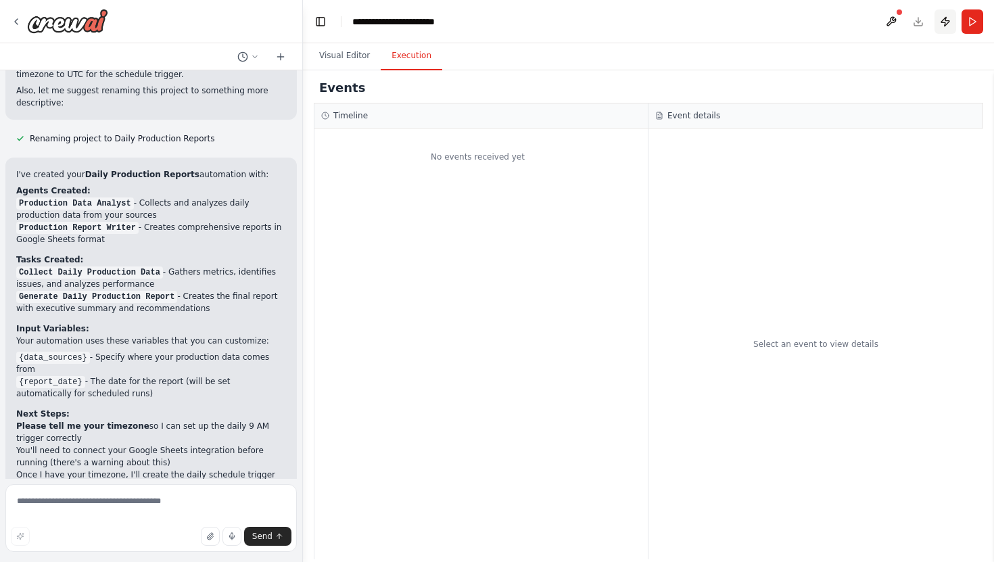
click at [945, 25] on button "Publish" at bounding box center [945, 21] width 22 height 24
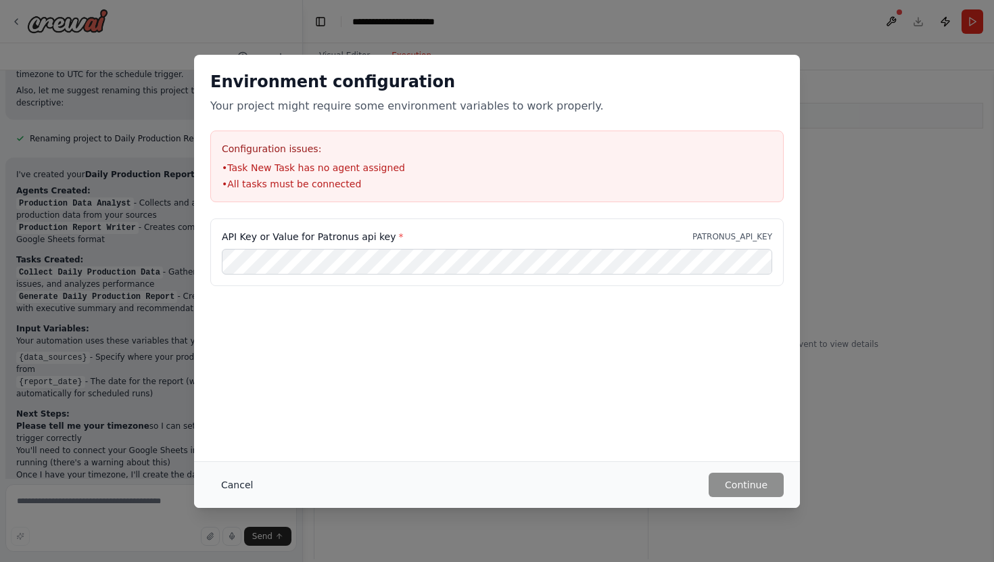
click at [239, 482] on button "Cancel" at bounding box center [236, 484] width 53 height 24
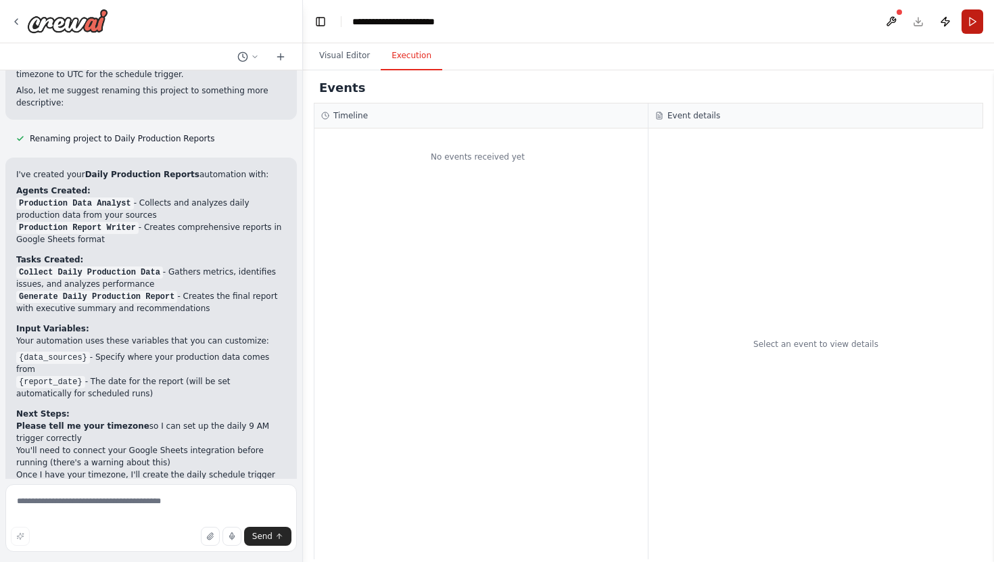
click at [966, 17] on button "Run" at bounding box center [972, 21] width 22 height 24
click at [946, 22] on button "Publish" at bounding box center [945, 21] width 22 height 24
click at [14, 24] on icon at bounding box center [16, 21] width 11 height 11
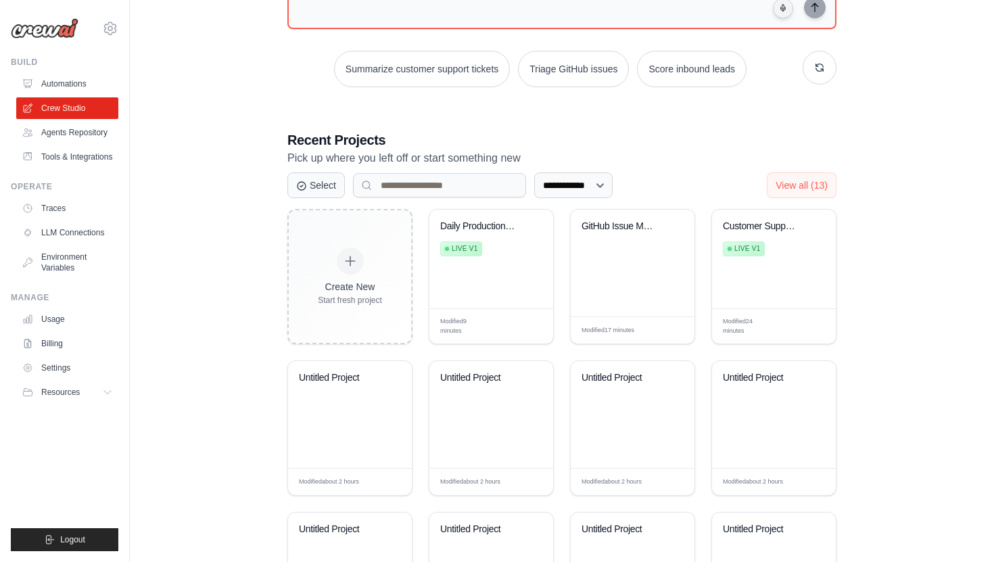
scroll to position [198, 0]
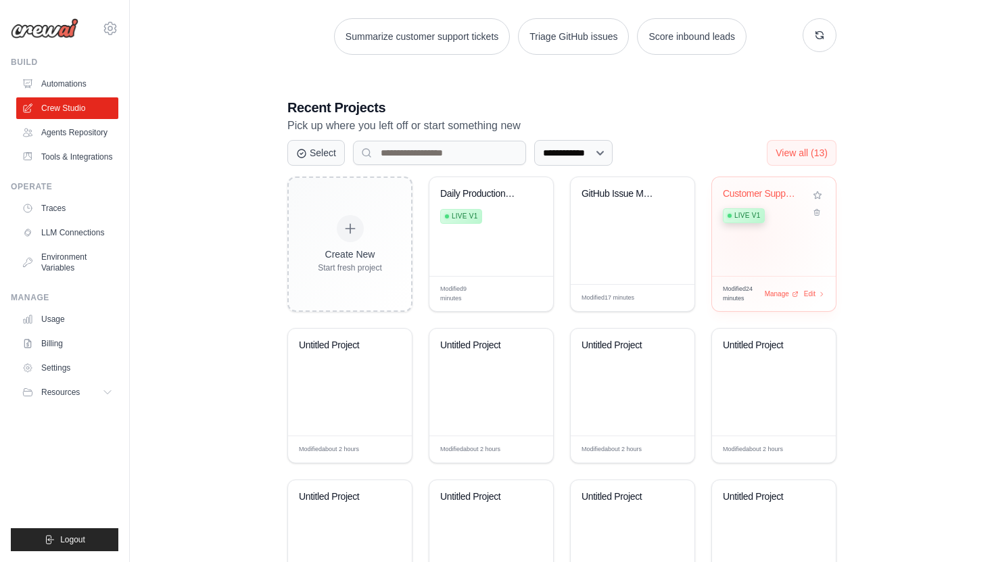
click at [746, 234] on div "Customer Support Ticket Analyzer Live v1" at bounding box center [774, 226] width 124 height 99
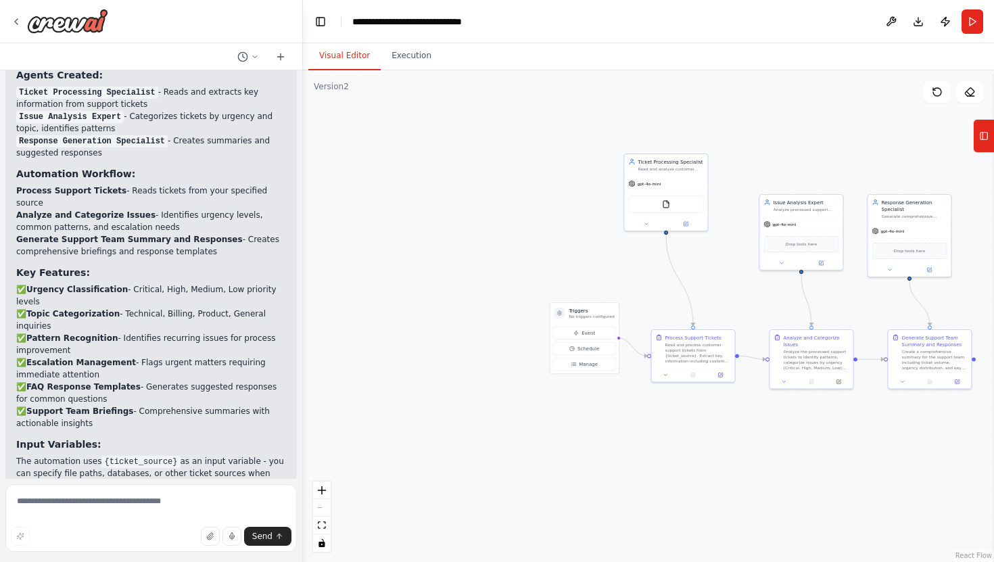
scroll to position [1013, 0]
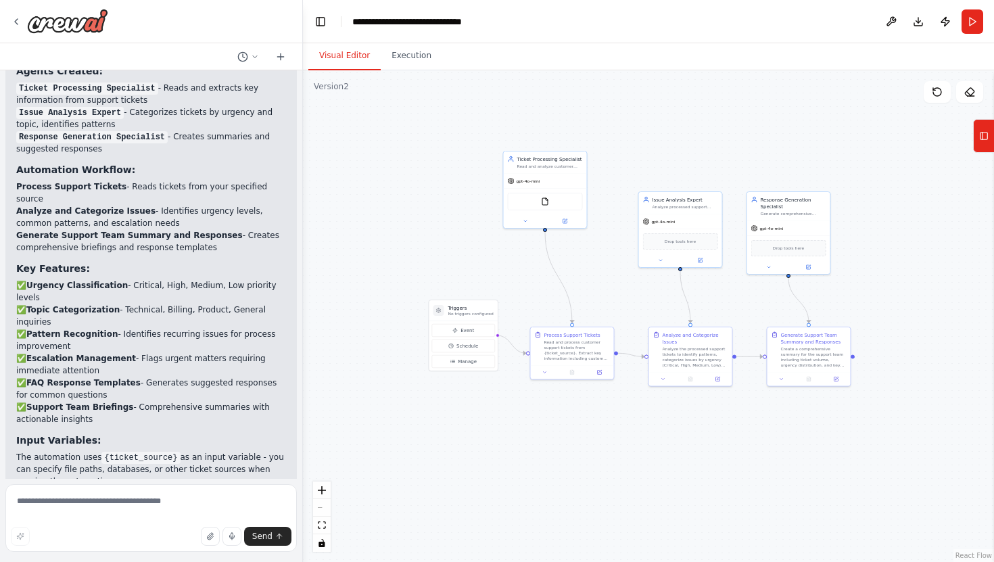
drag, startPoint x: 731, startPoint y: 254, endPoint x: 608, endPoint y: 251, distance: 123.0
click at [607, 251] on div ".deletable-edge-delete-btn { width: 20px; height: 20px; border: 0px solid #ffff…" at bounding box center [648, 315] width 691 height 491
click at [944, 18] on button "Publish" at bounding box center [945, 21] width 22 height 24
click at [414, 57] on button "Execution" at bounding box center [412, 56] width 62 height 28
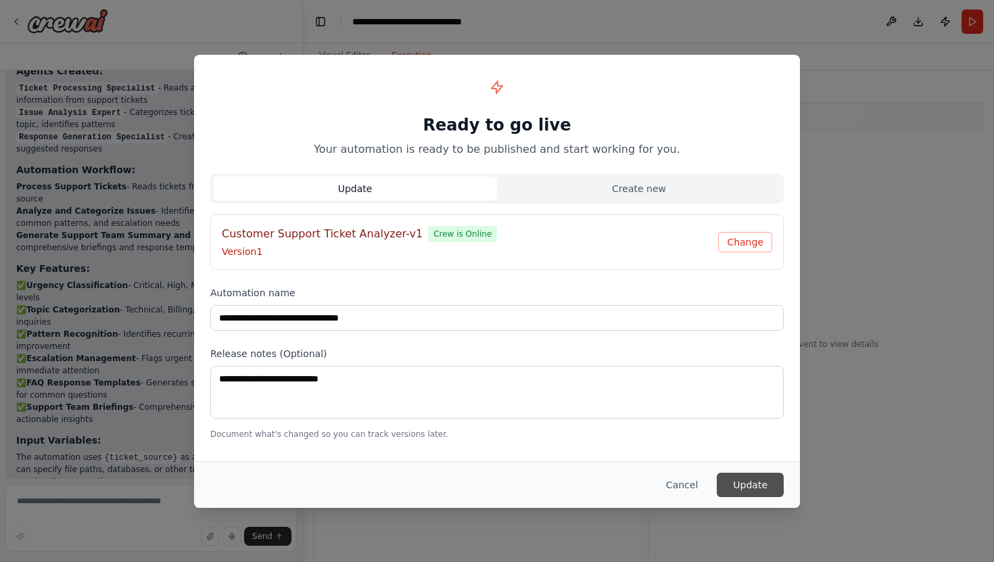
click at [760, 480] on button "Update" at bounding box center [749, 484] width 67 height 24
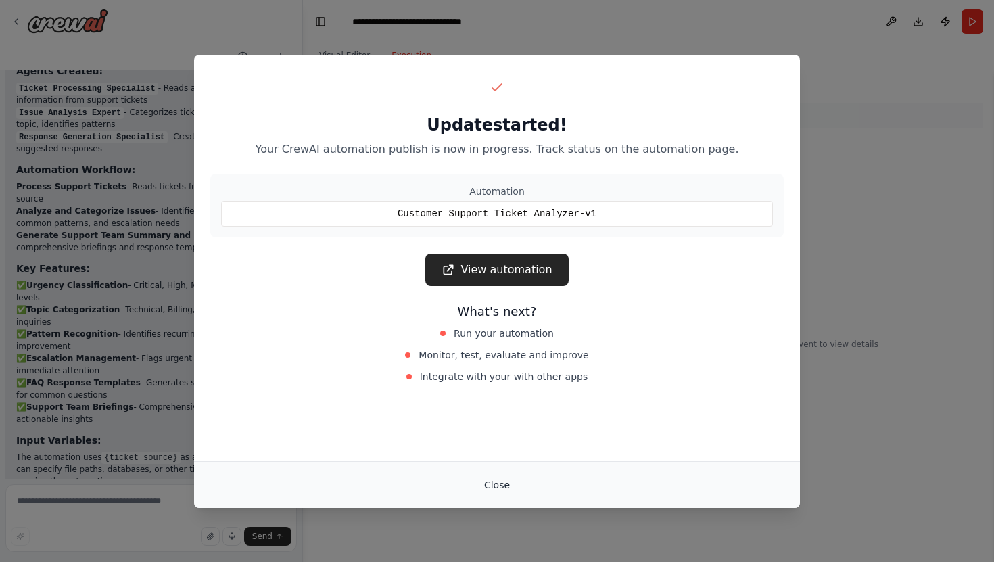
click at [495, 482] on button "Close" at bounding box center [496, 484] width 47 height 24
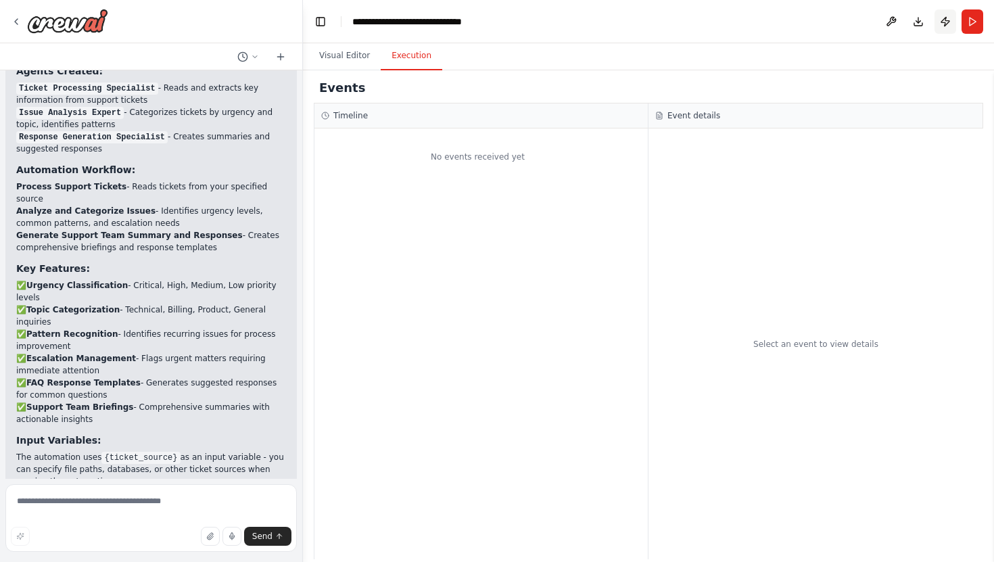
click at [947, 23] on button "Publish" at bounding box center [945, 21] width 22 height 24
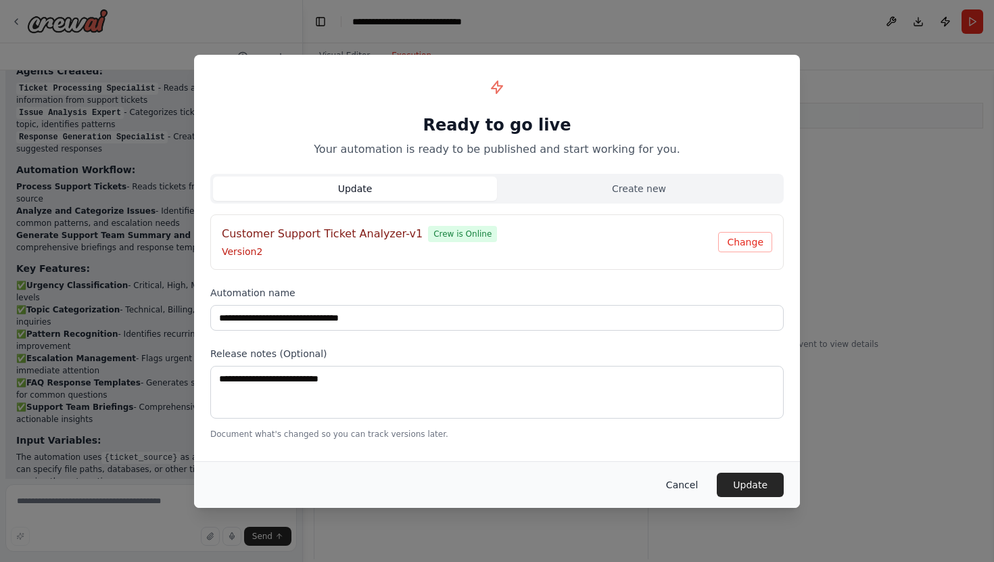
click at [681, 481] on button "Cancel" at bounding box center [681, 484] width 53 height 24
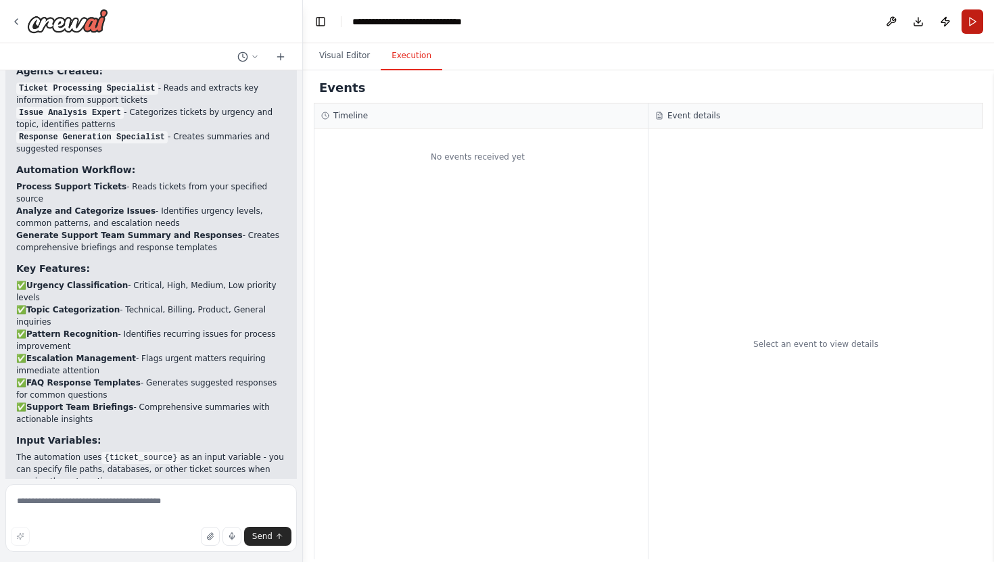
click at [973, 16] on button "Run" at bounding box center [972, 21] width 22 height 24
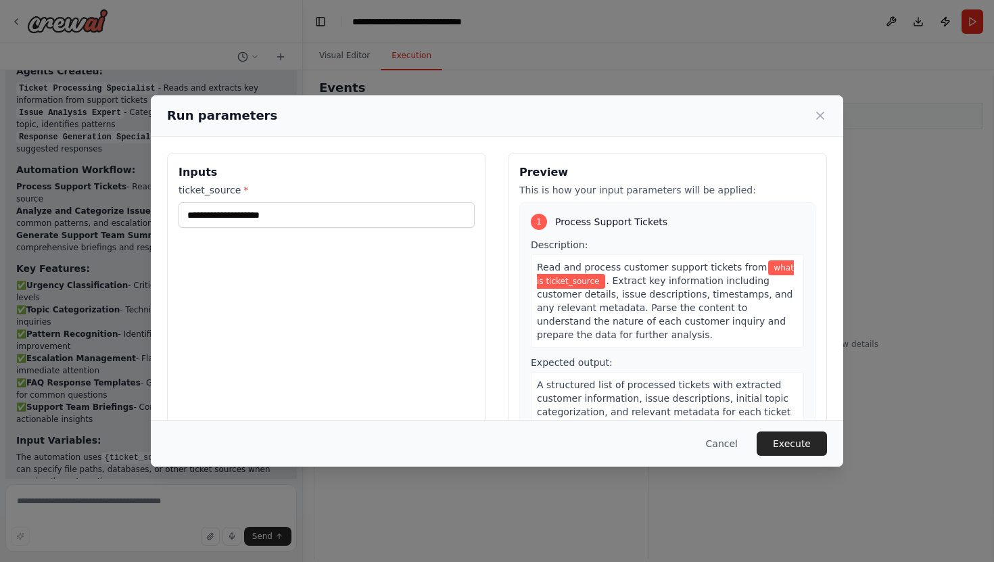
scroll to position [70, 0]
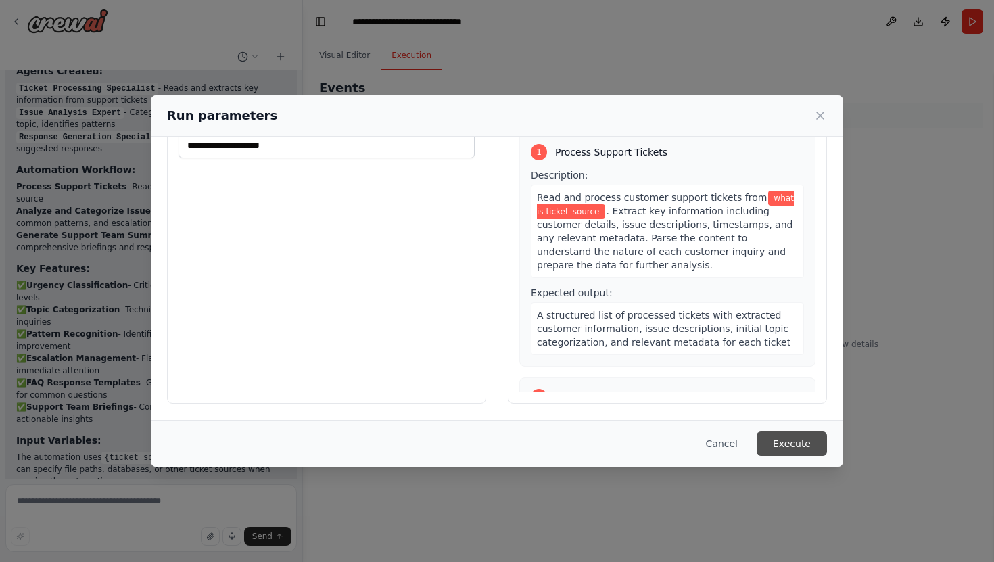
click at [811, 443] on button "Execute" at bounding box center [791, 443] width 70 height 24
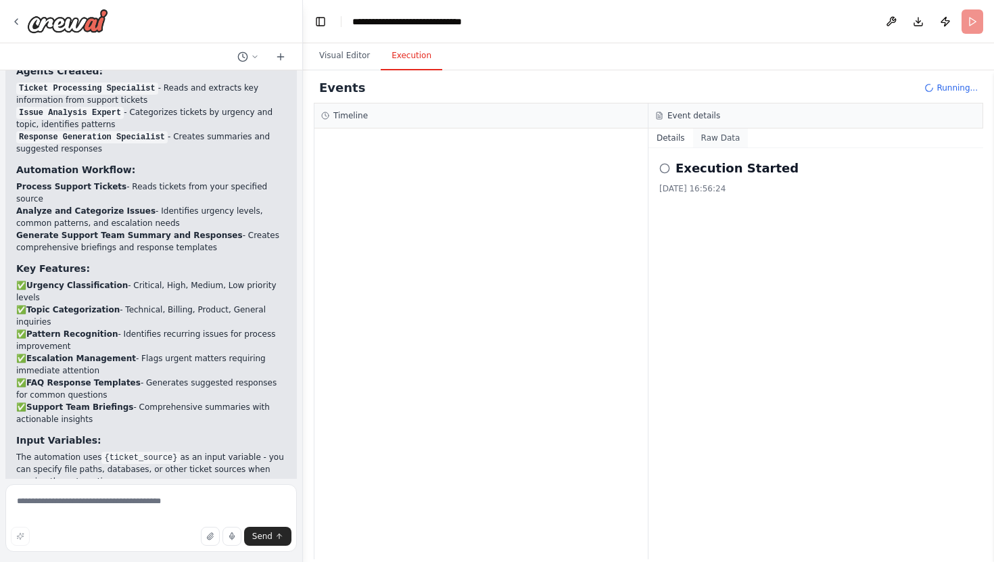
click at [711, 141] on button "Raw Data" at bounding box center [720, 137] width 55 height 19
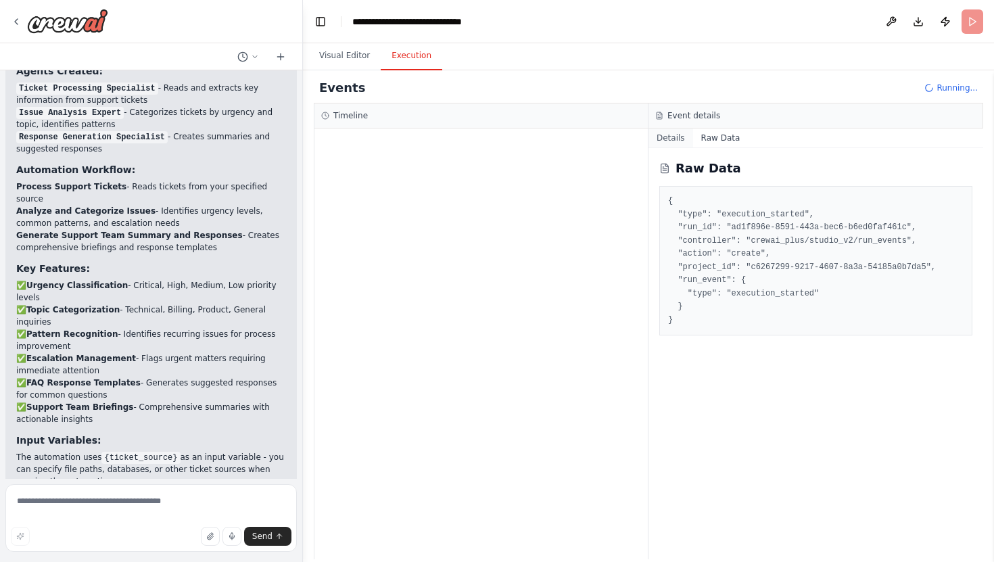
click at [669, 143] on button "Details" at bounding box center [670, 137] width 45 height 19
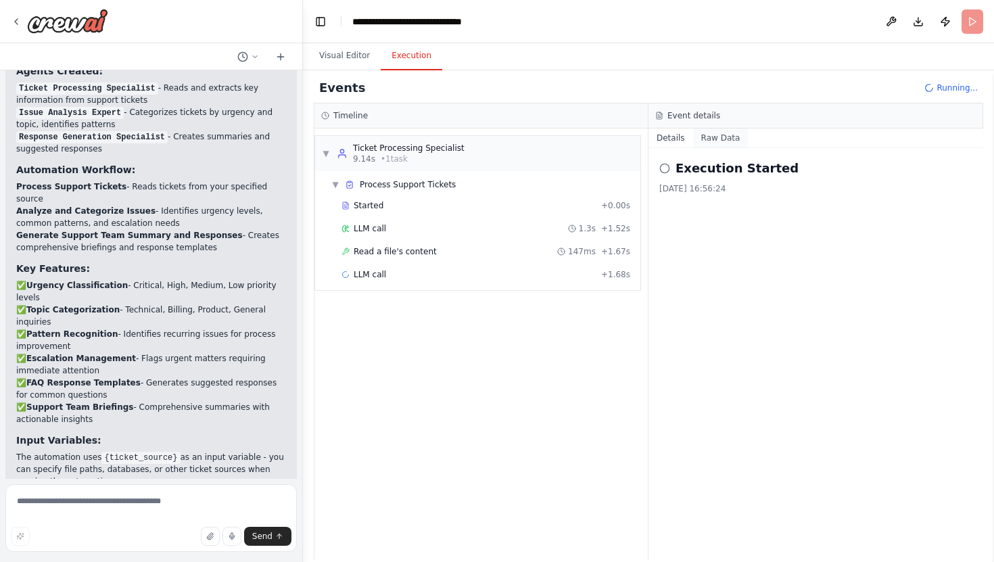
click at [725, 140] on button "Raw Data" at bounding box center [720, 137] width 55 height 19
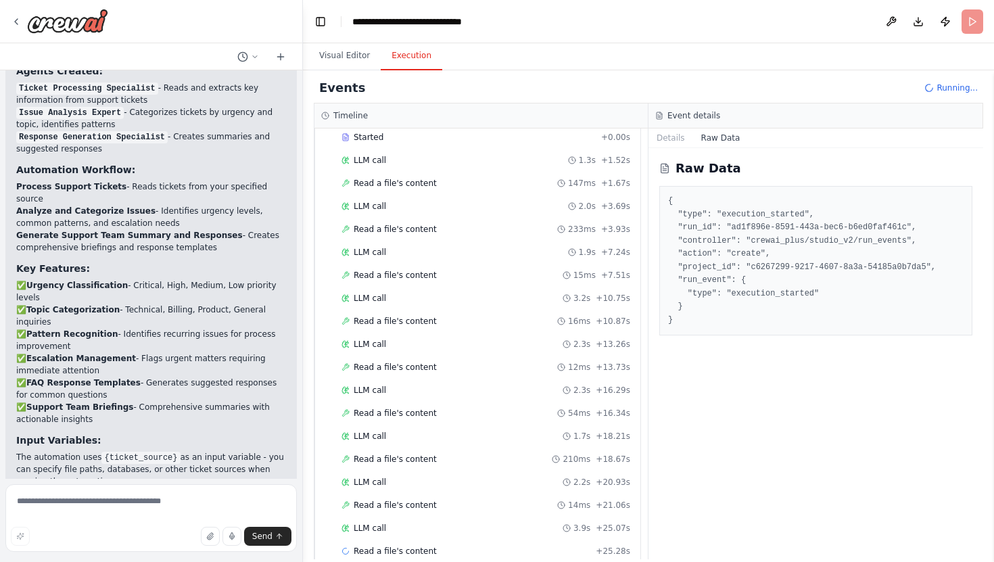
scroll to position [91, 0]
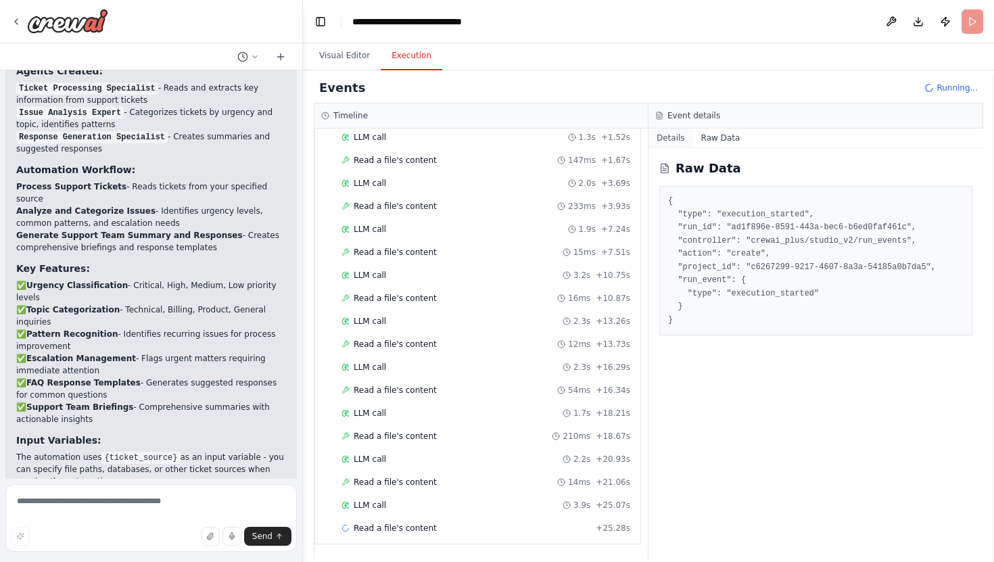
click at [665, 138] on button "Details" at bounding box center [670, 137] width 45 height 19
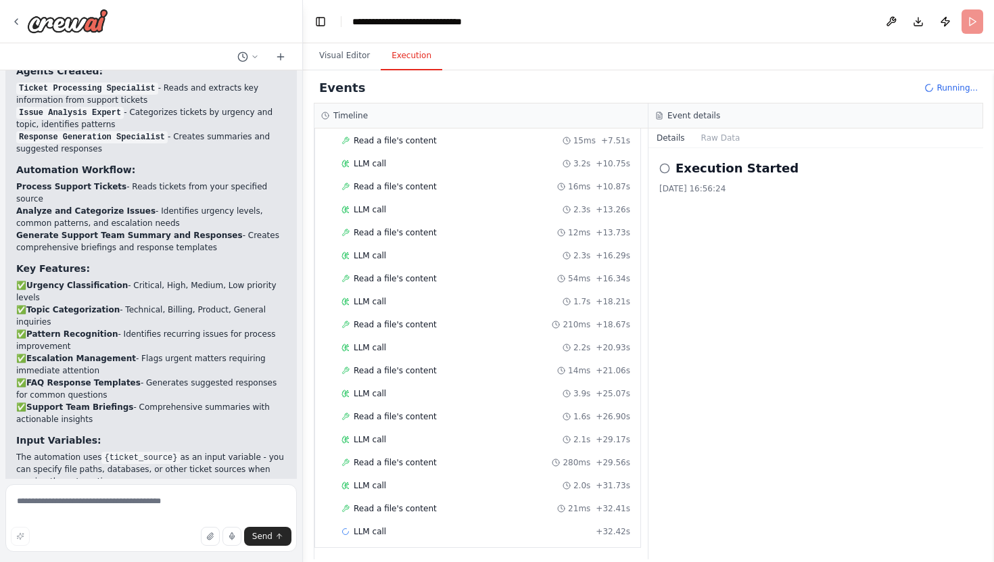
scroll to position [206, 0]
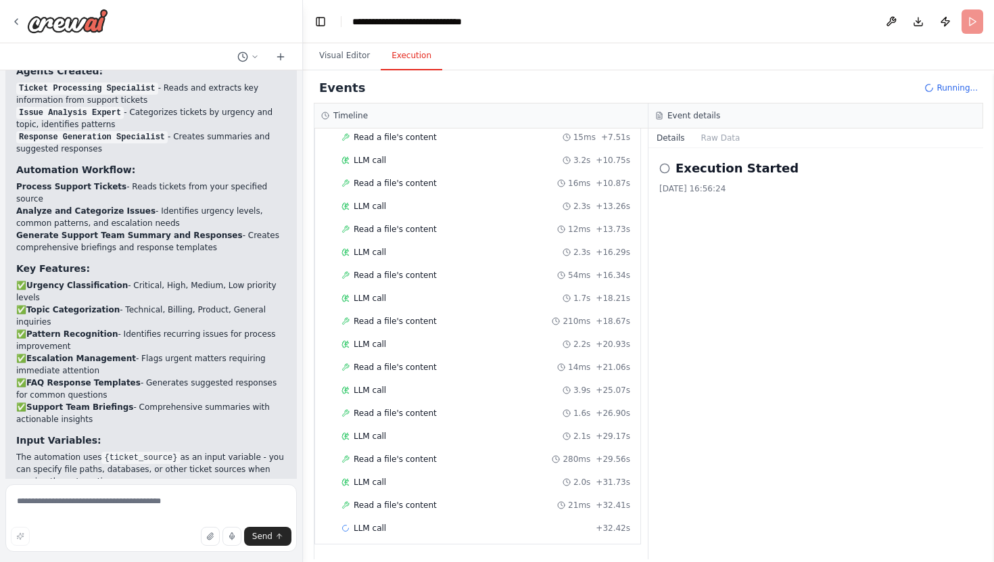
drag, startPoint x: 677, startPoint y: 166, endPoint x: 761, endPoint y: 195, distance: 88.5
click at [758, 195] on div "Execution Started [DATE] 16:56:24" at bounding box center [815, 353] width 335 height 411
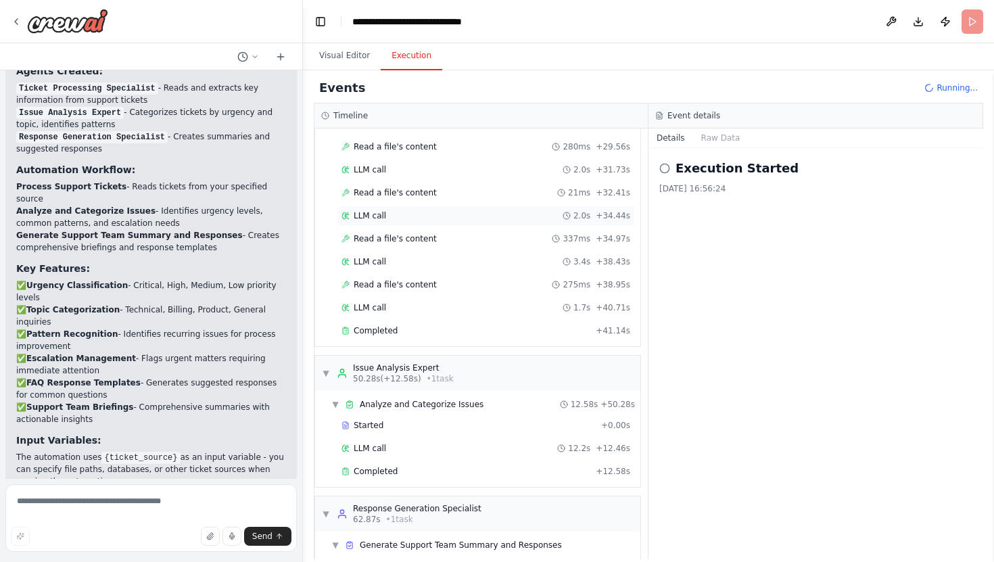
scroll to position [579, 0]
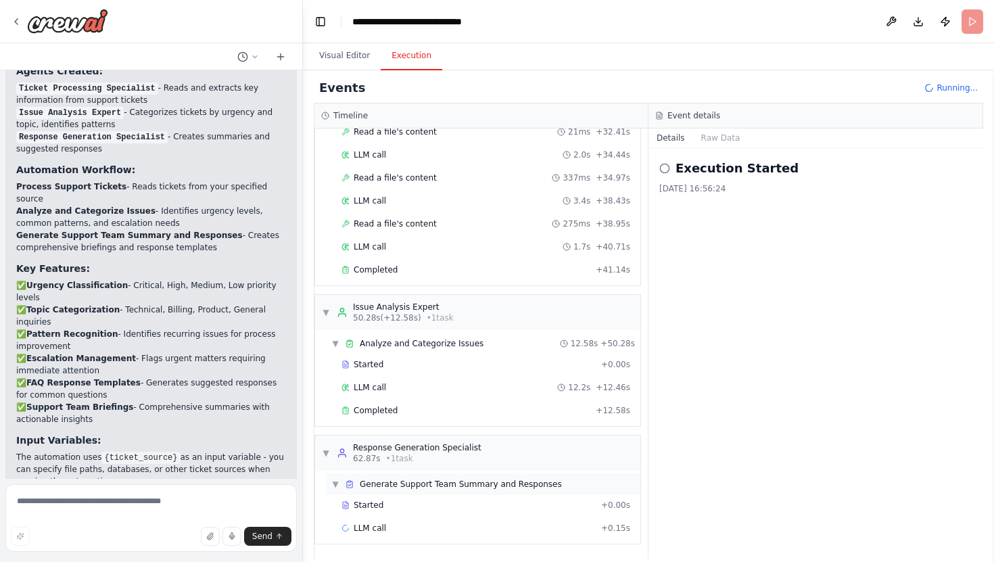
click at [333, 485] on span "▼" at bounding box center [335, 484] width 8 height 11
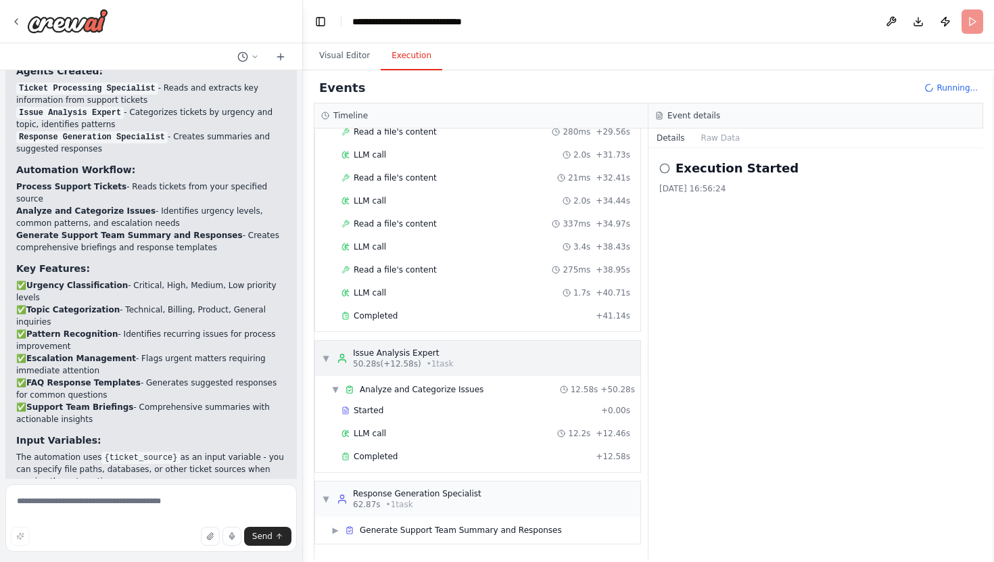
click at [320, 362] on div "▼ Issue Analysis Expert 50.28s (+12.58s) • 1 task" at bounding box center [477, 358] width 325 height 35
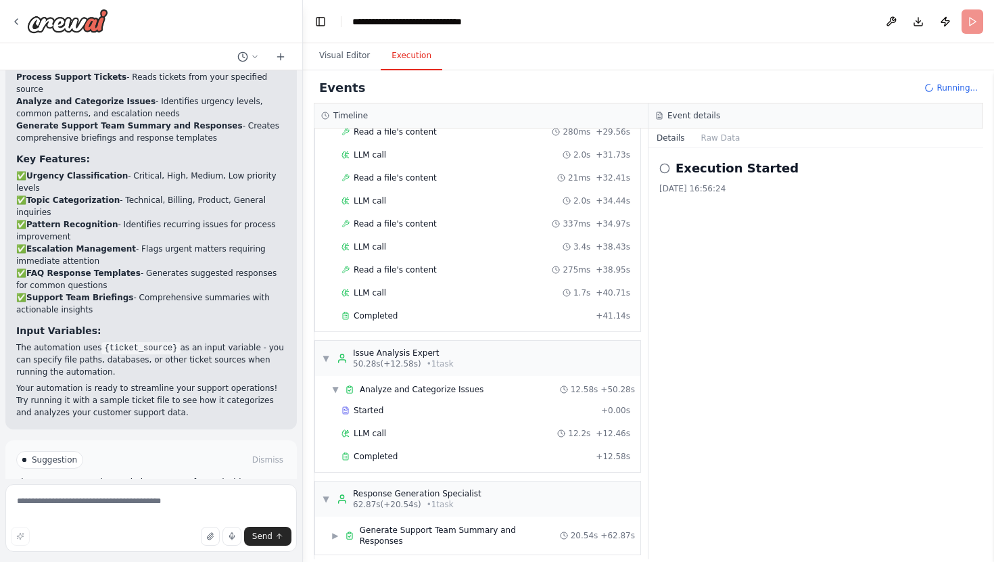
scroll to position [0, 0]
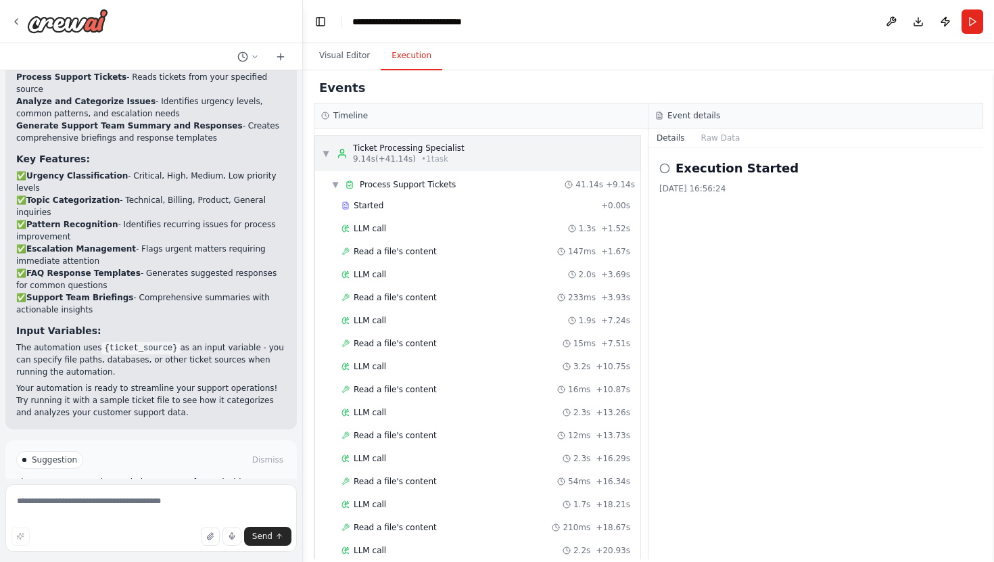
click at [326, 153] on span "▼" at bounding box center [326, 153] width 8 height 11
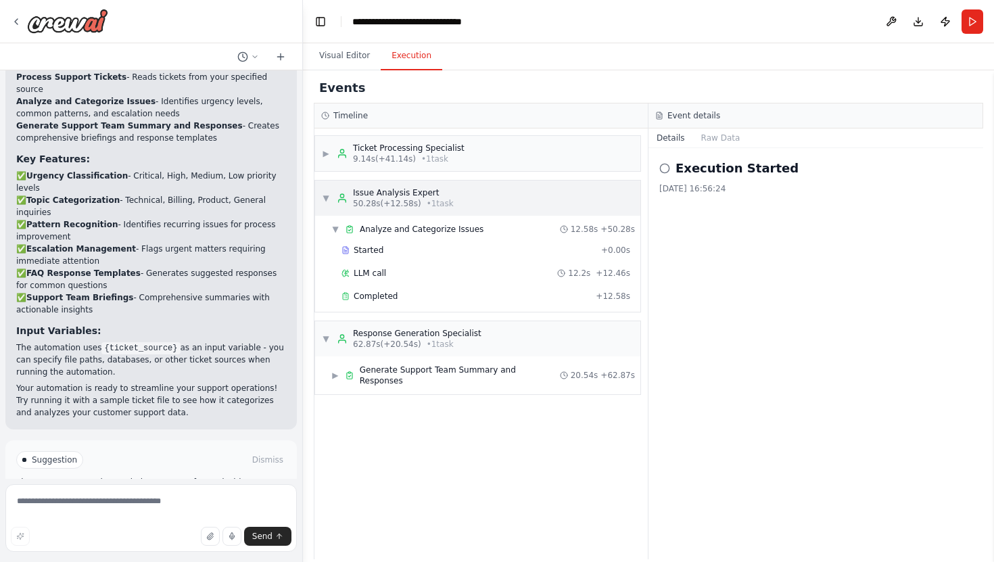
click at [328, 199] on span "▼" at bounding box center [326, 198] width 8 height 11
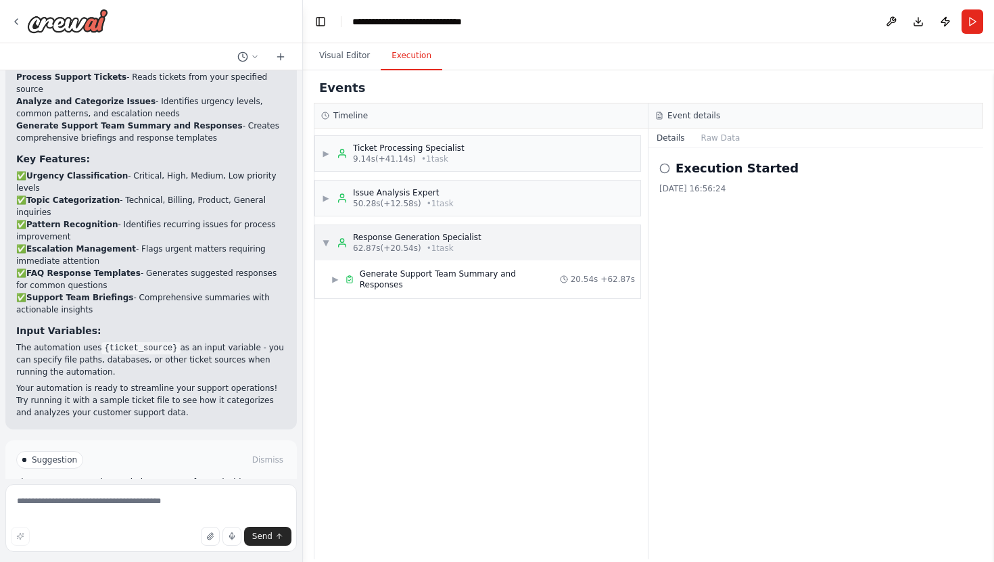
click at [328, 239] on span "▼" at bounding box center [326, 242] width 8 height 11
